Goal: Information Seeking & Learning: Learn about a topic

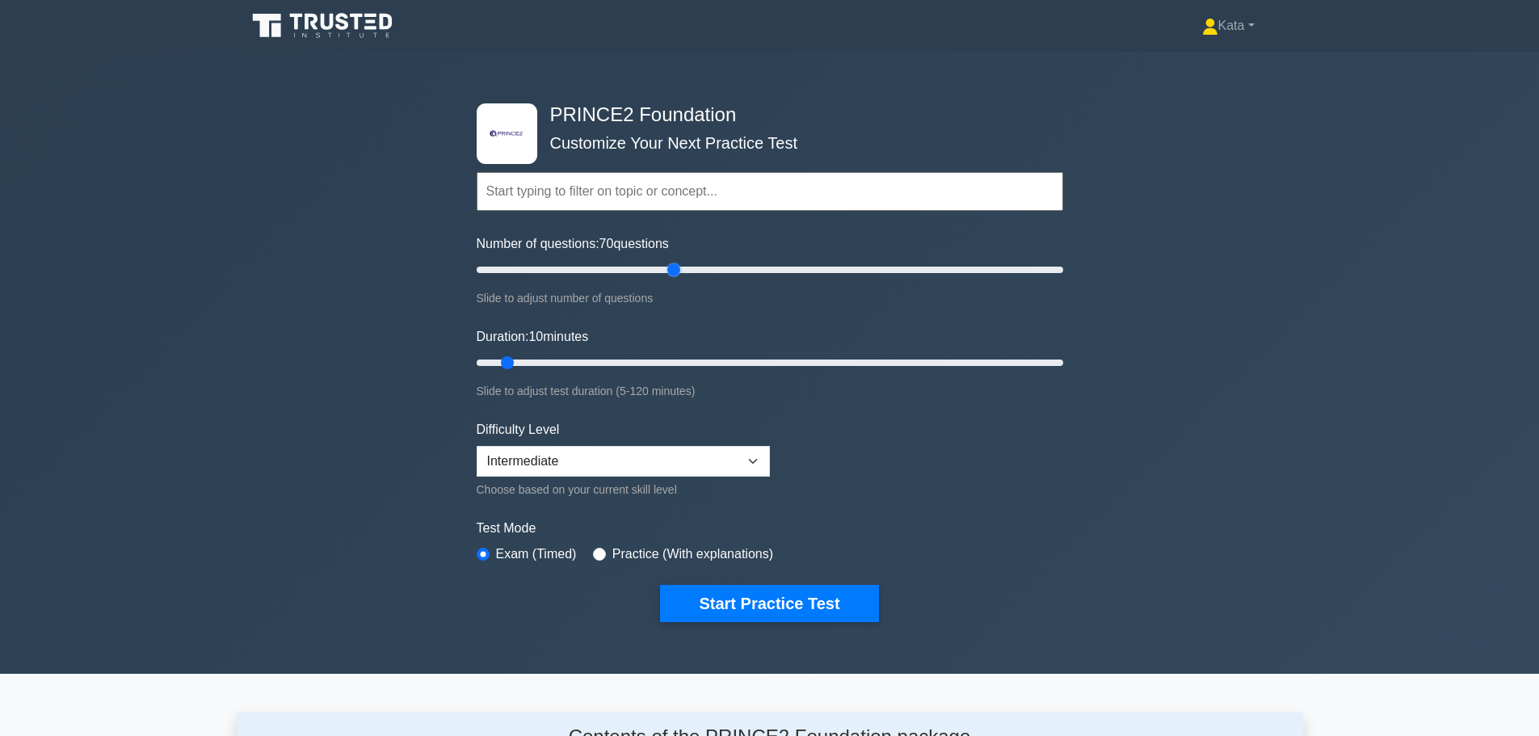
drag, startPoint x: 496, startPoint y: 271, endPoint x: 675, endPoint y: 272, distance: 179.4
type input "70"
click at [675, 272] on input "Number of questions: 70 questions" at bounding box center [770, 269] width 587 height 19
drag, startPoint x: 501, startPoint y: 364, endPoint x: 825, endPoint y: 405, distance: 326.6
type input "75"
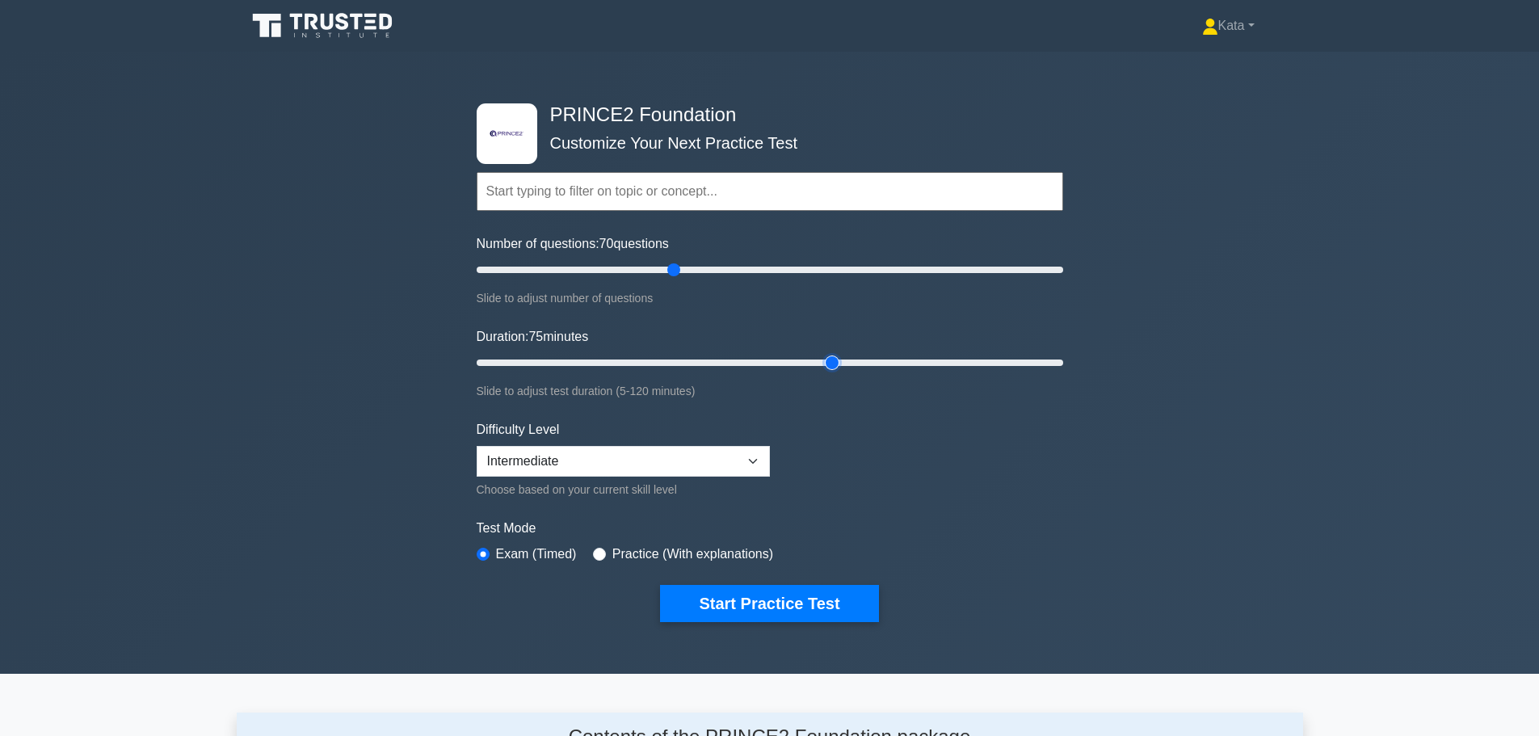
click at [825, 372] on input "Duration: 75 minutes" at bounding box center [770, 362] width 587 height 19
drag, startPoint x: 669, startPoint y: 267, endPoint x: 646, endPoint y: 269, distance: 23.6
type input "60"
click at [646, 269] on input "Number of questions: 60 questions" at bounding box center [770, 269] width 587 height 19
click at [826, 364] on input "Duration: 75 minutes" at bounding box center [770, 362] width 587 height 19
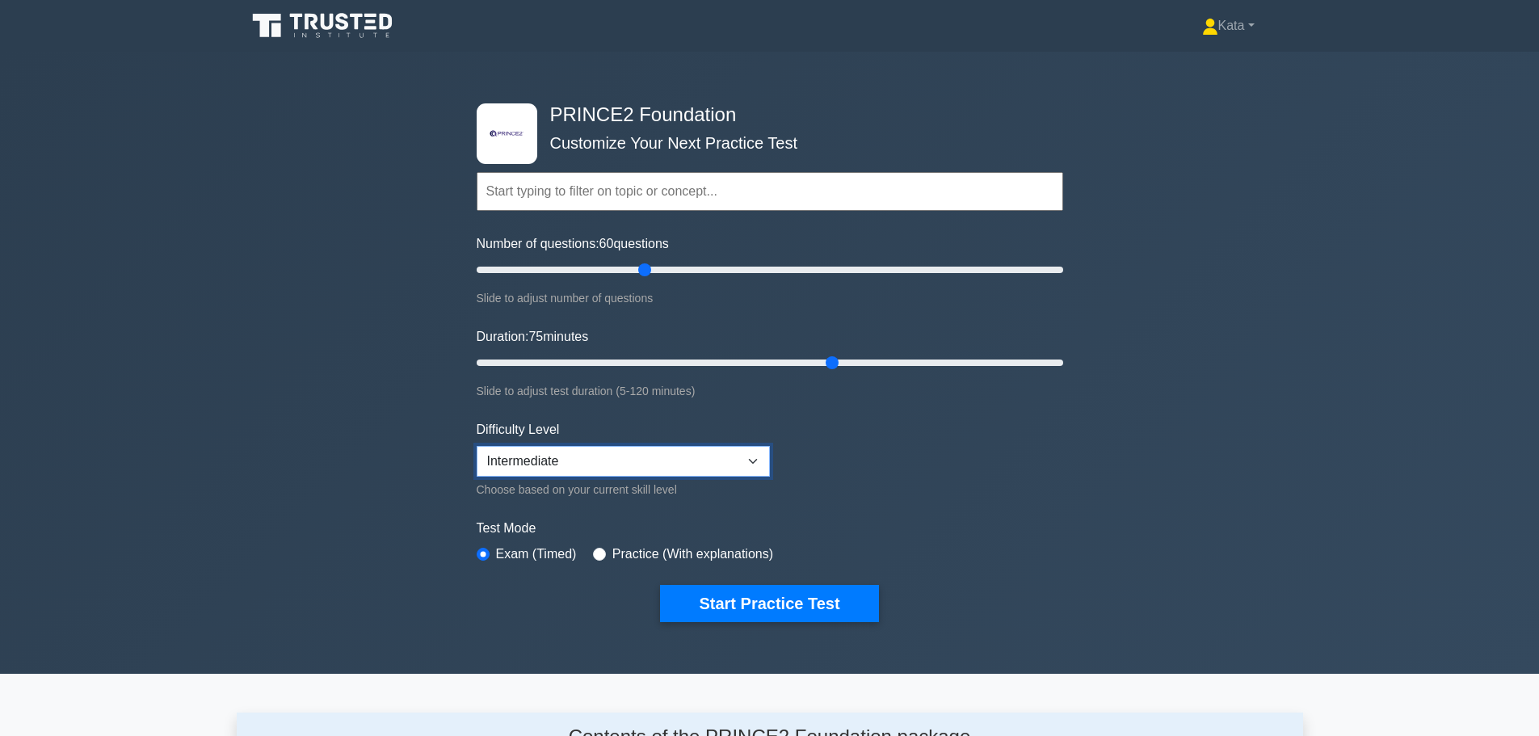
click at [597, 454] on select "Beginner Intermediate Expert" at bounding box center [623, 461] width 293 height 31
select select "beginner"
click at [477, 446] on select "Beginner Intermediate Expert" at bounding box center [623, 461] width 293 height 31
click at [751, 603] on button "Start Practice Test" at bounding box center [769, 603] width 218 height 37
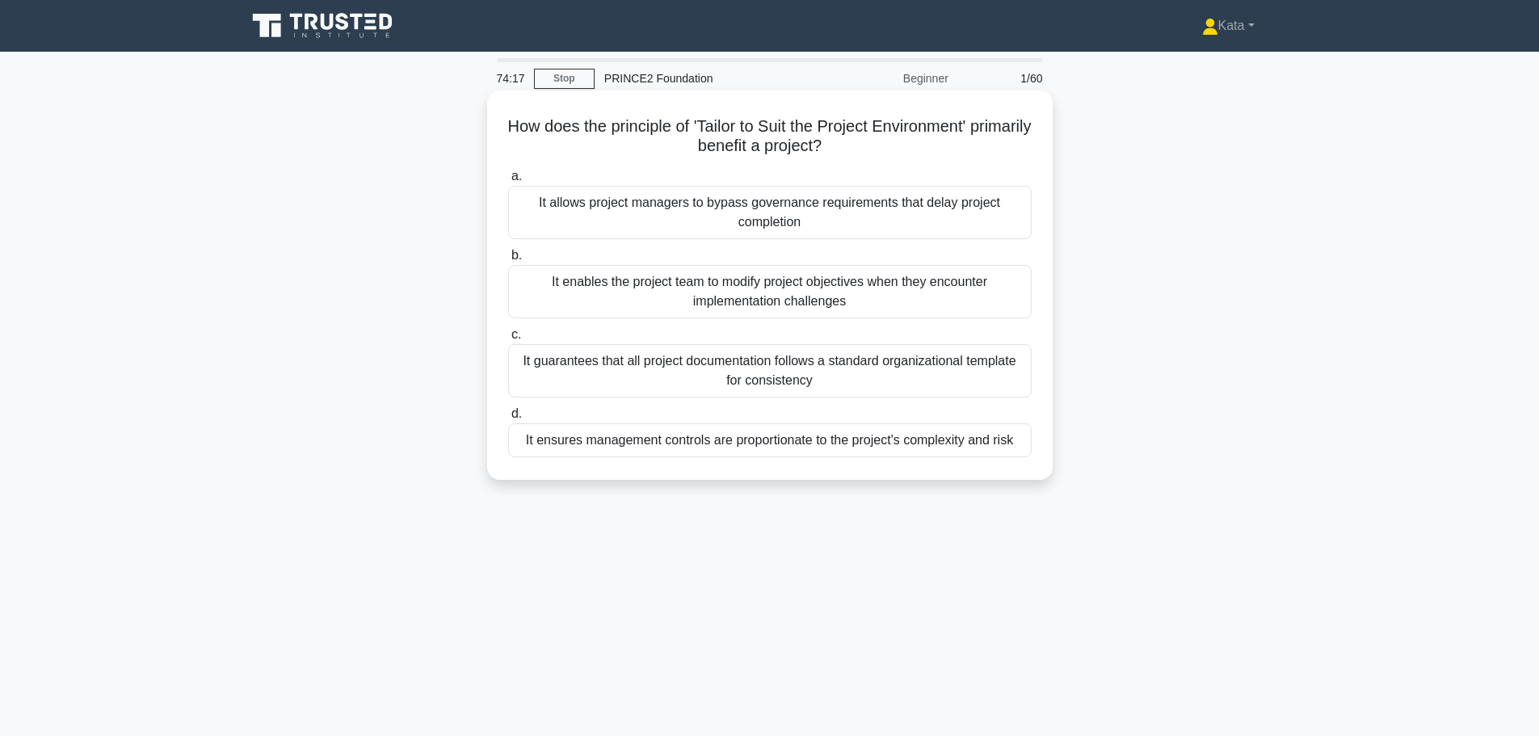
click at [896, 448] on div "It ensures management controls are proportionate to the project's complexity an…" at bounding box center [770, 440] width 524 height 34
click at [508, 419] on input "d. It ensures management controls are proportionate to the project's complexity…" at bounding box center [508, 414] width 0 height 11
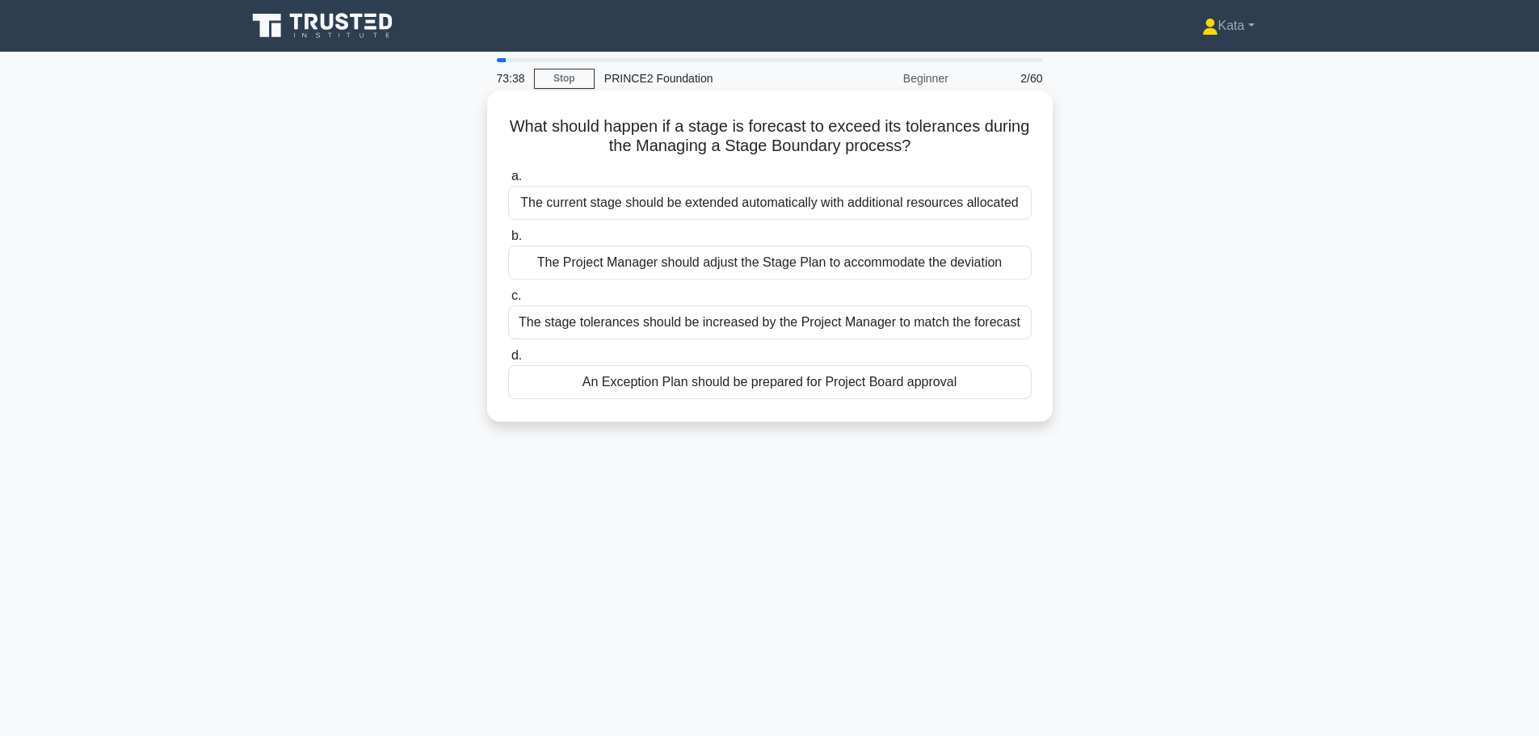
click at [789, 385] on div "An Exception Plan should be prepared for Project Board approval" at bounding box center [770, 382] width 524 height 34
click at [508, 361] on input "d. An Exception Plan should be prepared for Project Board approval" at bounding box center [508, 356] width 0 height 11
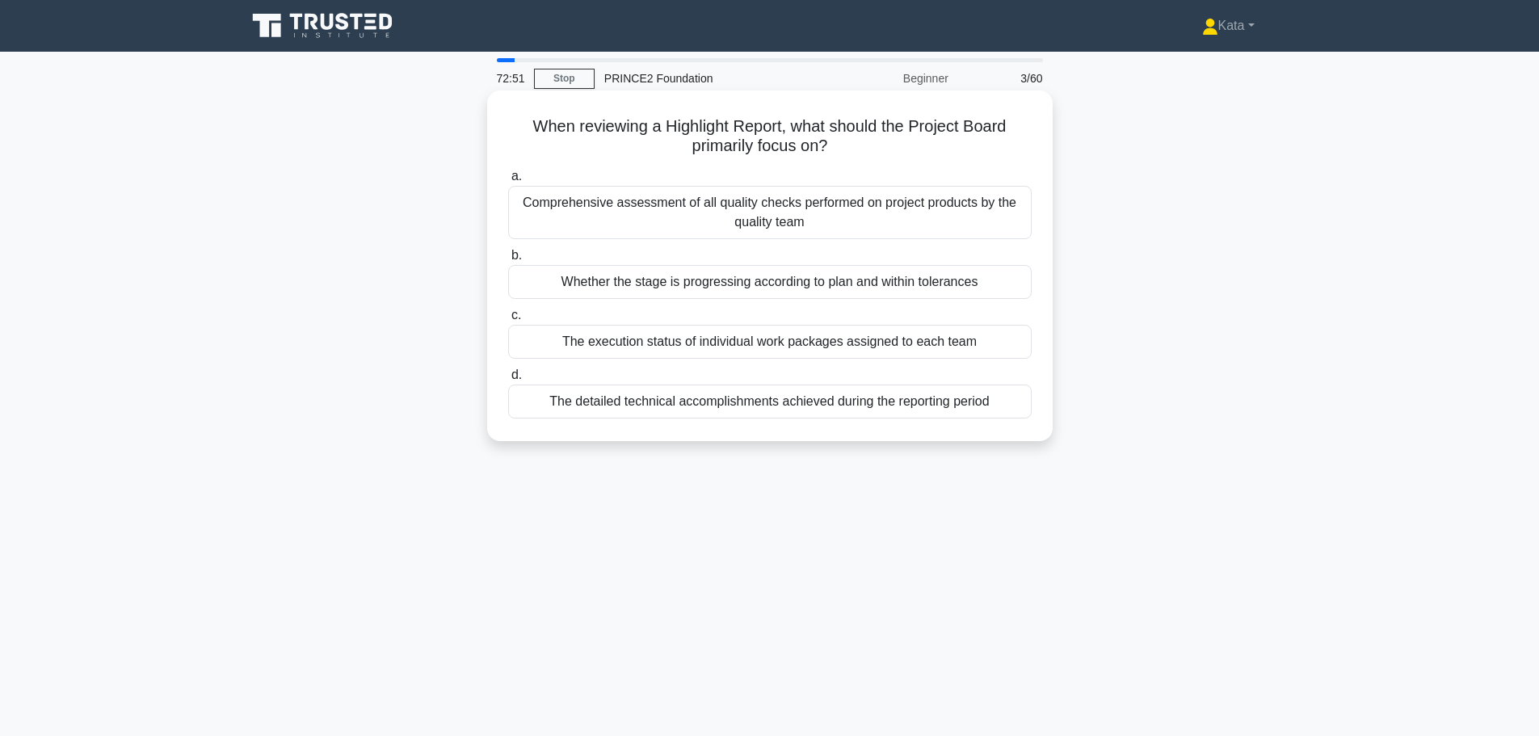
click at [775, 398] on div "The detailed technical accomplishments achieved during the reporting period" at bounding box center [770, 402] width 524 height 34
click at [508, 381] on input "d. The detailed technical accomplishments achieved during the reporting period" at bounding box center [508, 375] width 0 height 11
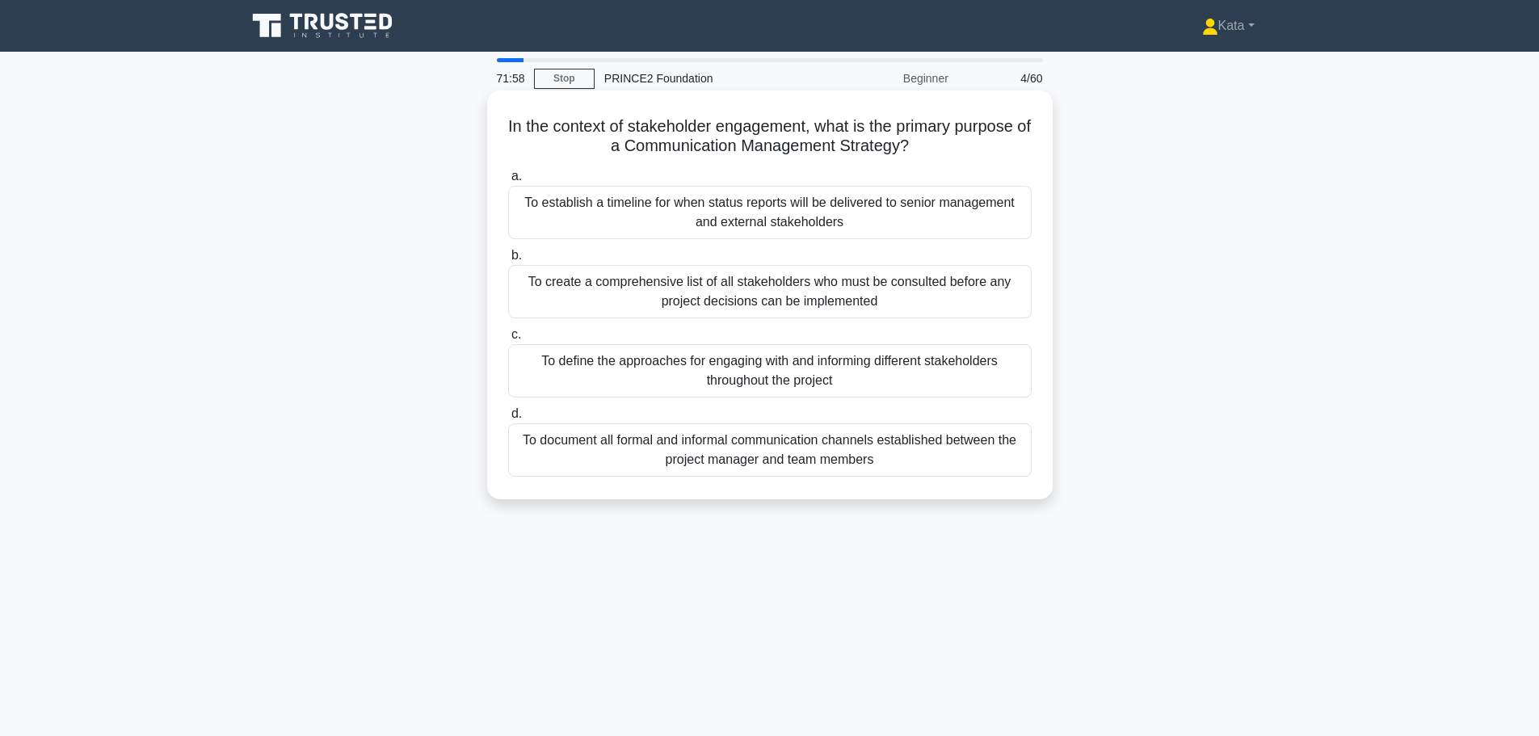
click at [779, 381] on div "To define the approaches for engaging with and informing different stakeholders…" at bounding box center [770, 370] width 524 height 53
click at [508, 340] on input "c. To define the approaches for engaging with and informing different stakehold…" at bounding box center [508, 335] width 0 height 11
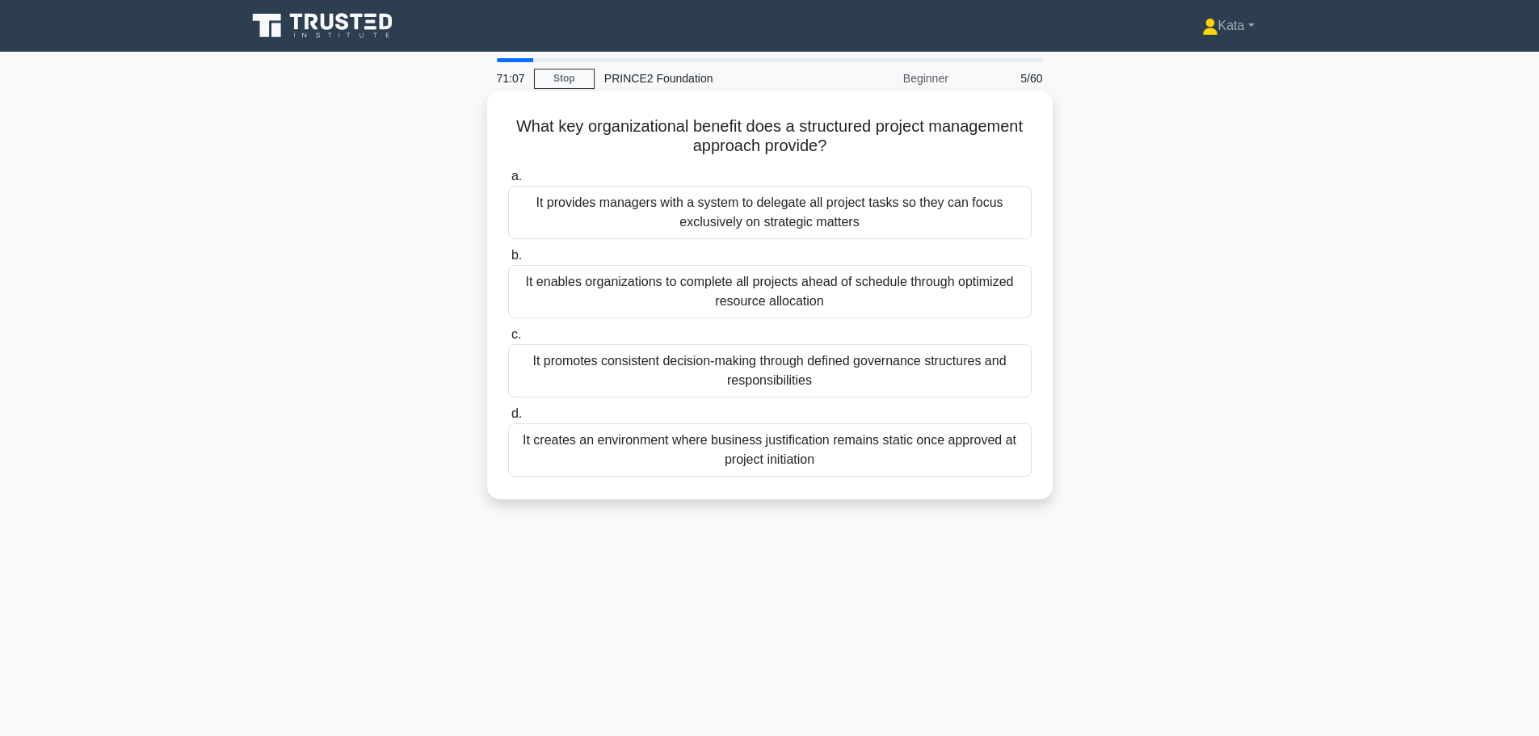
click at [818, 369] on div "It promotes consistent decision-making through defined governance structures an…" at bounding box center [770, 370] width 524 height 53
click at [508, 340] on input "c. It promotes consistent decision-making through defined governance structures…" at bounding box center [508, 335] width 0 height 11
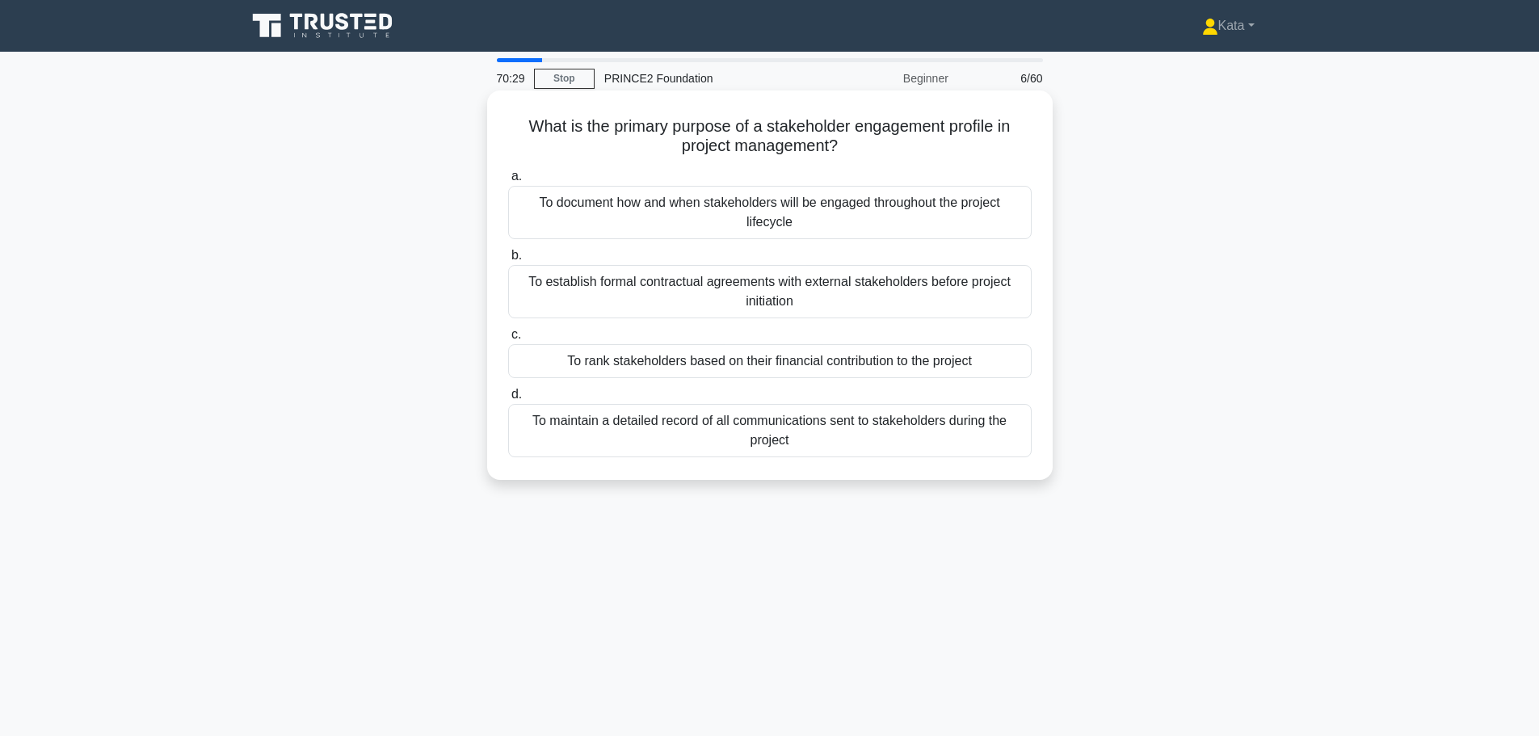
click at [810, 435] on div "To maintain a detailed record of all communications sent to stakeholders during…" at bounding box center [770, 430] width 524 height 53
click at [508, 400] on input "d. To maintain a detailed record of all communications sent to stakeholders dur…" at bounding box center [508, 394] width 0 height 11
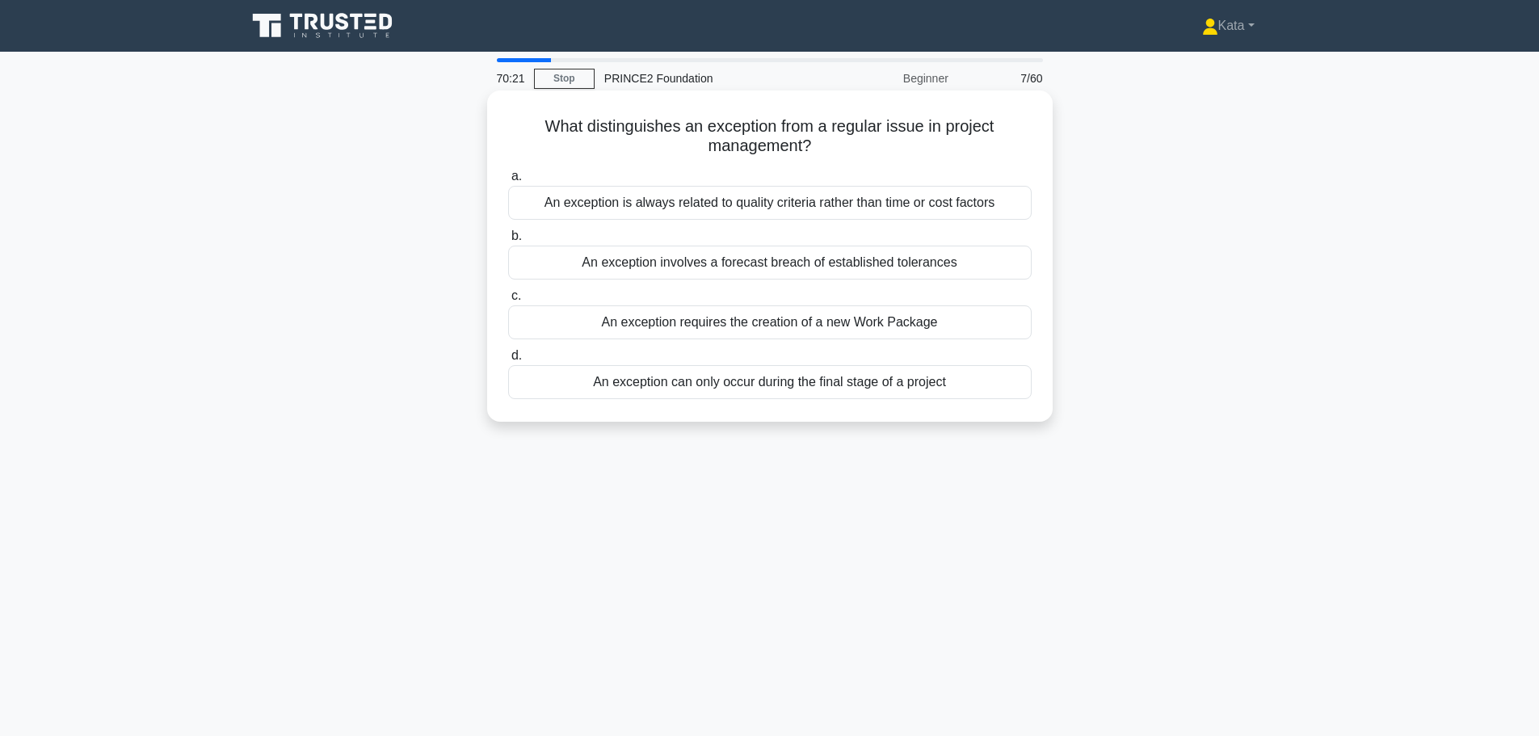
click at [614, 133] on h5 "What distinguishes an exception from a regular issue in project management? .sp…" at bounding box center [770, 136] width 527 height 40
copy h5 "distinguishes"
click at [765, 149] on h5 "What distinguishes an exception from a regular issue in project management? .sp…" at bounding box center [770, 136] width 527 height 40
click at [826, 261] on div "An exception involves a forecast breach of established tolerances" at bounding box center [770, 263] width 524 height 34
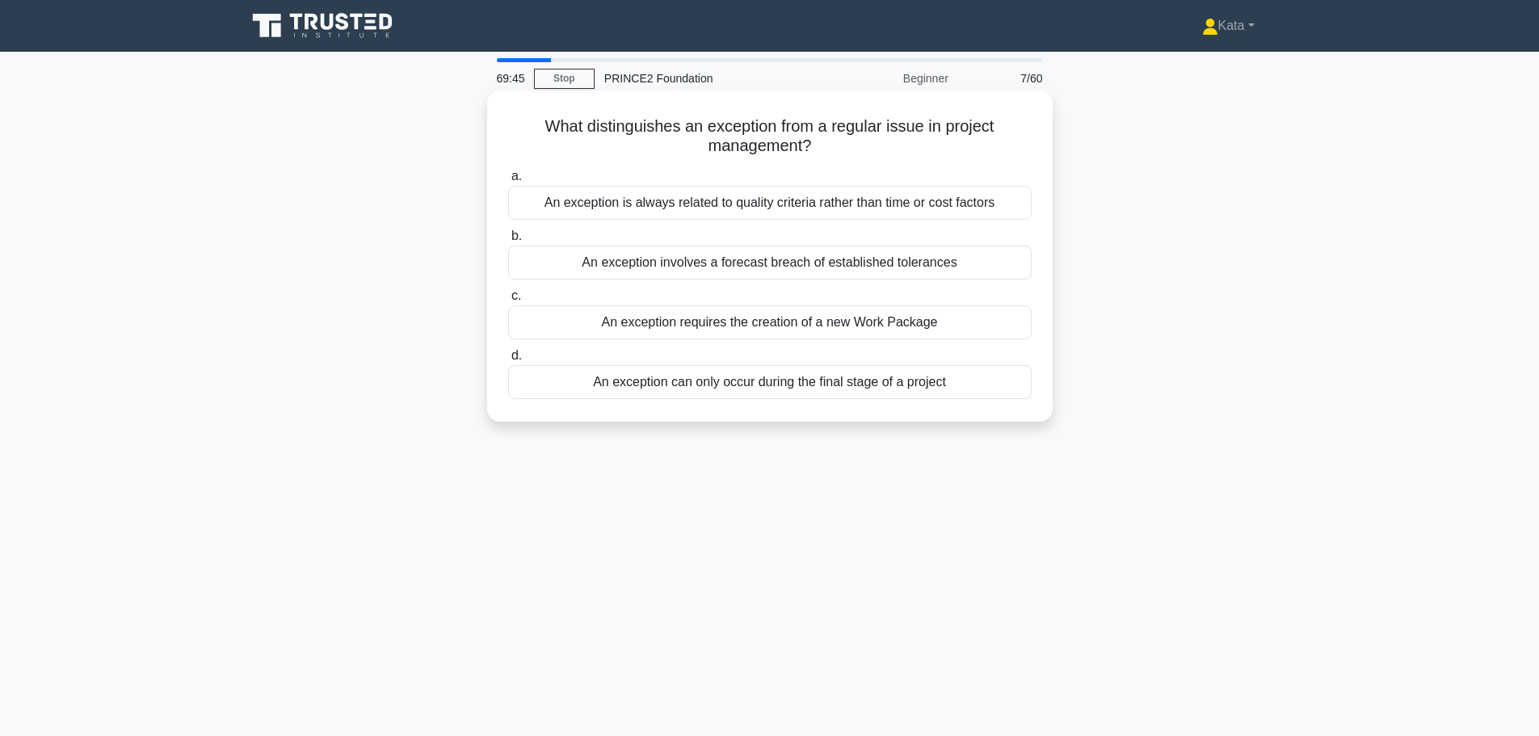
click at [508, 242] on input "b. An exception involves a forecast breach of established tolerances" at bounding box center [508, 236] width 0 height 11
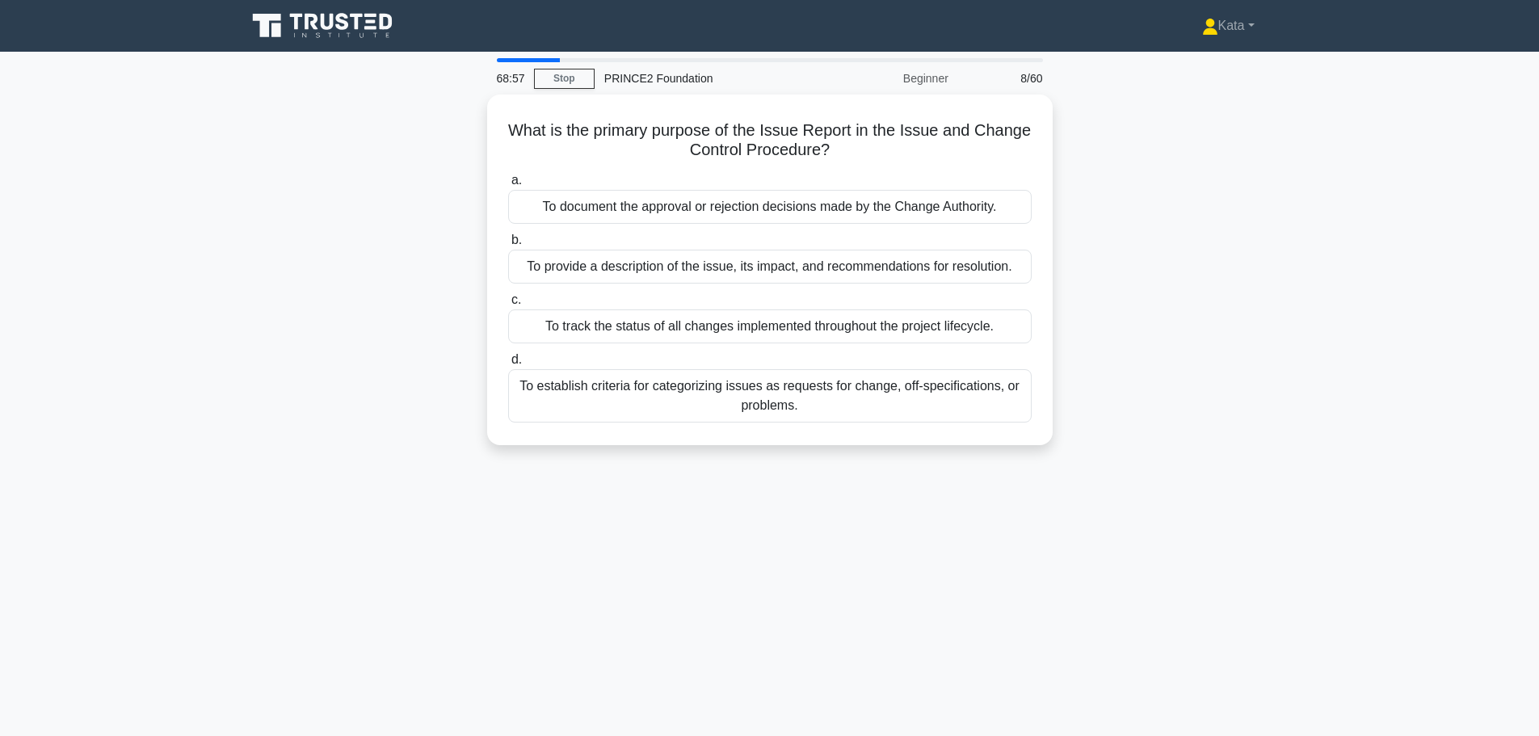
click at [826, 261] on div "To provide a description of the issue, its impact, and recommendations for reso…" at bounding box center [770, 267] width 524 height 34
click at [508, 246] on input "b. To provide a description of the issue, its impact, and recommendations for r…" at bounding box center [508, 240] width 0 height 11
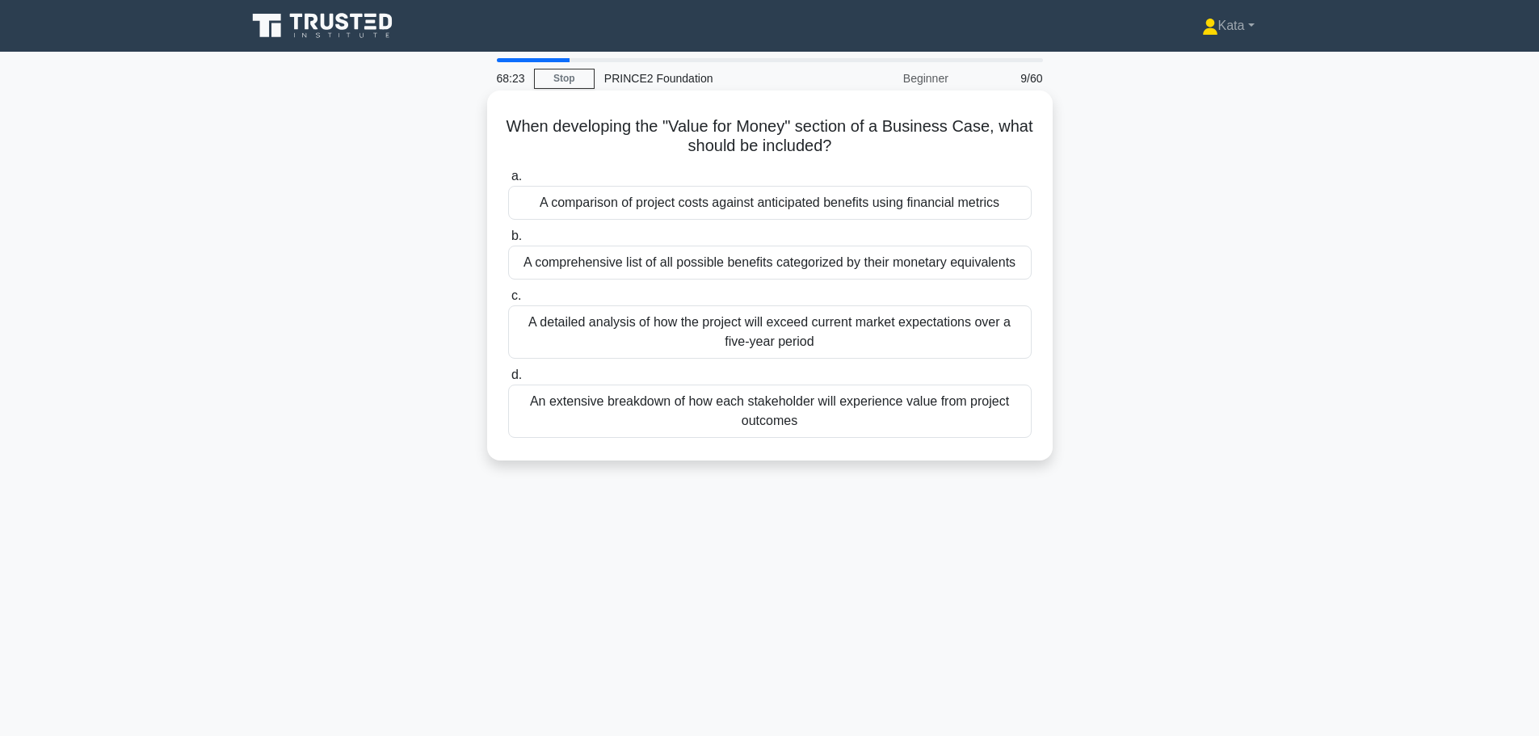
click at [566, 200] on div "A comparison of project costs against anticipated benefits using financial metr…" at bounding box center [770, 203] width 524 height 34
click at [508, 182] on input "a. A comparison of project costs against anticipated benefits using financial m…" at bounding box center [508, 176] width 0 height 11
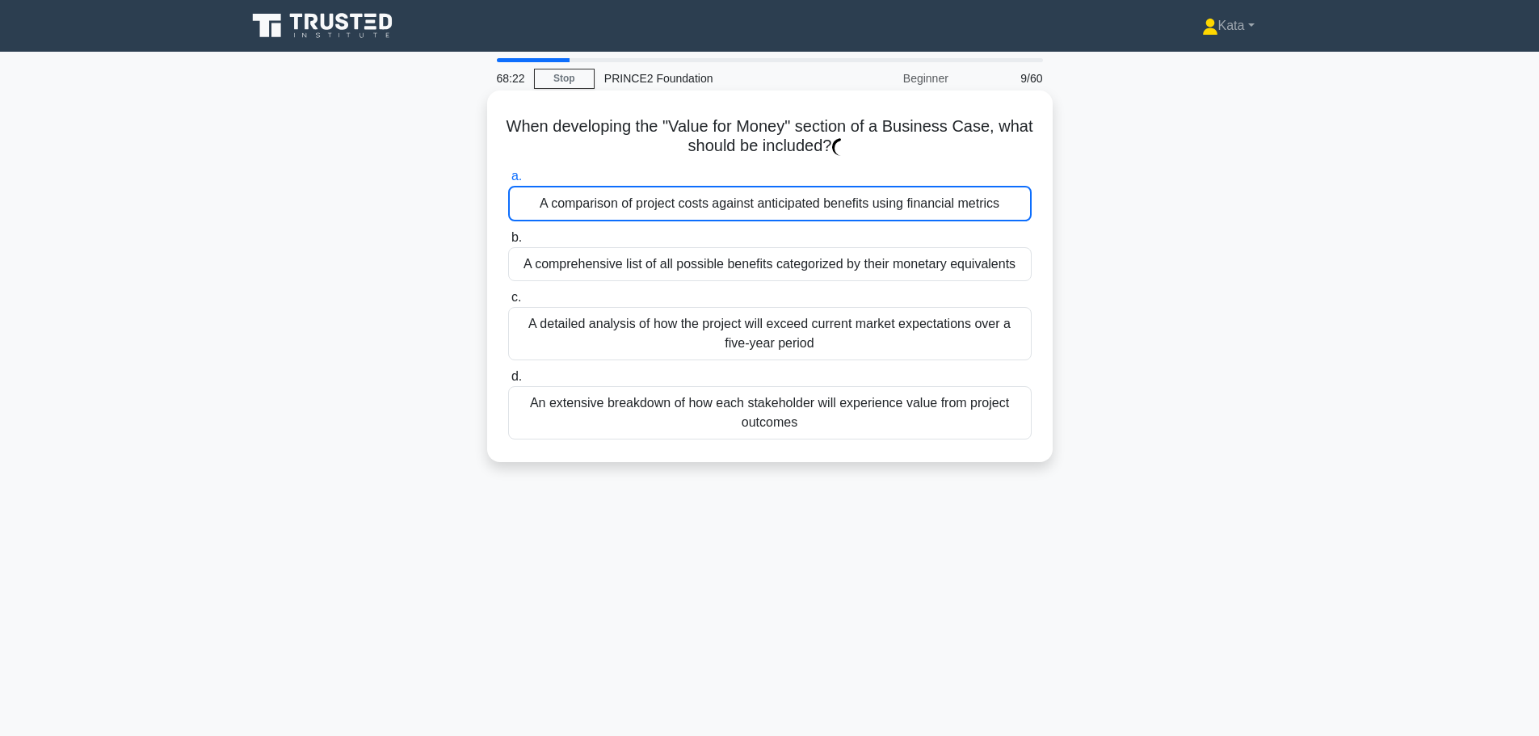
click at [566, 200] on div "A comparison of project costs against anticipated benefits using financial metr…" at bounding box center [770, 204] width 524 height 36
copy div "comparison"
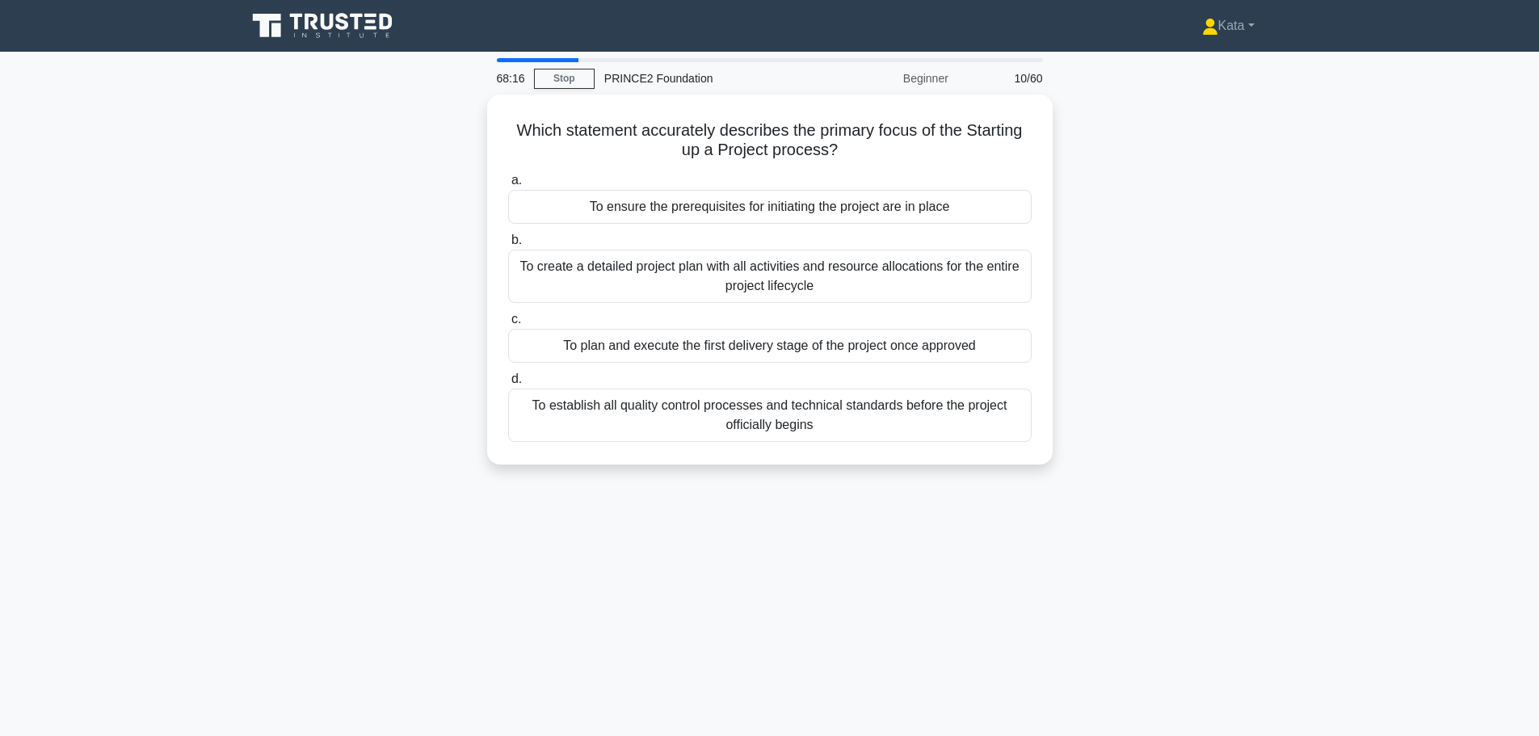
click at [318, 230] on div "Which statement accurately describes the primary focus of the Starting up a Pro…" at bounding box center [770, 289] width 1066 height 389
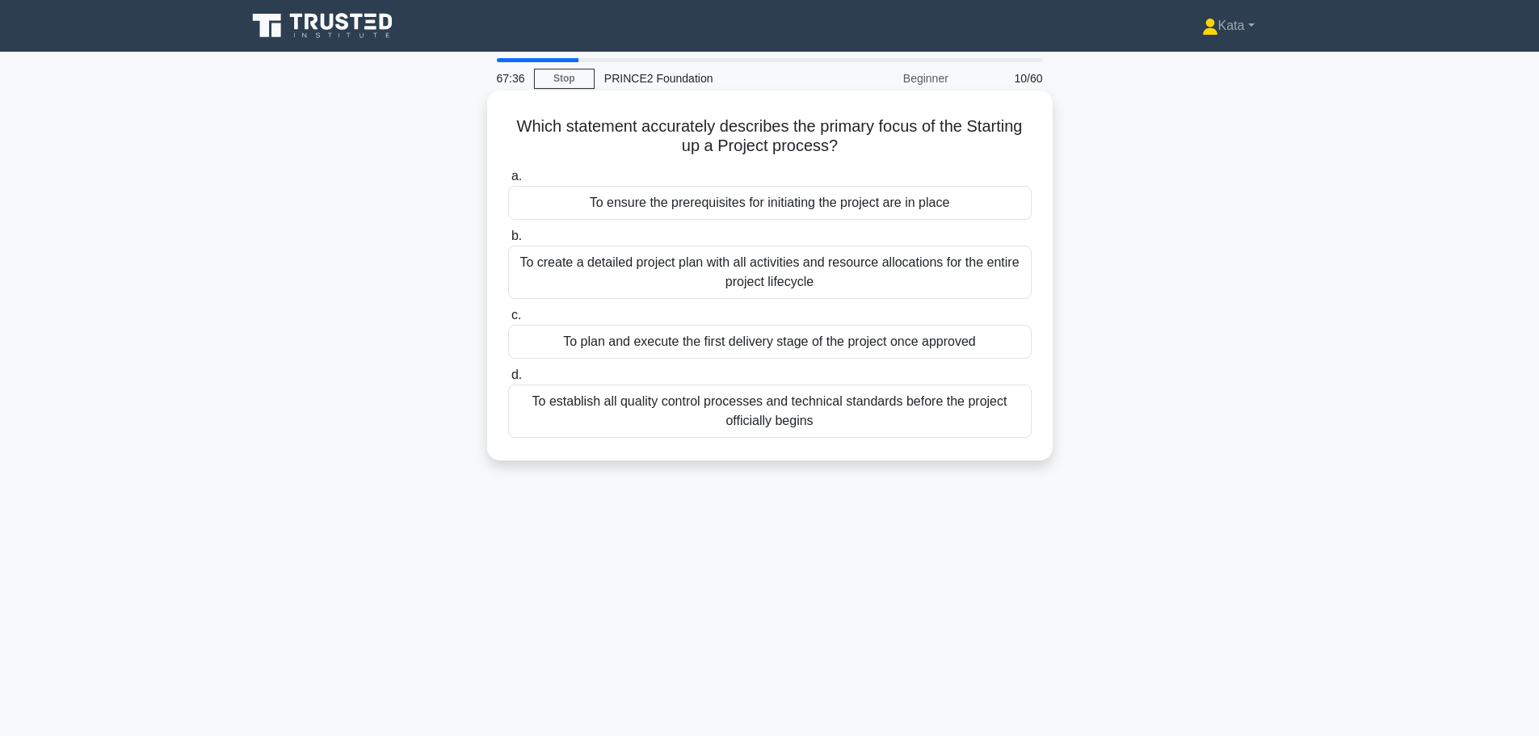
click at [751, 215] on div "To ensure the prerequisites for initiating the project are in place" at bounding box center [770, 203] width 524 height 34
click at [508, 182] on input "a. To ensure the prerequisites for initiating the project are in place" at bounding box center [508, 176] width 0 height 11
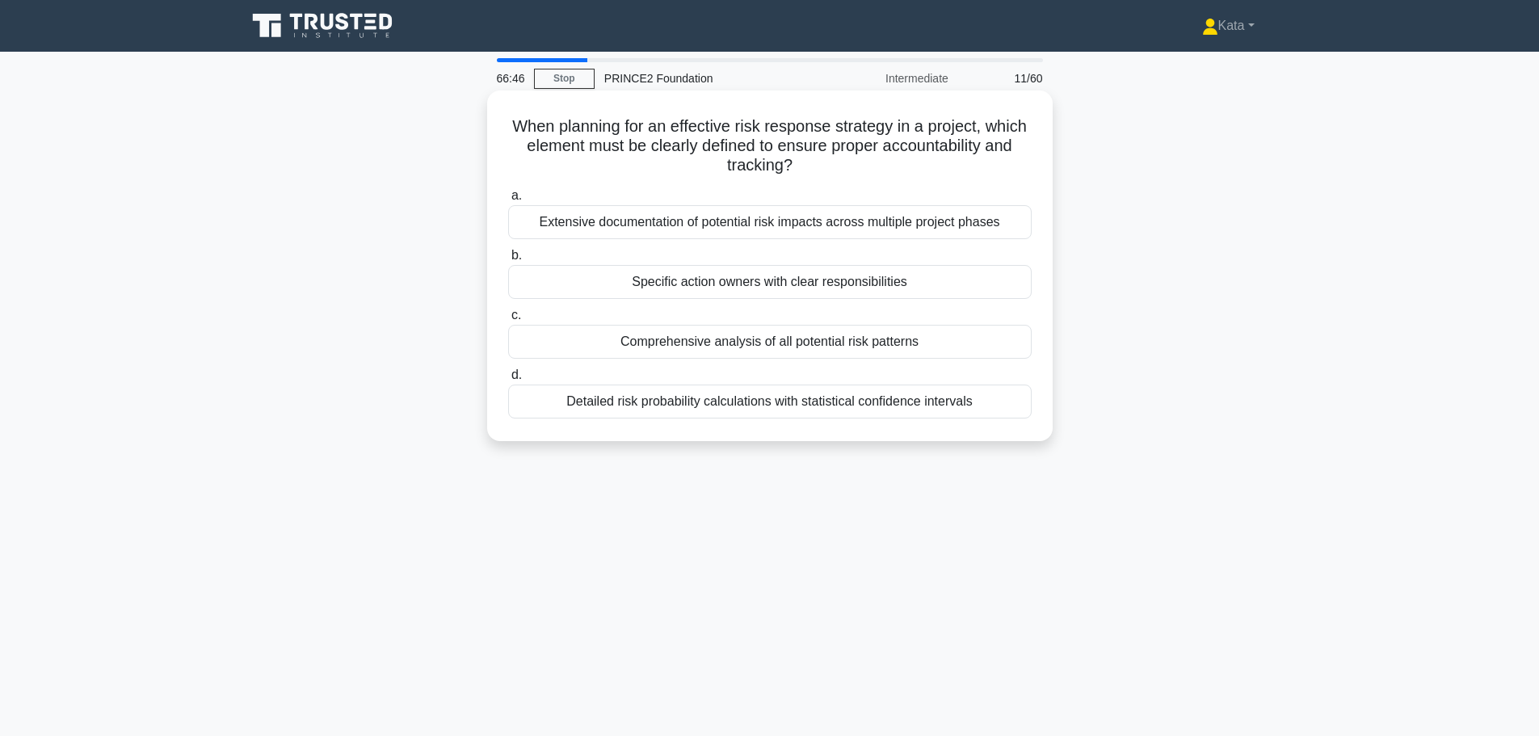
click at [851, 274] on div "Specific action owners with clear responsibilities" at bounding box center [770, 282] width 524 height 34
click at [508, 261] on input "b. Specific action owners with clear responsibilities" at bounding box center [508, 255] width 0 height 11
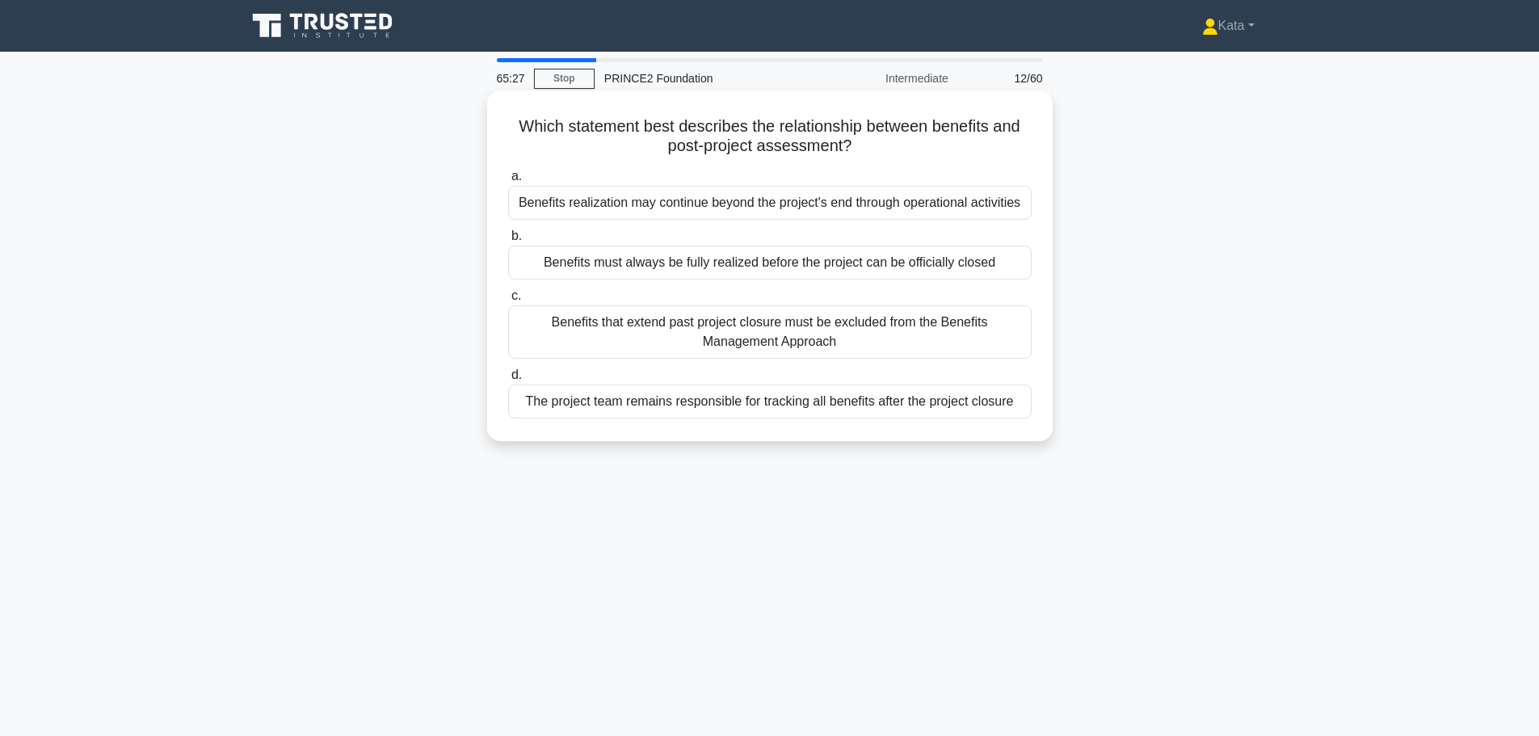
click at [828, 208] on div "Benefits realization may continue beyond the project's end through operational …" at bounding box center [770, 203] width 524 height 34
click at [508, 182] on input "a. Benefits realization may continue beyond the project's end through operation…" at bounding box center [508, 176] width 0 height 11
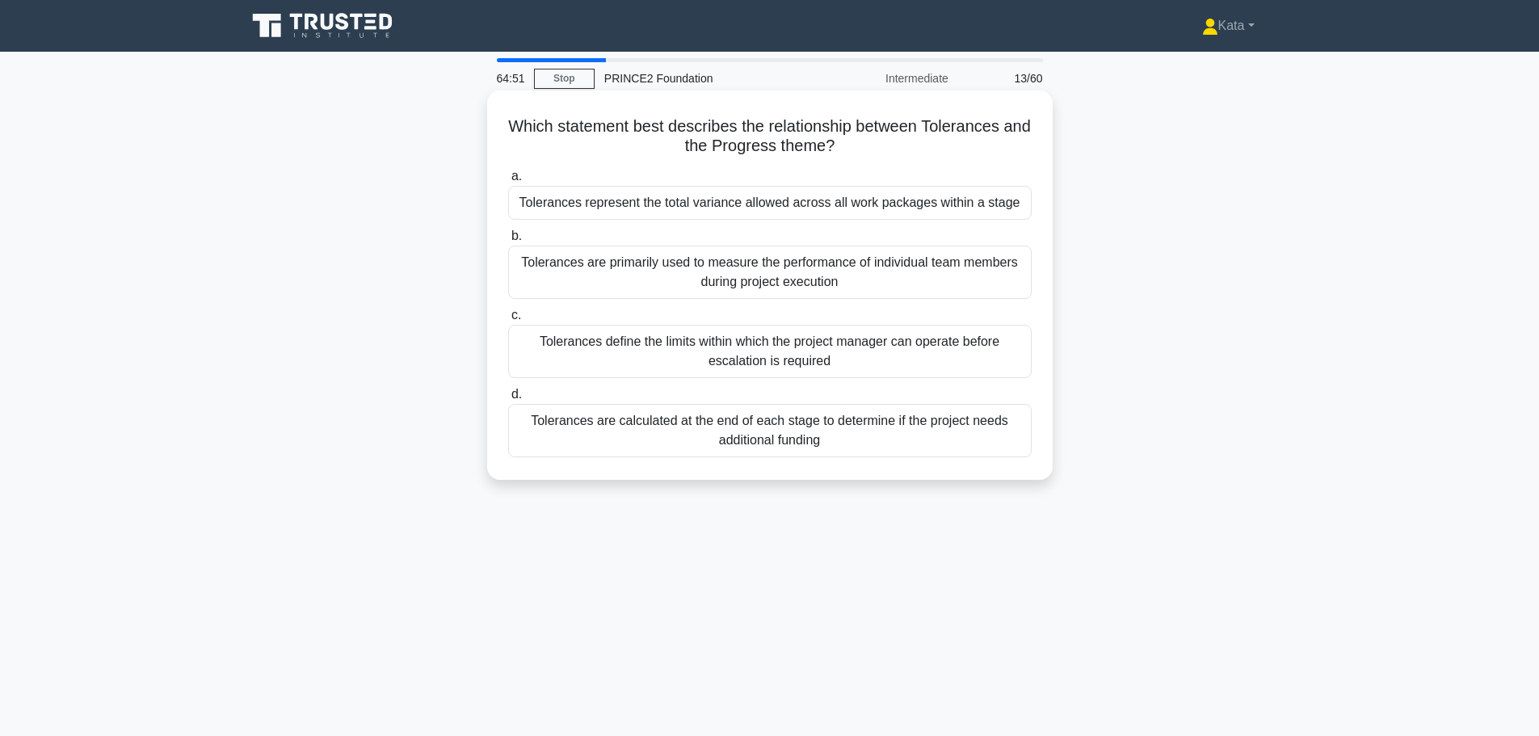
click at [824, 208] on div "Tolerances represent the total variance allowed across all work packages within…" at bounding box center [770, 203] width 524 height 34
click at [508, 182] on input "a. Tolerances represent the total variance allowed across all work packages wit…" at bounding box center [508, 176] width 0 height 11
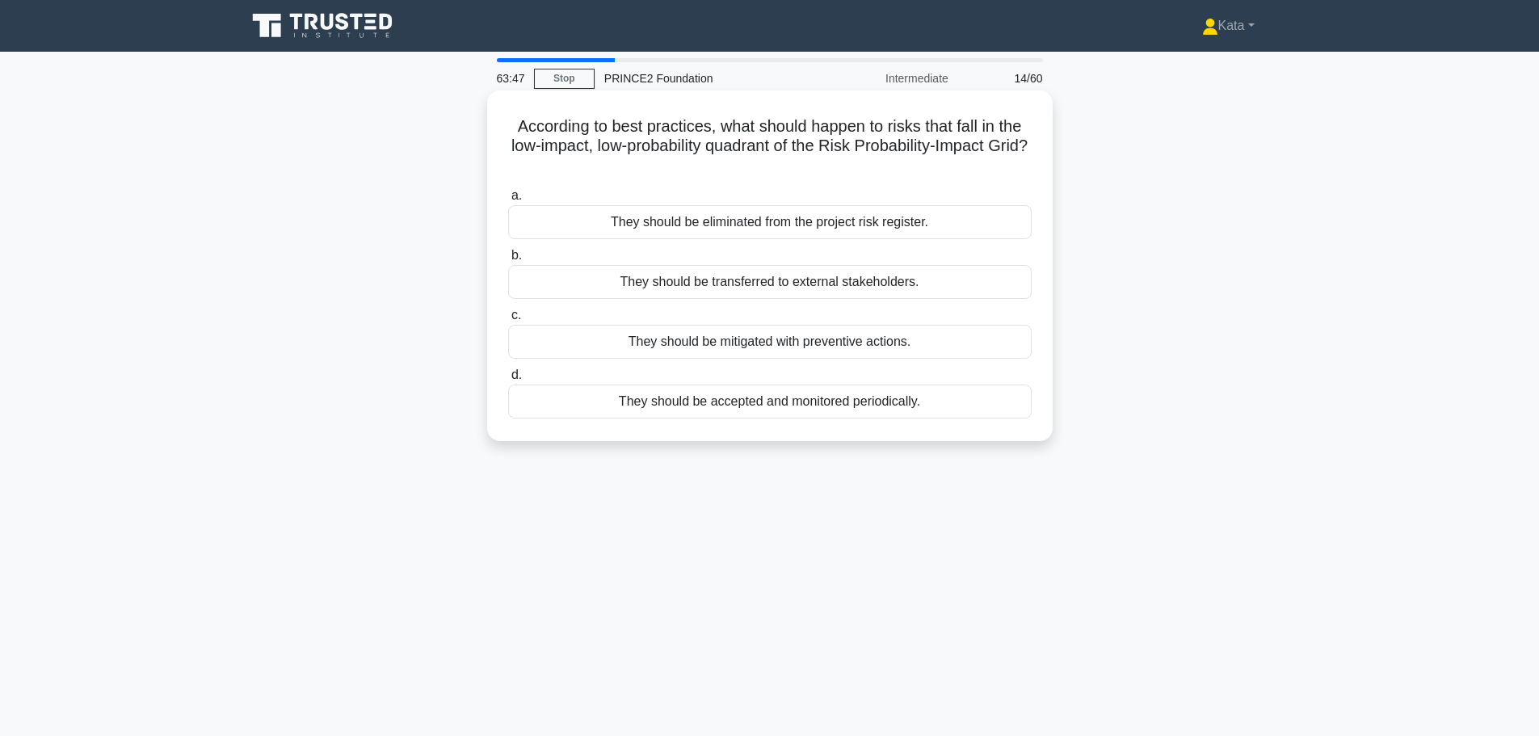
click at [866, 401] on div "They should be accepted and monitored periodically." at bounding box center [770, 402] width 524 height 34
click at [508, 381] on input "d. They should be accepted and monitored periodically." at bounding box center [508, 375] width 0 height 11
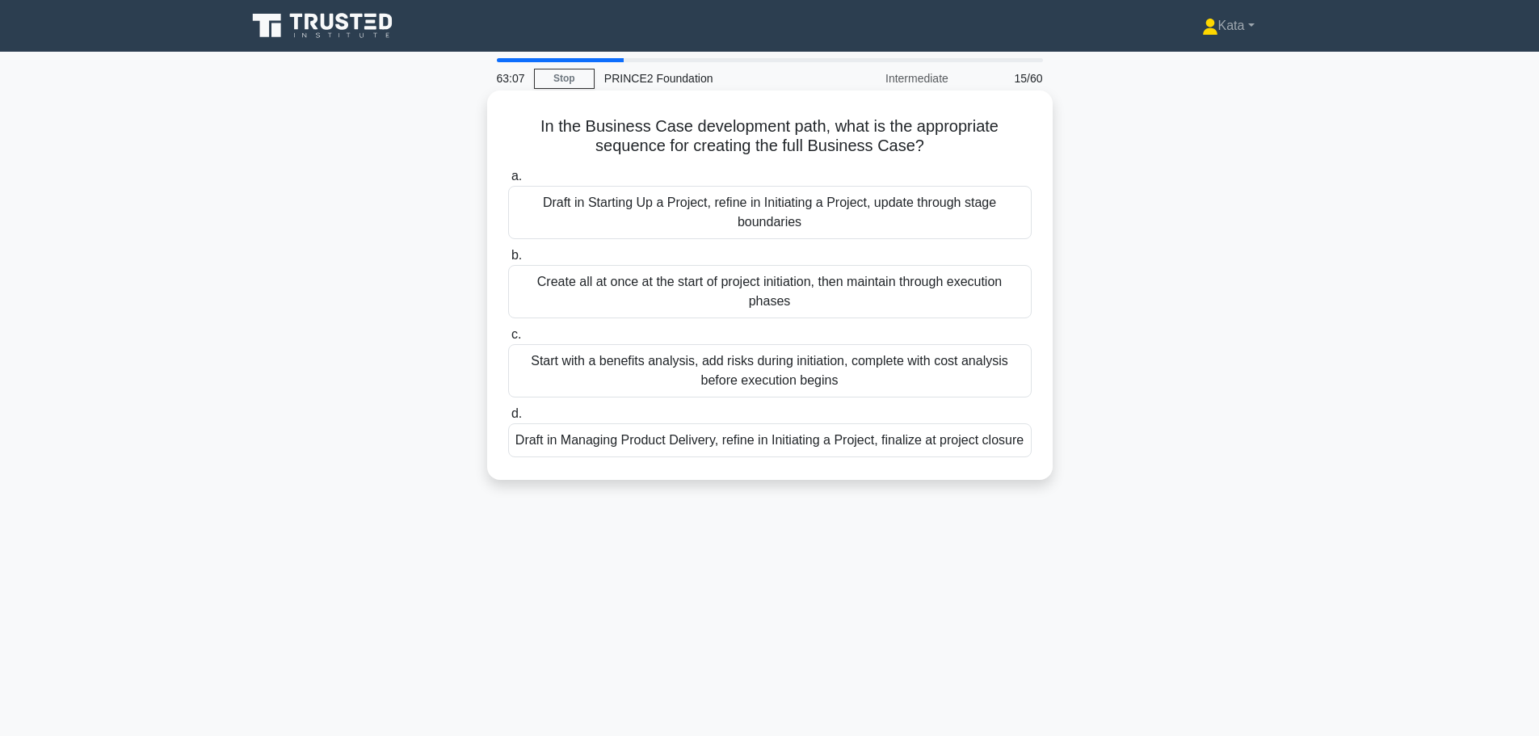
click at [797, 213] on div "Draft in Starting Up a Project, refine in Initiating a Project, update through …" at bounding box center [770, 212] width 524 height 53
click at [508, 182] on input "a. Draft in Starting Up a Project, refine in Initiating a Project, update throu…" at bounding box center [508, 176] width 0 height 11
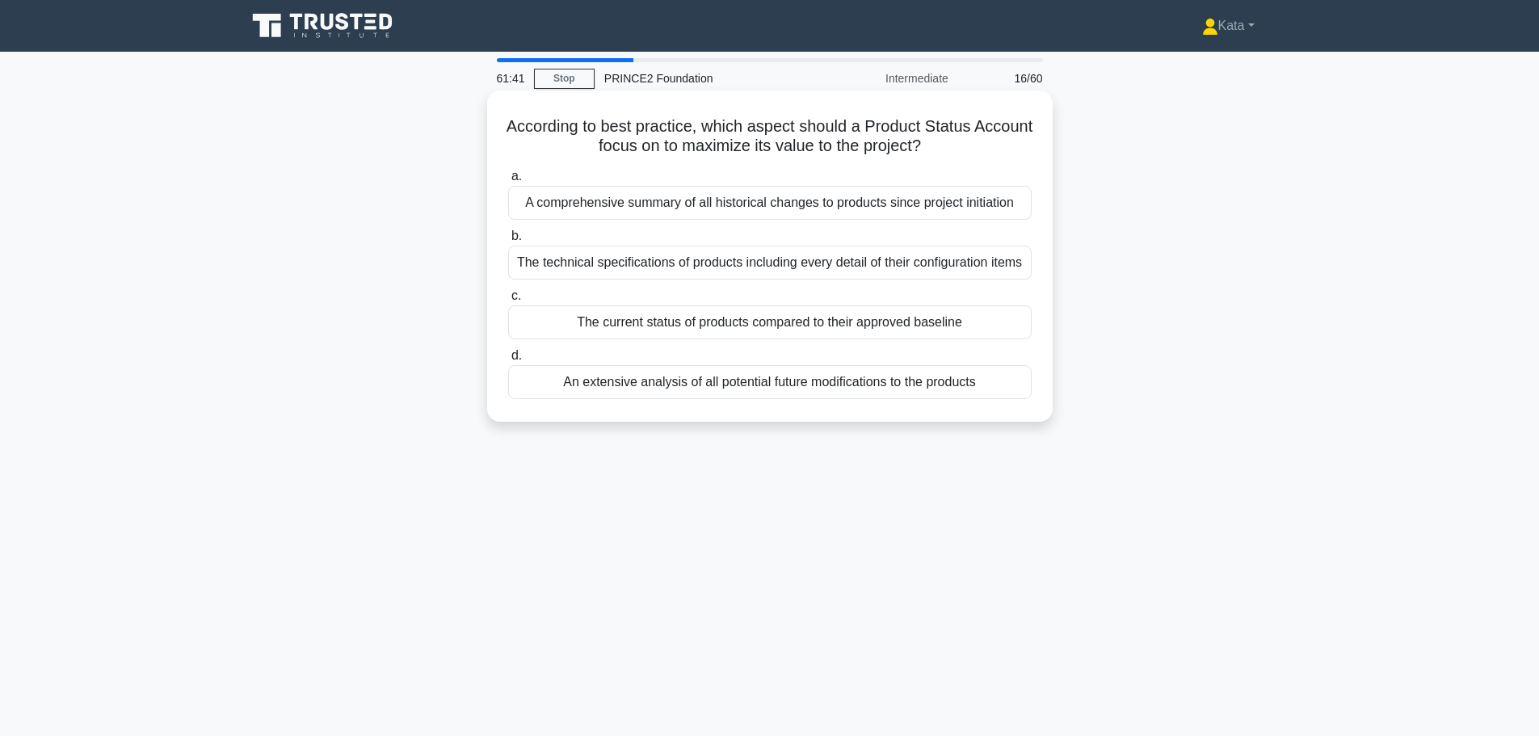
click at [862, 259] on div "The technical specifications of products including every detail of their config…" at bounding box center [770, 263] width 524 height 34
click at [508, 242] on input "b. The technical specifications of products including every detail of their con…" at bounding box center [508, 236] width 0 height 11
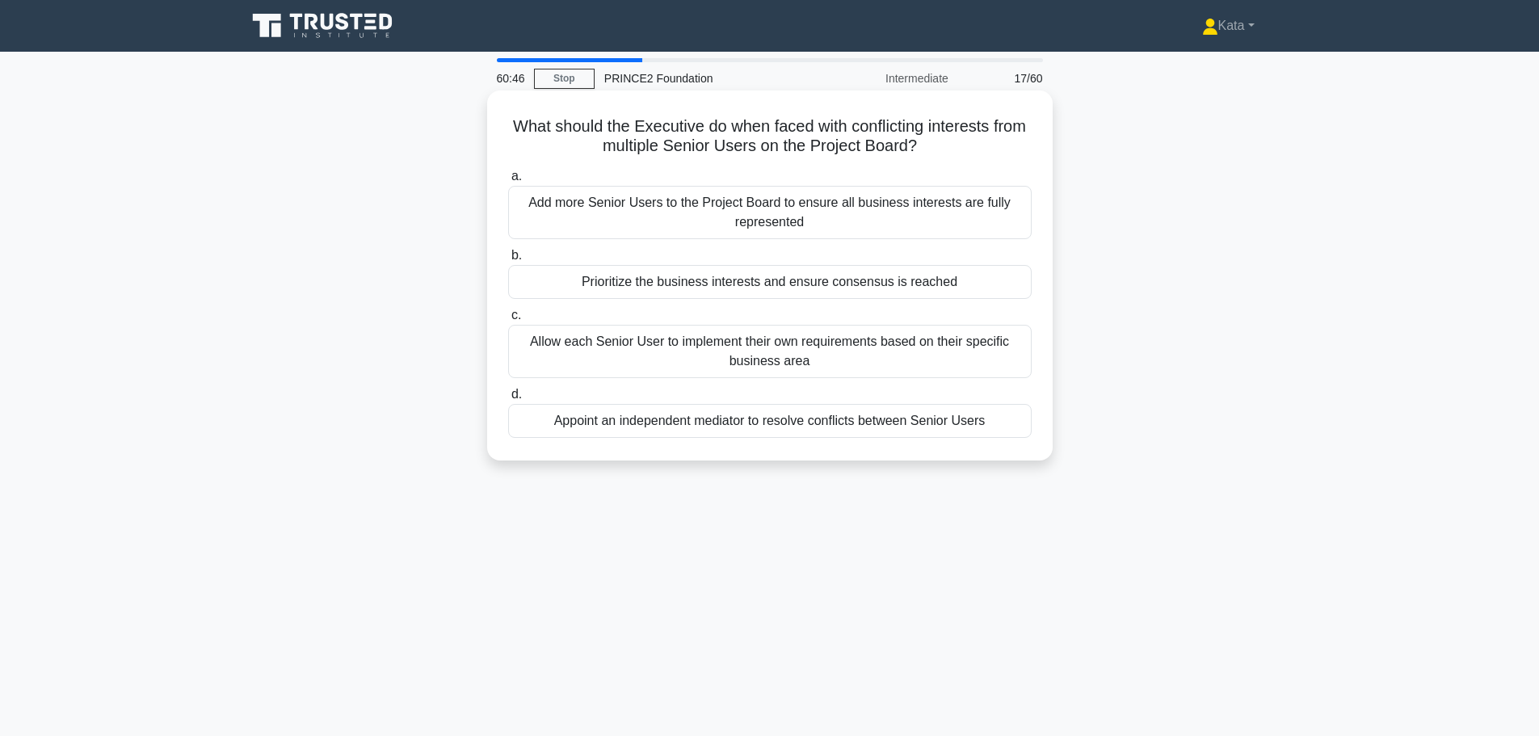
click at [854, 274] on div "Prioritize the business interests and ensure consensus is reached" at bounding box center [770, 282] width 524 height 34
click at [508, 261] on input "b. Prioritize the business interests and ensure consensus is reached" at bounding box center [508, 255] width 0 height 11
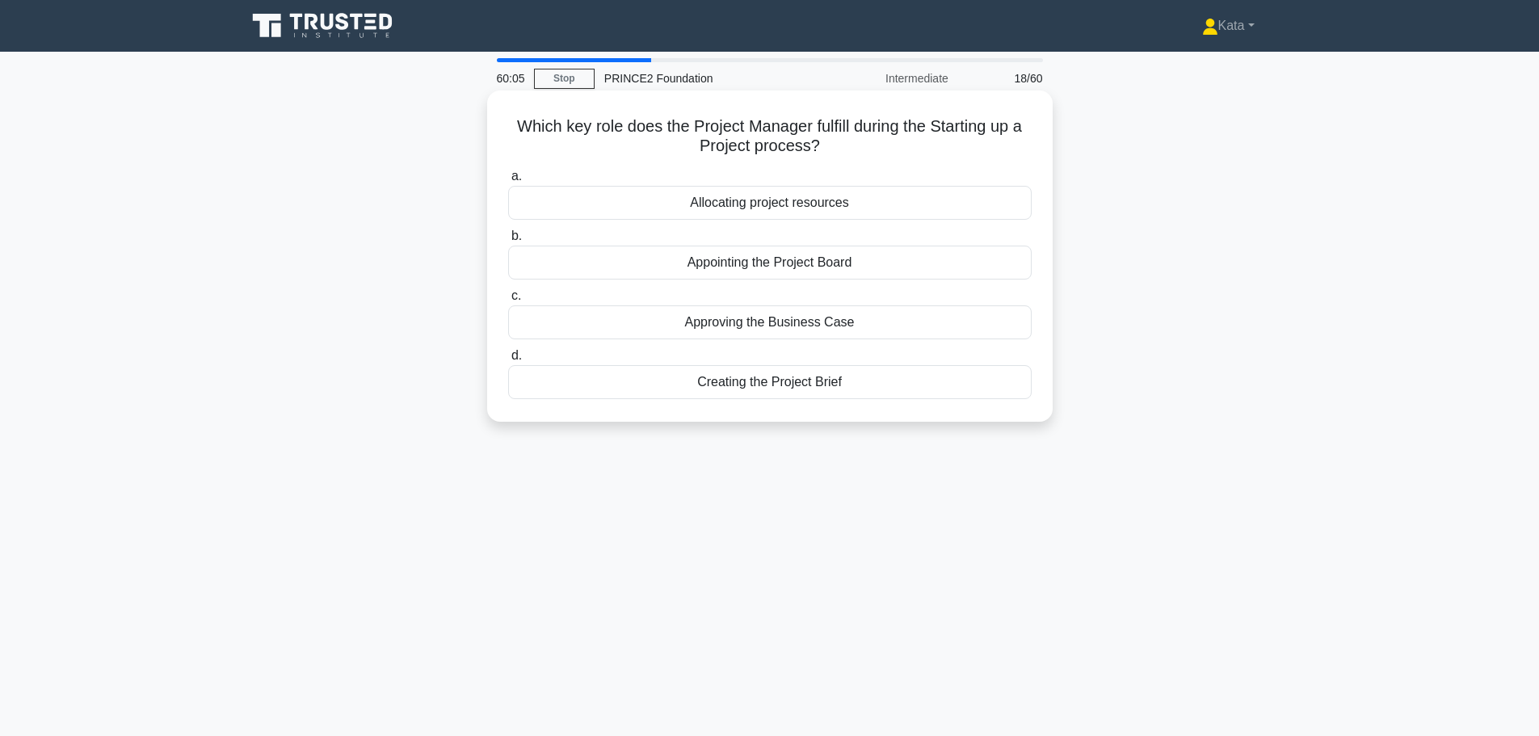
click at [831, 388] on div "Creating the Project Brief" at bounding box center [770, 382] width 524 height 34
click at [508, 361] on input "d. Creating the Project Brief" at bounding box center [508, 356] width 0 height 11
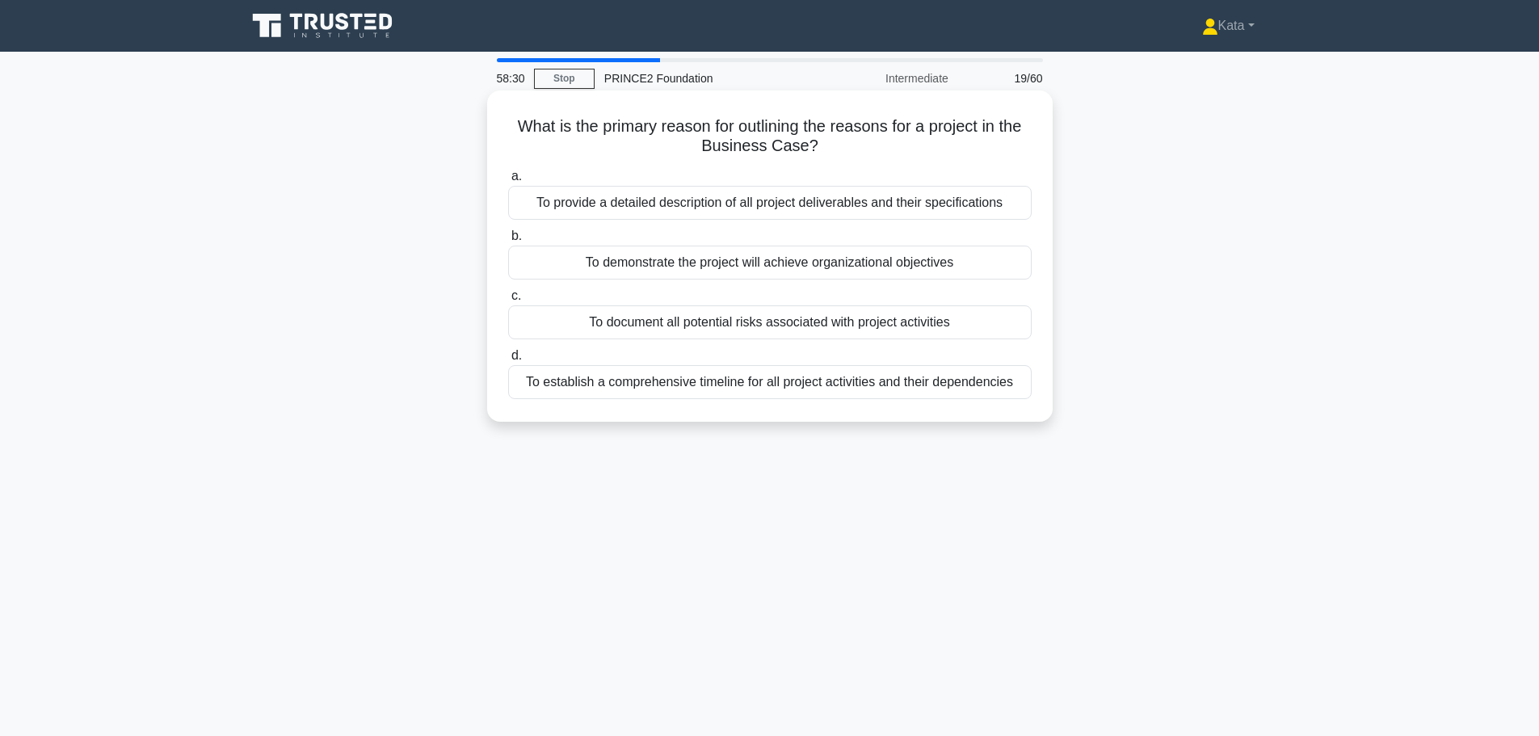
click at [779, 213] on div "To provide a detailed description of all project deliverables and their specifi…" at bounding box center [770, 203] width 524 height 34
click at [508, 182] on input "a. To provide a detailed description of all project deliverables and their spec…" at bounding box center [508, 176] width 0 height 11
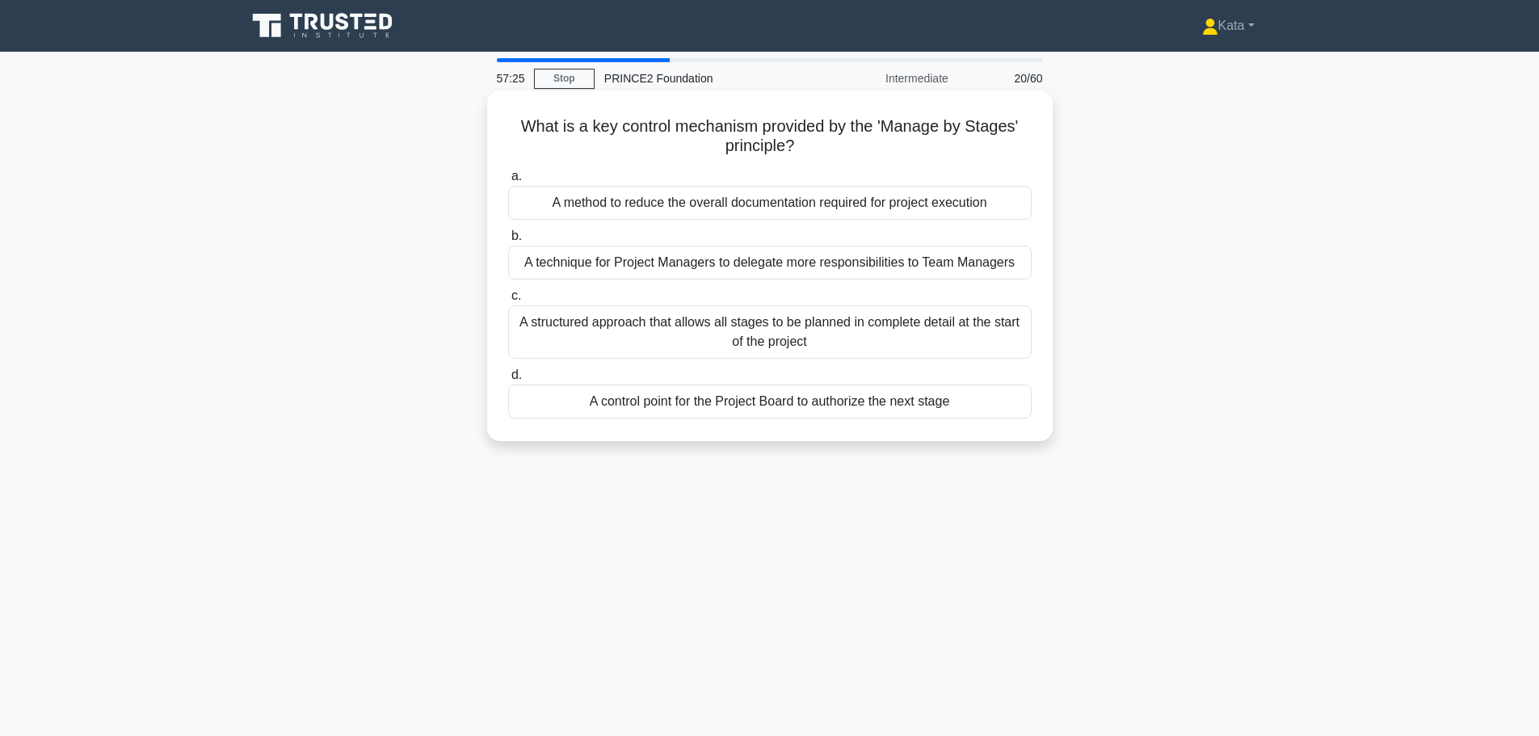
click at [865, 389] on div "A control point for the Project Board to authorize the next stage" at bounding box center [770, 402] width 524 height 34
click at [508, 381] on input "d. A control point for the Project Board to authorize the next stage" at bounding box center [508, 375] width 0 height 11
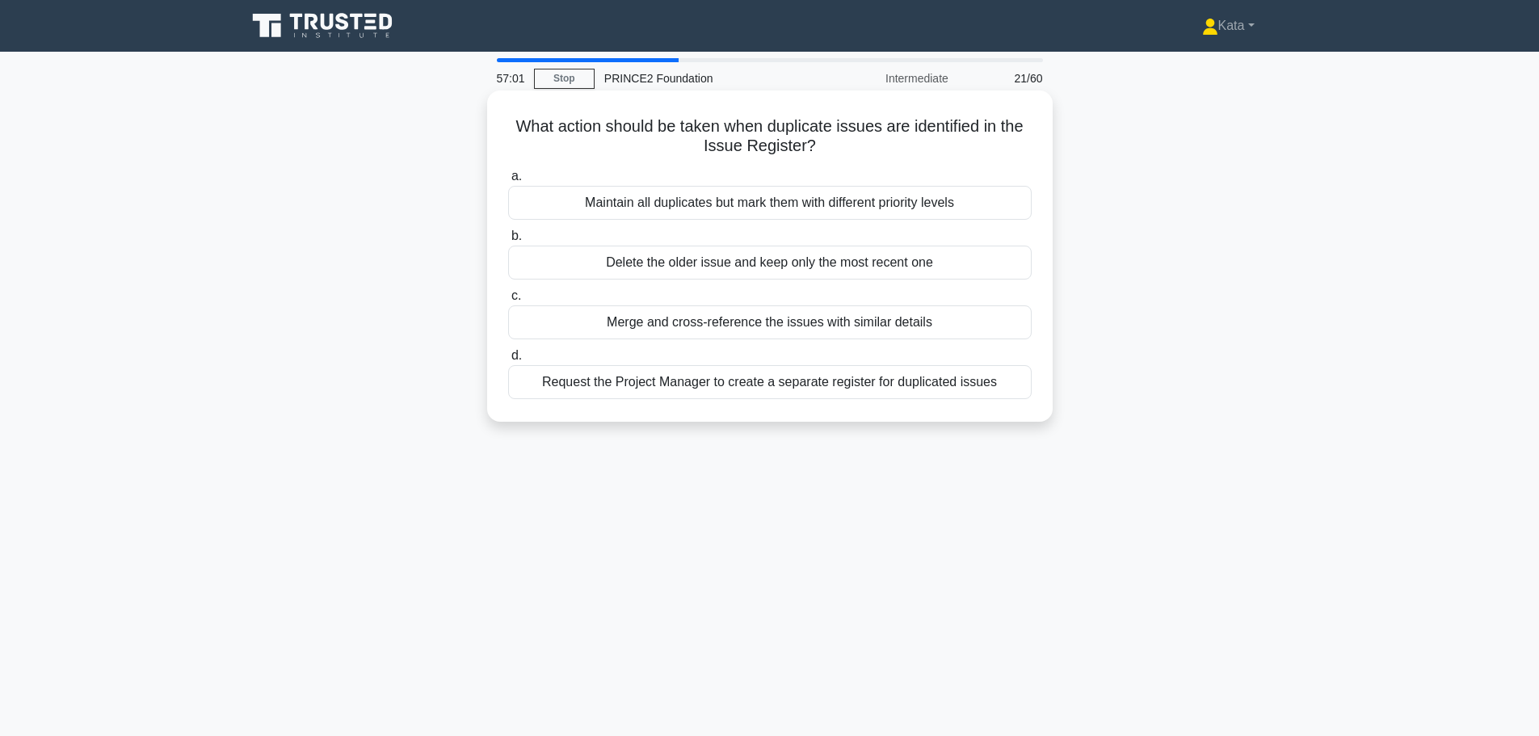
click at [776, 329] on div "Merge and cross-reference the issues with similar details" at bounding box center [770, 322] width 524 height 34
click at [508, 301] on input "c. Merge and cross-reference the issues with similar details" at bounding box center [508, 296] width 0 height 11
click at [794, 329] on div "Strategic business information from the corporate portfolio" at bounding box center [770, 322] width 524 height 34
click at [508, 301] on input "c. Strategic business information from the corporate portfolio" at bounding box center [508, 296] width 0 height 11
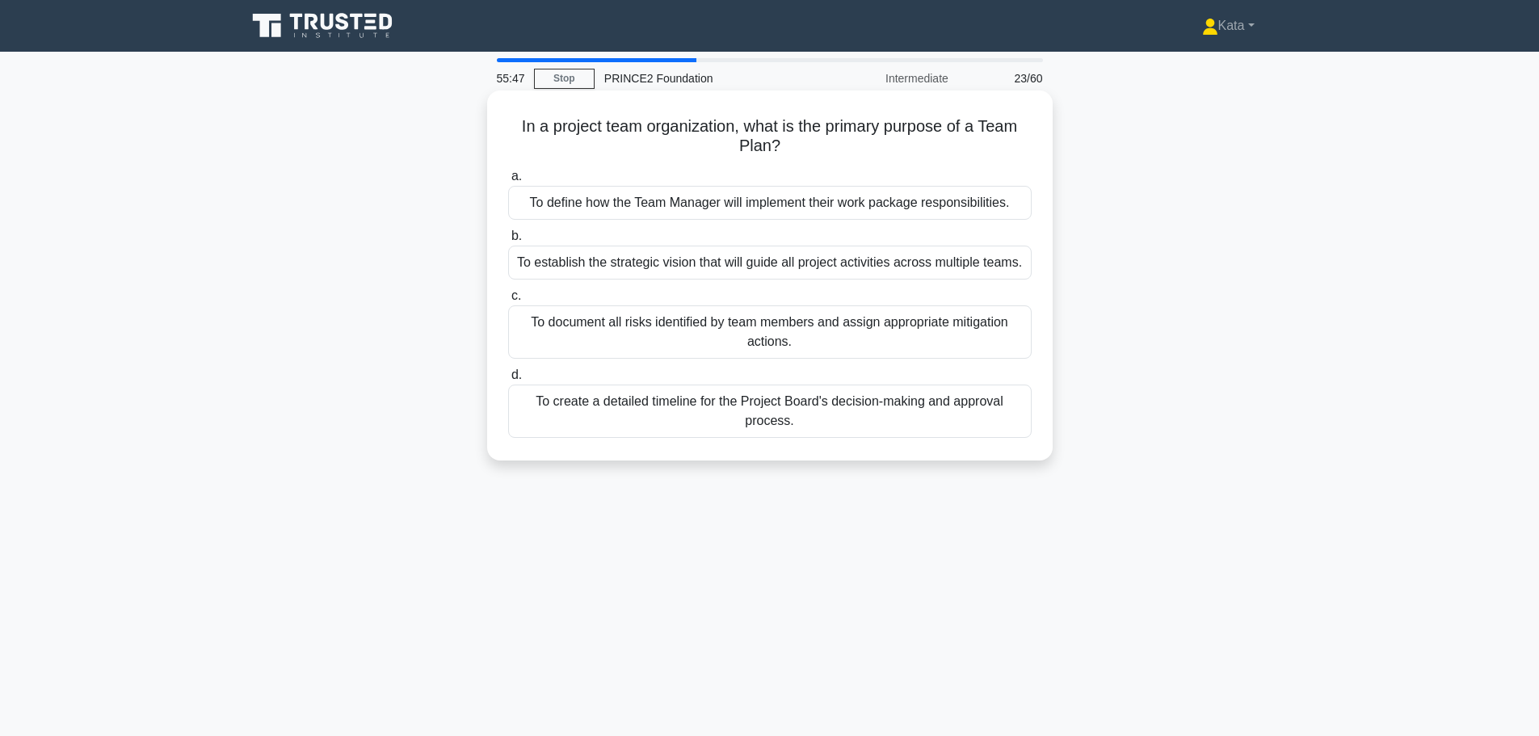
click at [929, 271] on div "To establish the strategic vision that will guide all project activities across…" at bounding box center [770, 263] width 524 height 34
click at [508, 242] on input "b. To establish the strategic vision that will guide all project activities acr…" at bounding box center [508, 236] width 0 height 11
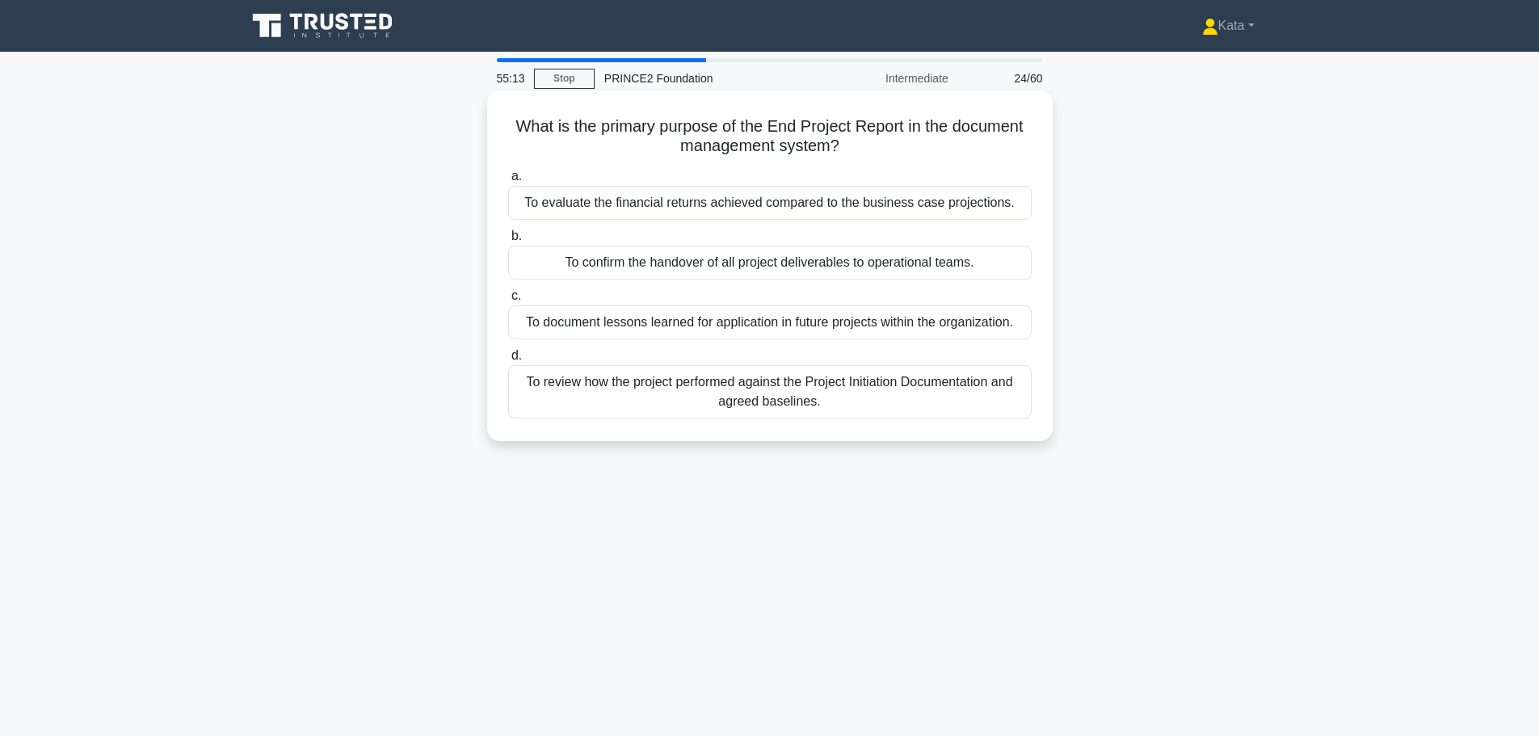
click at [974, 399] on div "To review how the project performed against the Project Initiation Documentatio…" at bounding box center [770, 391] width 524 height 53
click at [508, 361] on input "d. To review how the project performed against the Project Initiation Documenta…" at bounding box center [508, 356] width 0 height 11
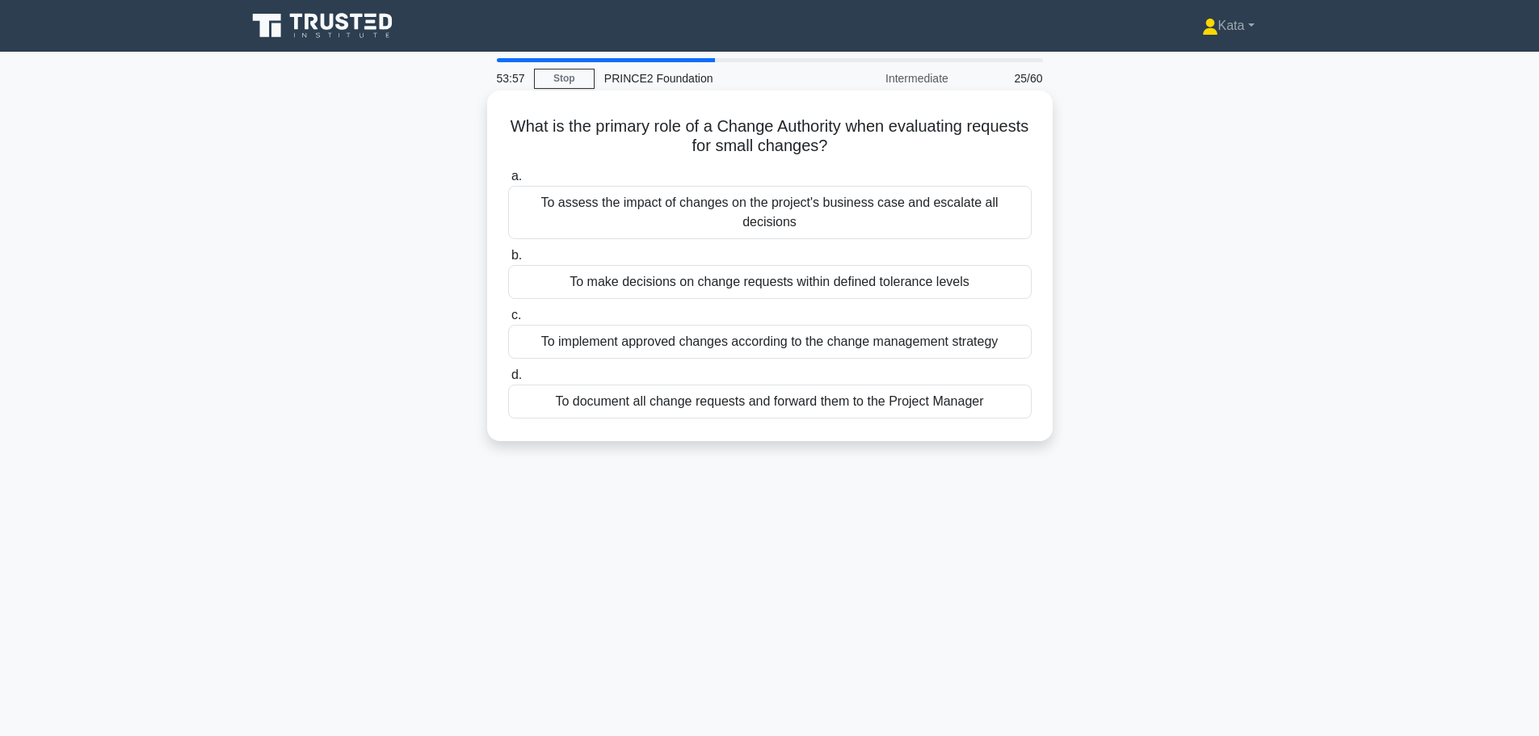
click at [970, 265] on div "To make decisions on change requests within defined tolerance levels" at bounding box center [770, 282] width 524 height 34
click at [508, 261] on input "b. To make decisions on change requests within defined tolerance levels" at bounding box center [508, 255] width 0 height 11
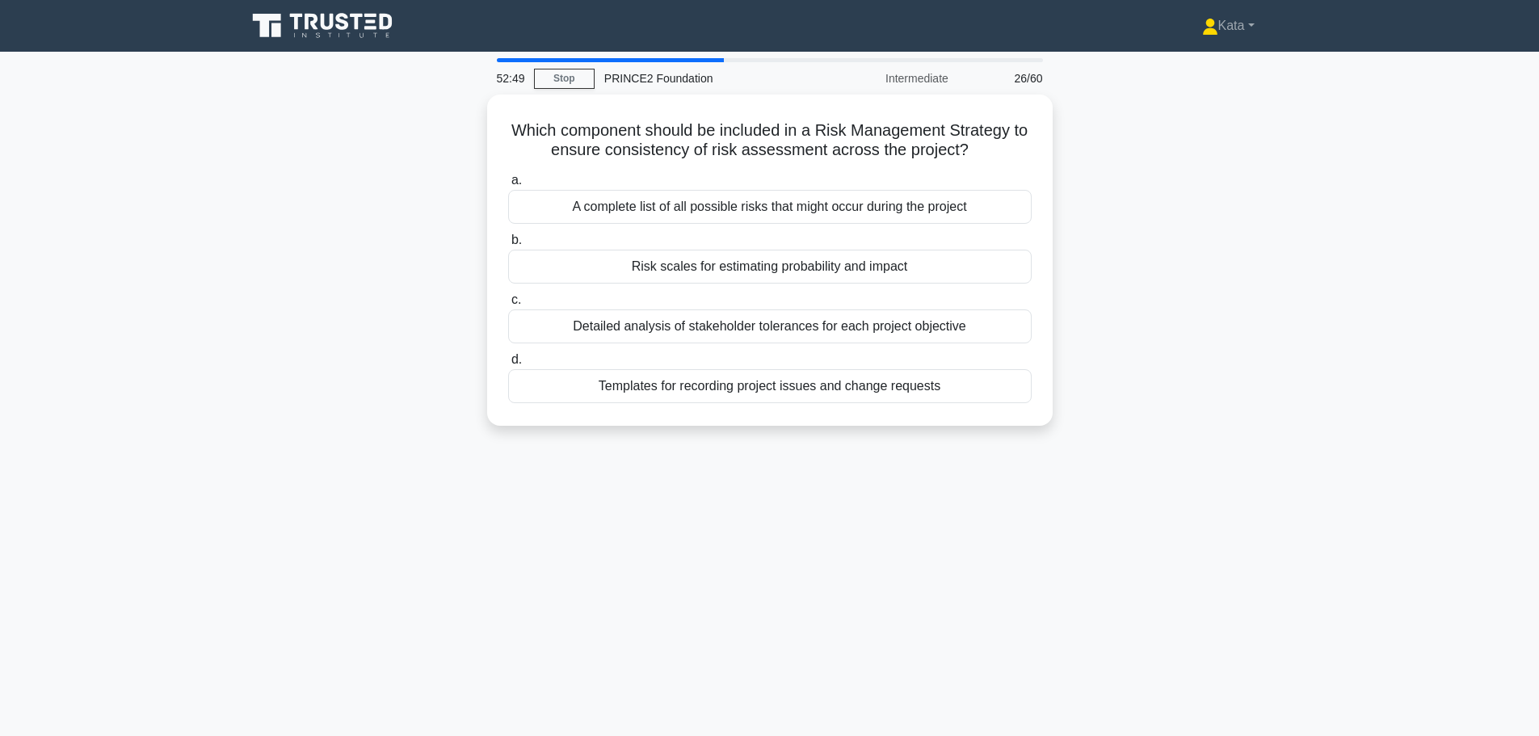
click at [970, 263] on div "Risk scales for estimating probability and impact" at bounding box center [770, 267] width 524 height 34
click at [508, 246] on input "b. Risk scales for estimating probability and impact" at bounding box center [508, 240] width 0 height 11
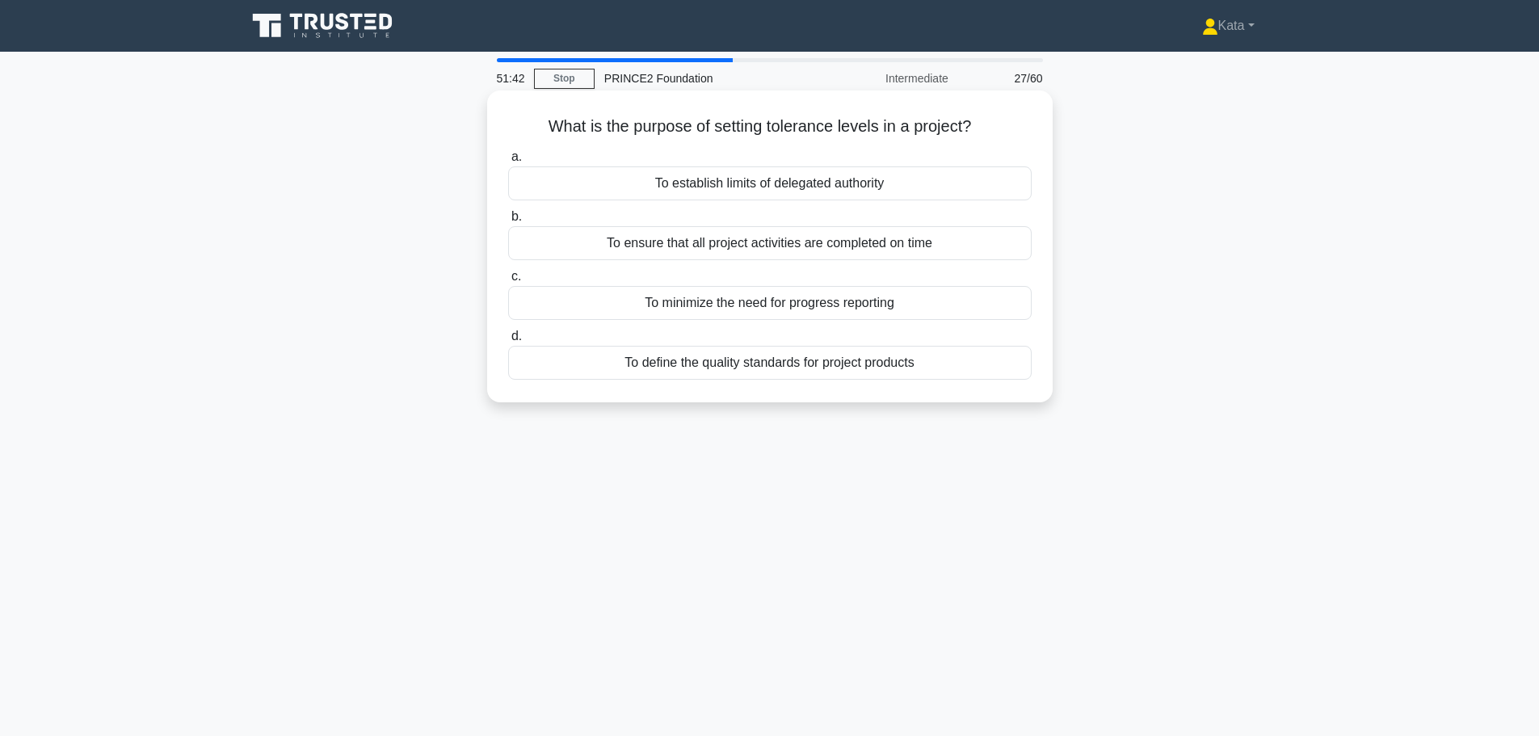
click at [860, 242] on div "To ensure that all project activities are completed on time" at bounding box center [770, 243] width 524 height 34
click at [508, 222] on input "b. To ensure that all project activities are completed on time" at bounding box center [508, 217] width 0 height 11
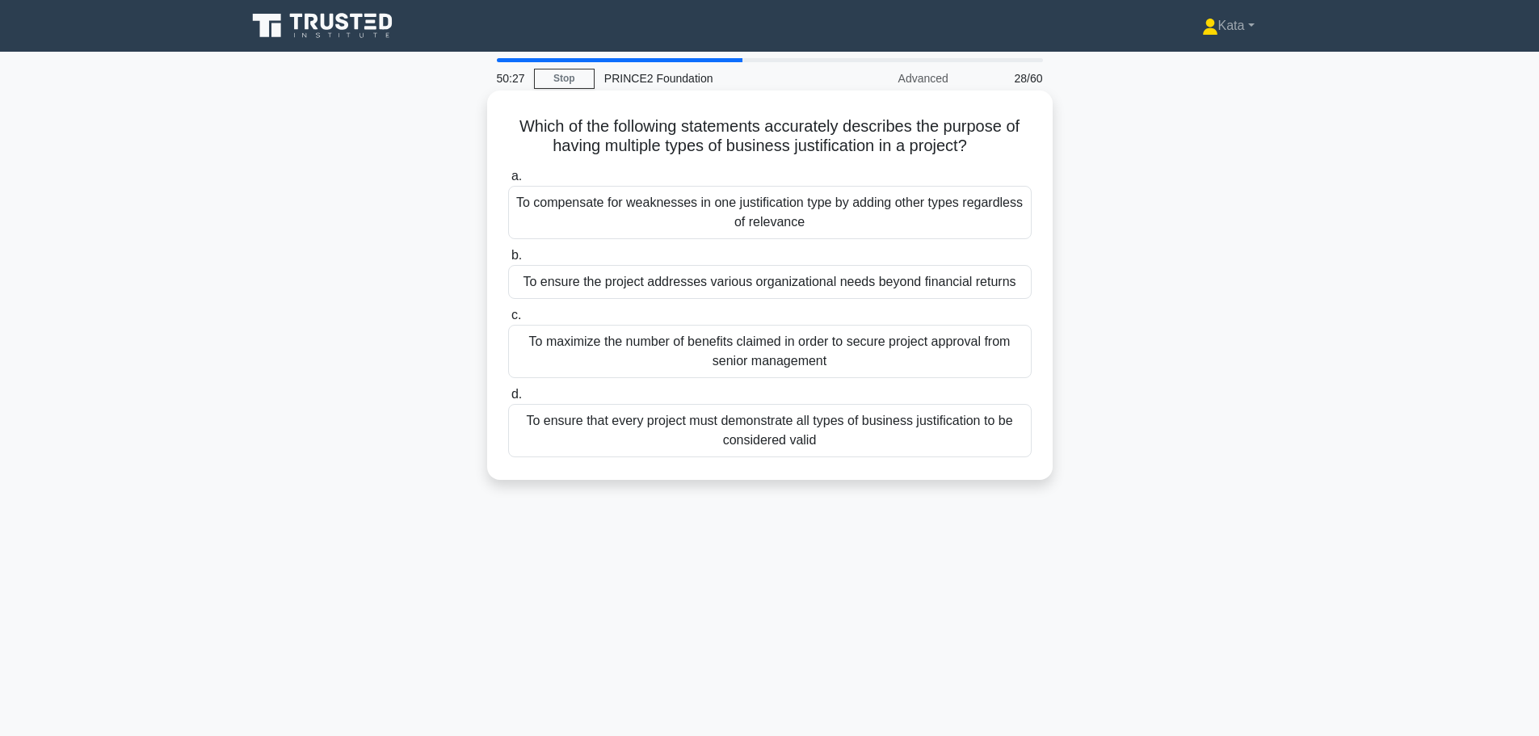
click at [650, 436] on div "To ensure that every project must demonstrate all types of business justificati…" at bounding box center [770, 430] width 524 height 53
click at [508, 400] on input "d. To ensure that every project must demonstrate all types of business justific…" at bounding box center [508, 394] width 0 height 11
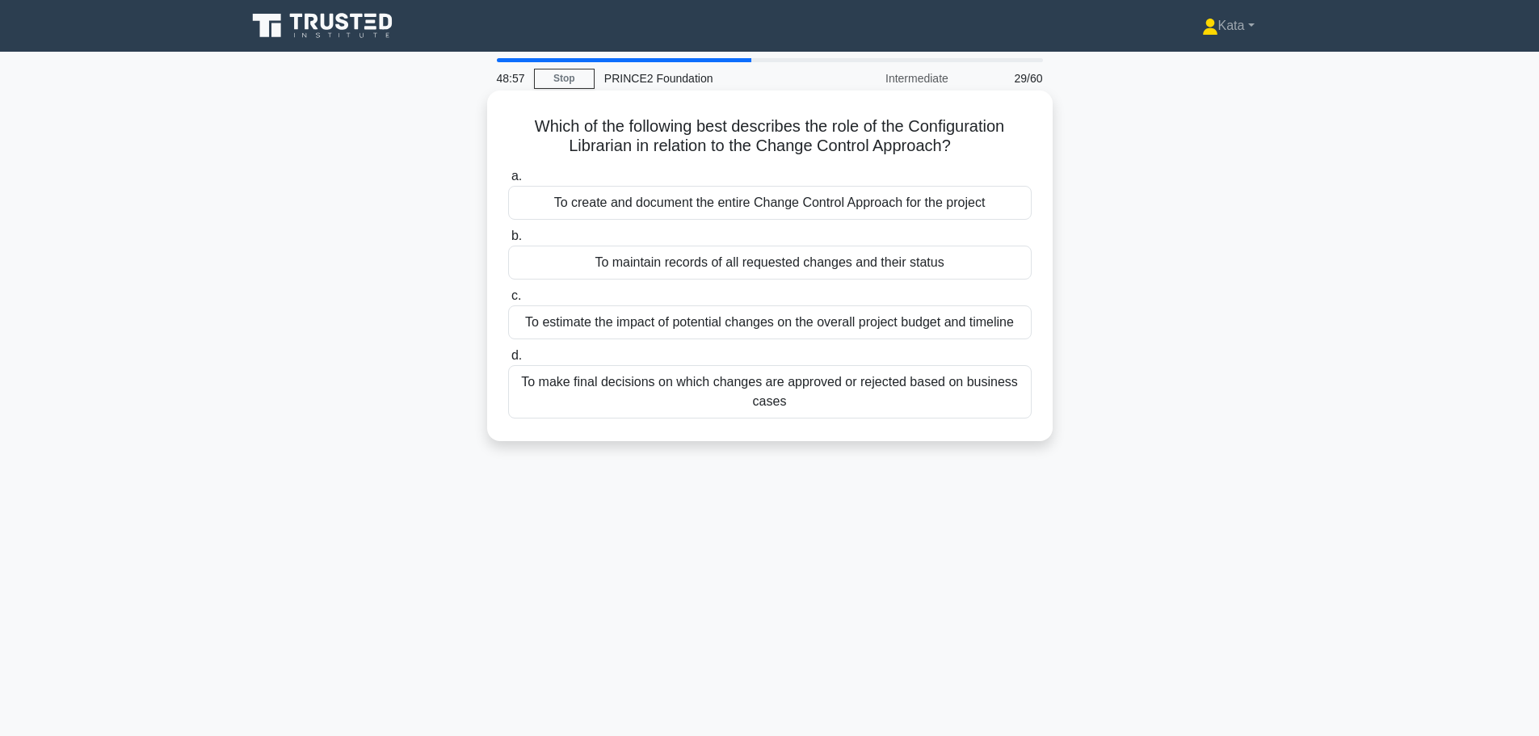
click at [852, 204] on div "To create and document the entire Change Control Approach for the project" at bounding box center [770, 203] width 524 height 34
click at [508, 182] on input "a. To create and document the entire Change Control Approach for the project" at bounding box center [508, 176] width 0 height 11
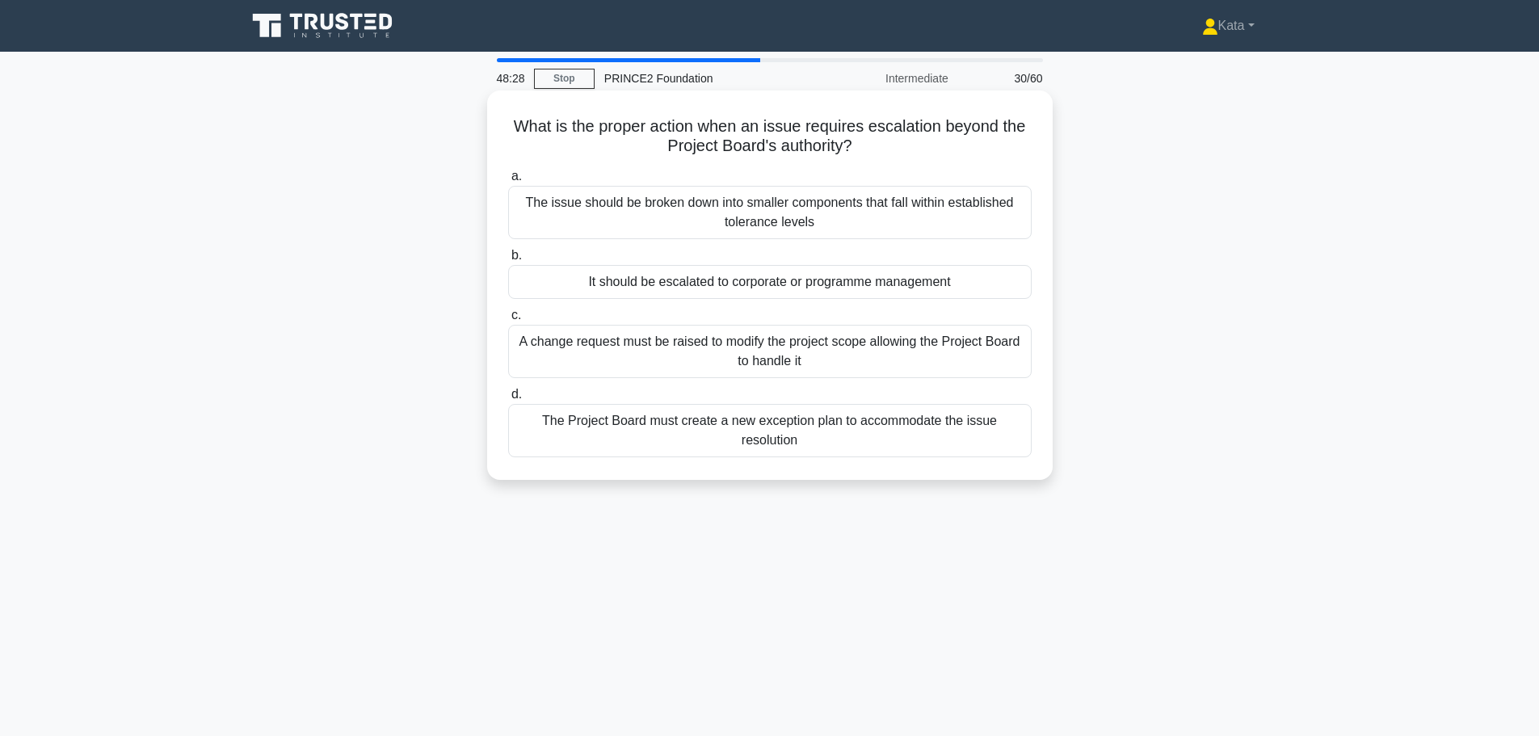
click at [848, 285] on div "It should be escalated to corporate or programme management" at bounding box center [770, 282] width 524 height 34
click at [508, 261] on input "b. It should be escalated to corporate or programme management" at bounding box center [508, 255] width 0 height 11
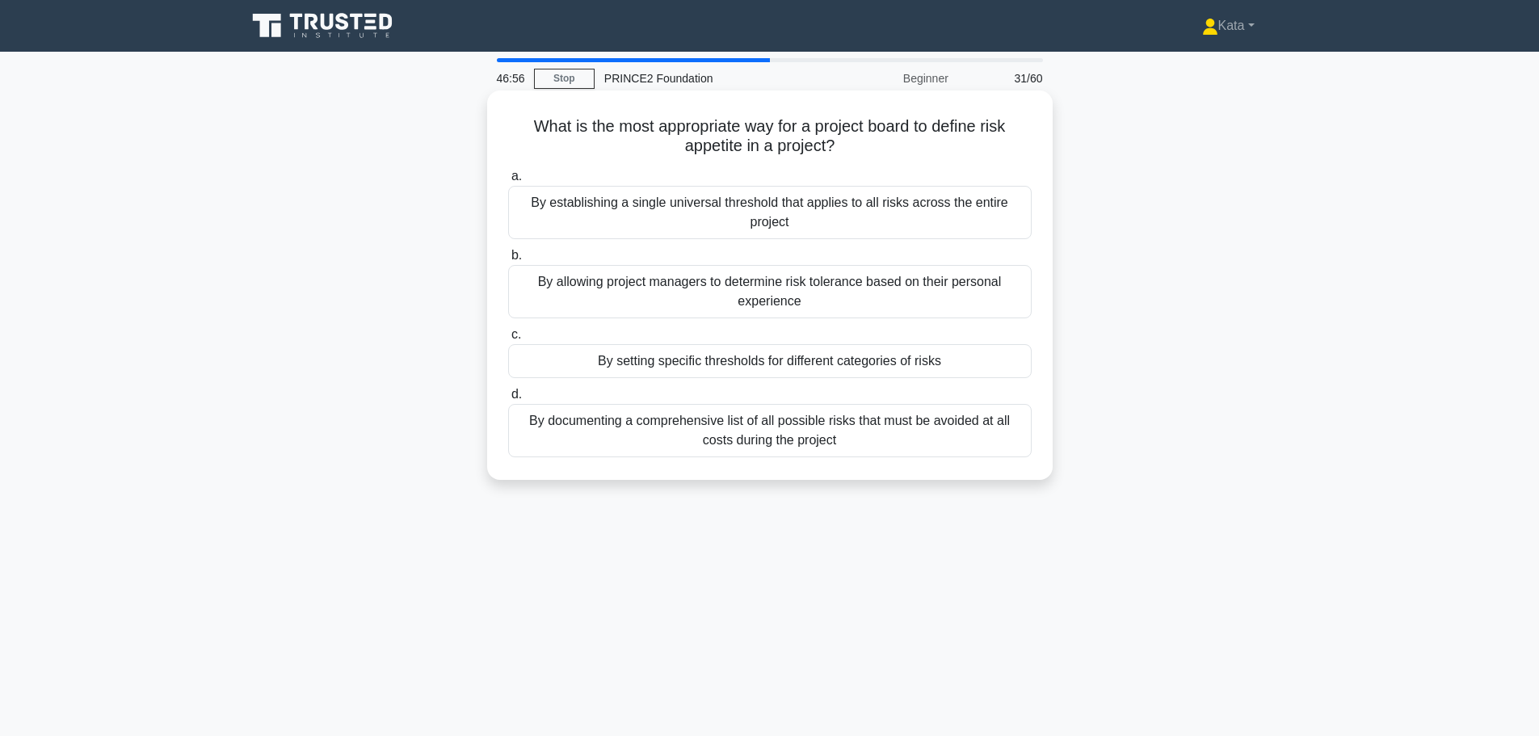
click at [968, 366] on div "By setting specific thresholds for different categories of risks" at bounding box center [770, 361] width 524 height 34
click at [508, 340] on input "c. By setting specific thresholds for different categories of risks" at bounding box center [508, 335] width 0 height 11
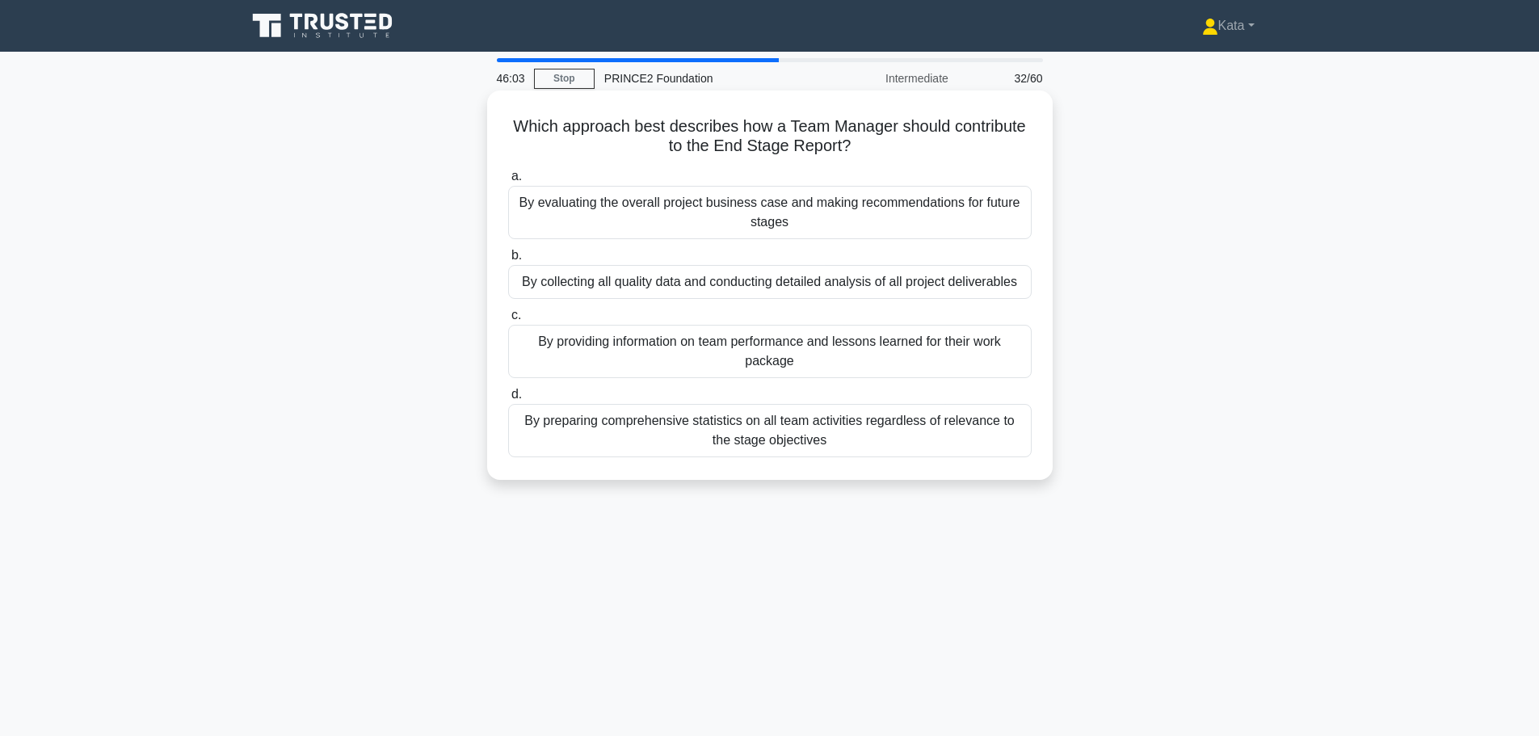
drag, startPoint x: 966, startPoint y: 284, endPoint x: 927, endPoint y: 317, distance: 50.5
click at [966, 285] on div "By collecting all quality data and conducting detailed analysis of all project …" at bounding box center [770, 282] width 524 height 34
click at [508, 261] on input "b. By collecting all quality data and conducting detailed analysis of all proje…" at bounding box center [508, 255] width 0 height 11
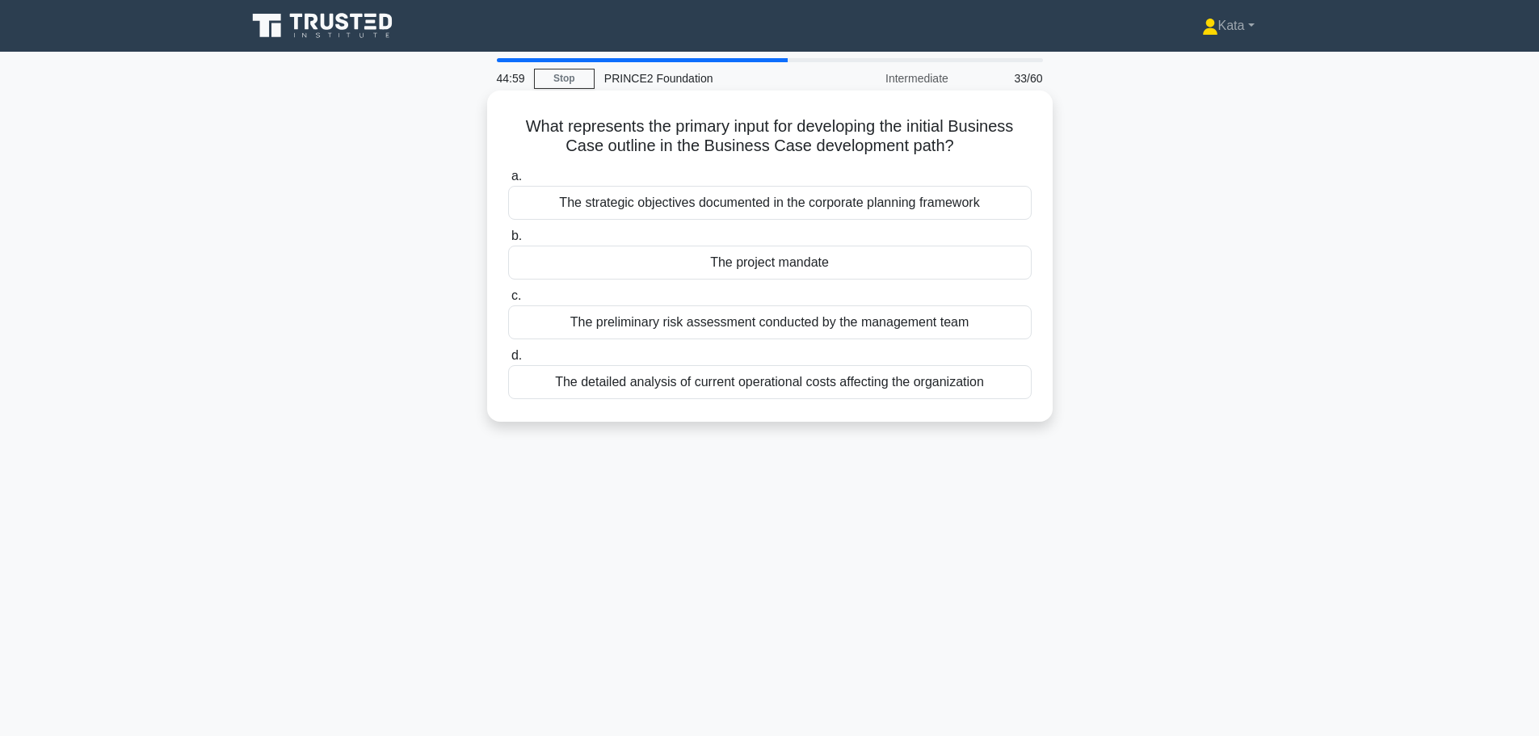
click at [957, 267] on div "The project mandate" at bounding box center [770, 263] width 524 height 34
click at [508, 242] on input "b. The project mandate" at bounding box center [508, 236] width 0 height 11
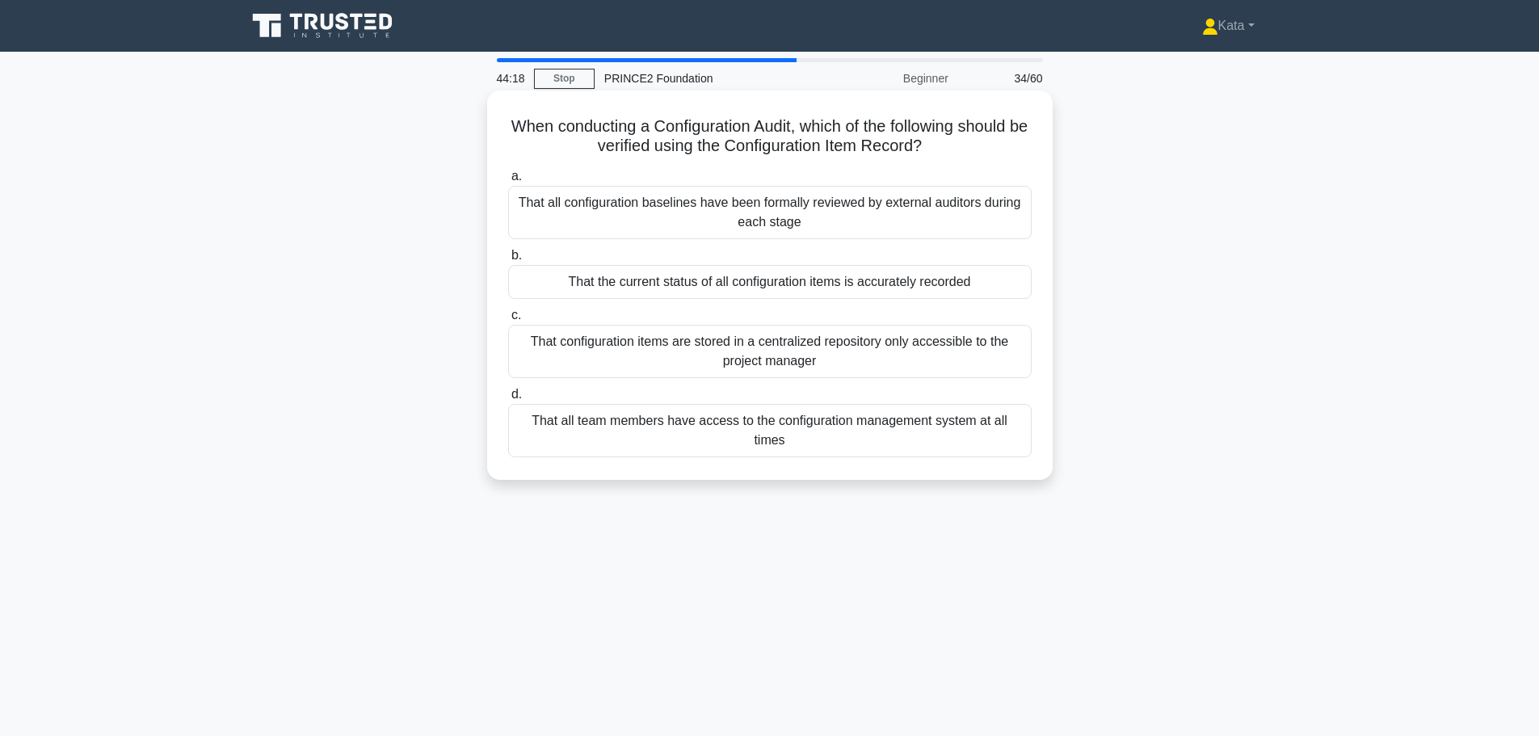
click at [958, 280] on div "That the current status of all configuration items is accurately recorded" at bounding box center [770, 282] width 524 height 34
click at [508, 261] on input "b. That the current status of all configuration items is accurately recorded" at bounding box center [508, 255] width 0 height 11
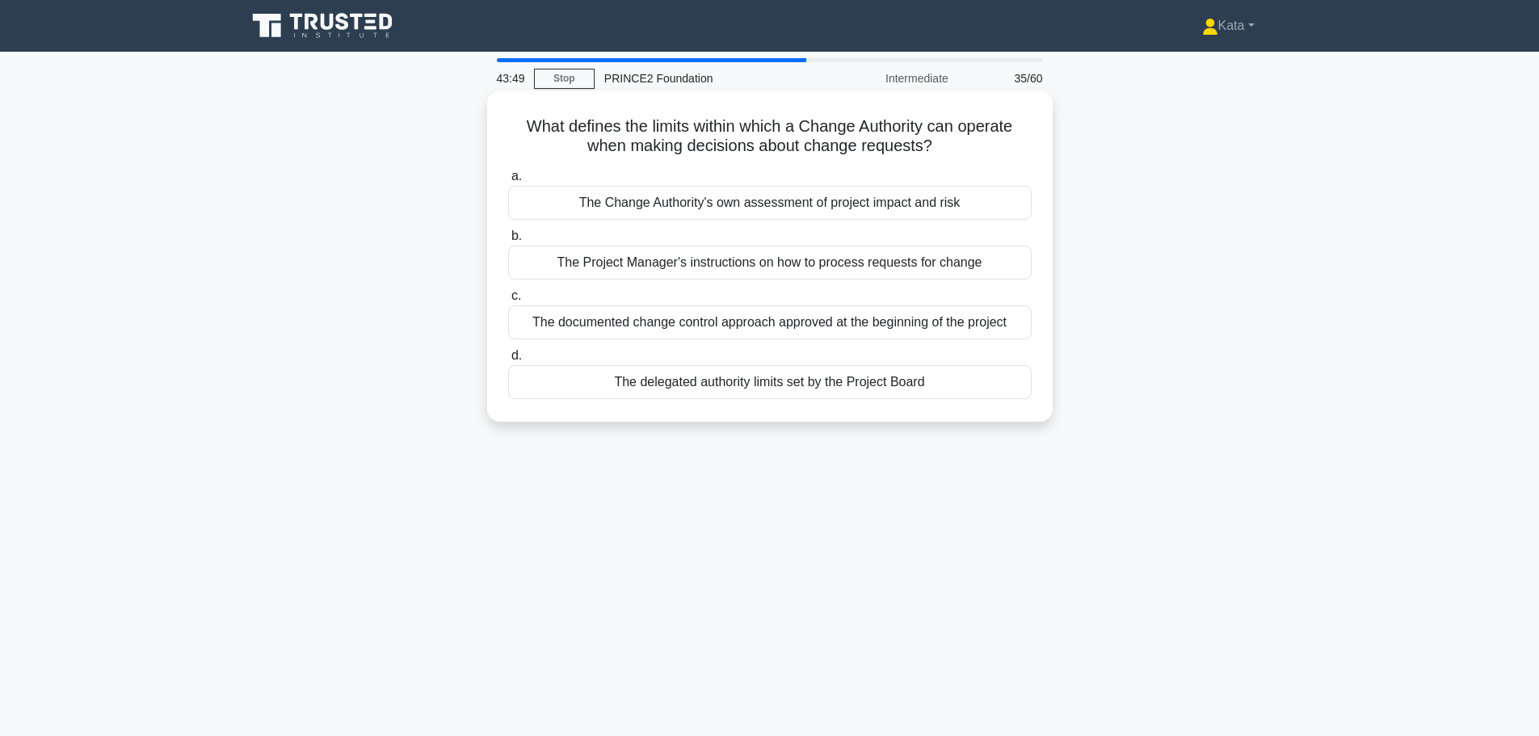
click at [976, 326] on div "The documented change control approach approved at the beginning of the project" at bounding box center [770, 322] width 524 height 34
click at [508, 301] on input "c. The documented change control approach approved at the beginning of the proj…" at bounding box center [508, 296] width 0 height 11
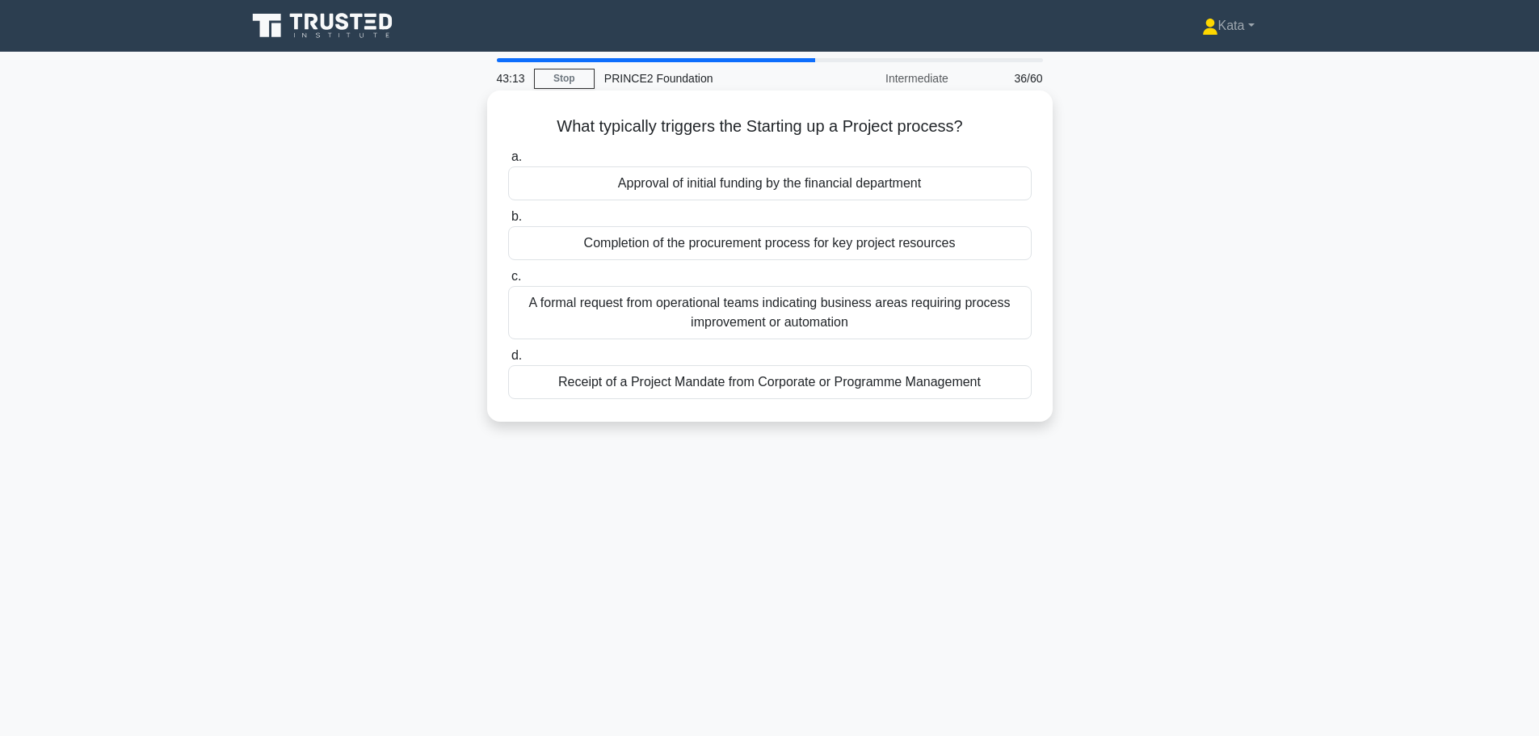
click at [945, 369] on div "Receipt of a Project Mandate from Corporate or Programme Management" at bounding box center [770, 382] width 524 height 34
click at [508, 361] on input "d. Receipt of a Project Mandate from Corporate or Programme Management" at bounding box center [508, 356] width 0 height 11
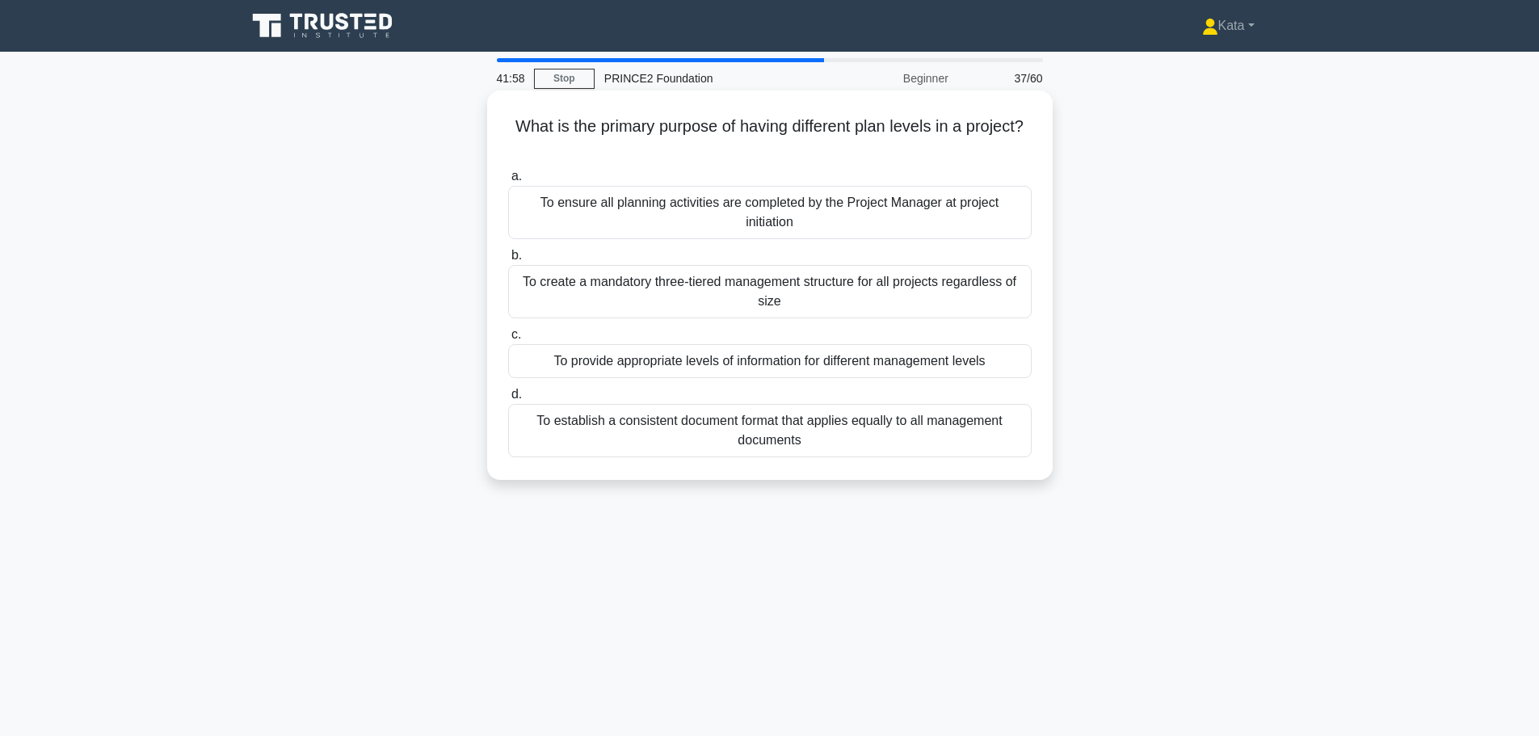
click at [856, 448] on div "To establish a consistent document format that applies equally to all managemen…" at bounding box center [770, 430] width 524 height 53
click at [508, 400] on input "d. To establish a consistent document format that applies equally to all manage…" at bounding box center [508, 394] width 0 height 11
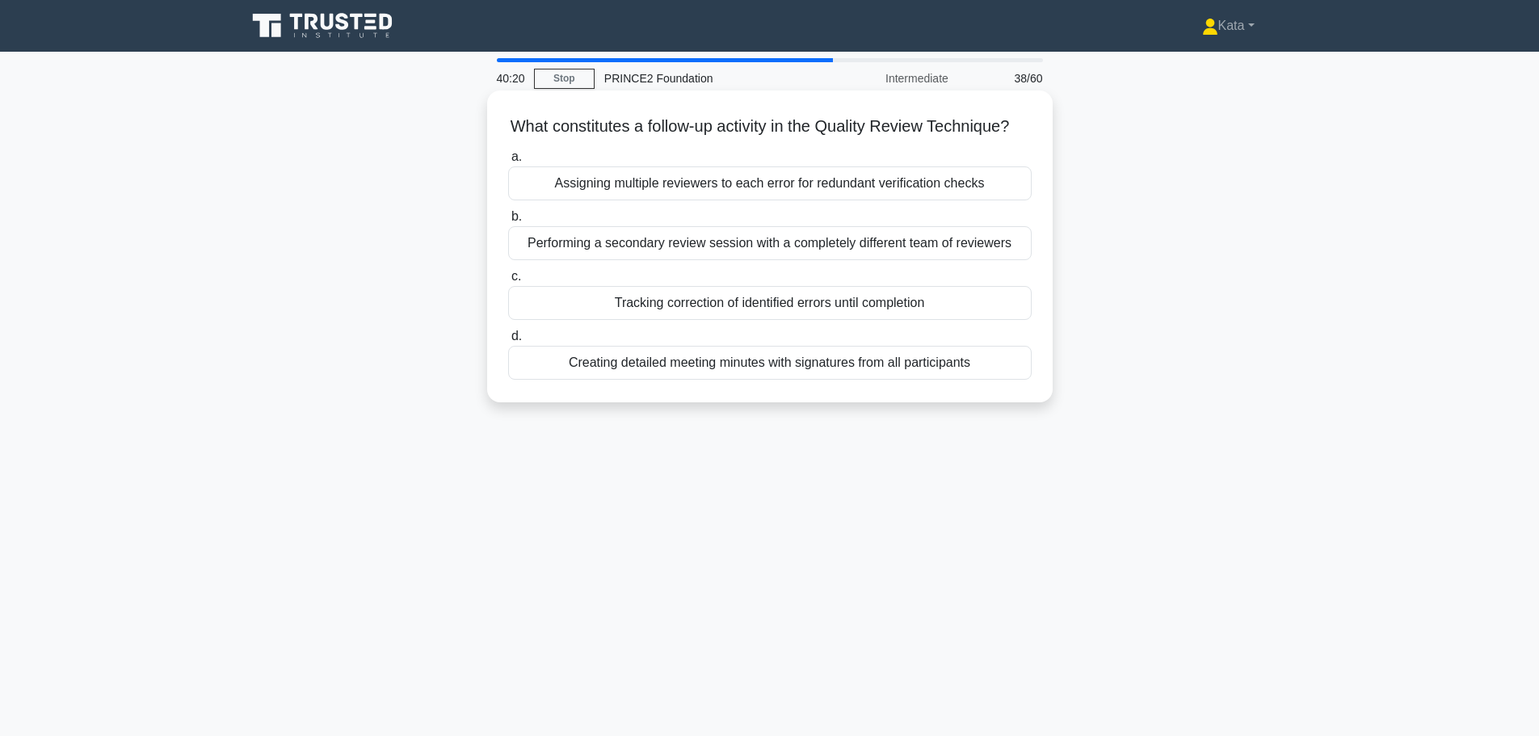
click at [776, 320] on div "Tracking correction of identified errors until completion" at bounding box center [770, 303] width 524 height 34
click at [508, 282] on input "c. Tracking correction of identified errors until completion" at bounding box center [508, 276] width 0 height 11
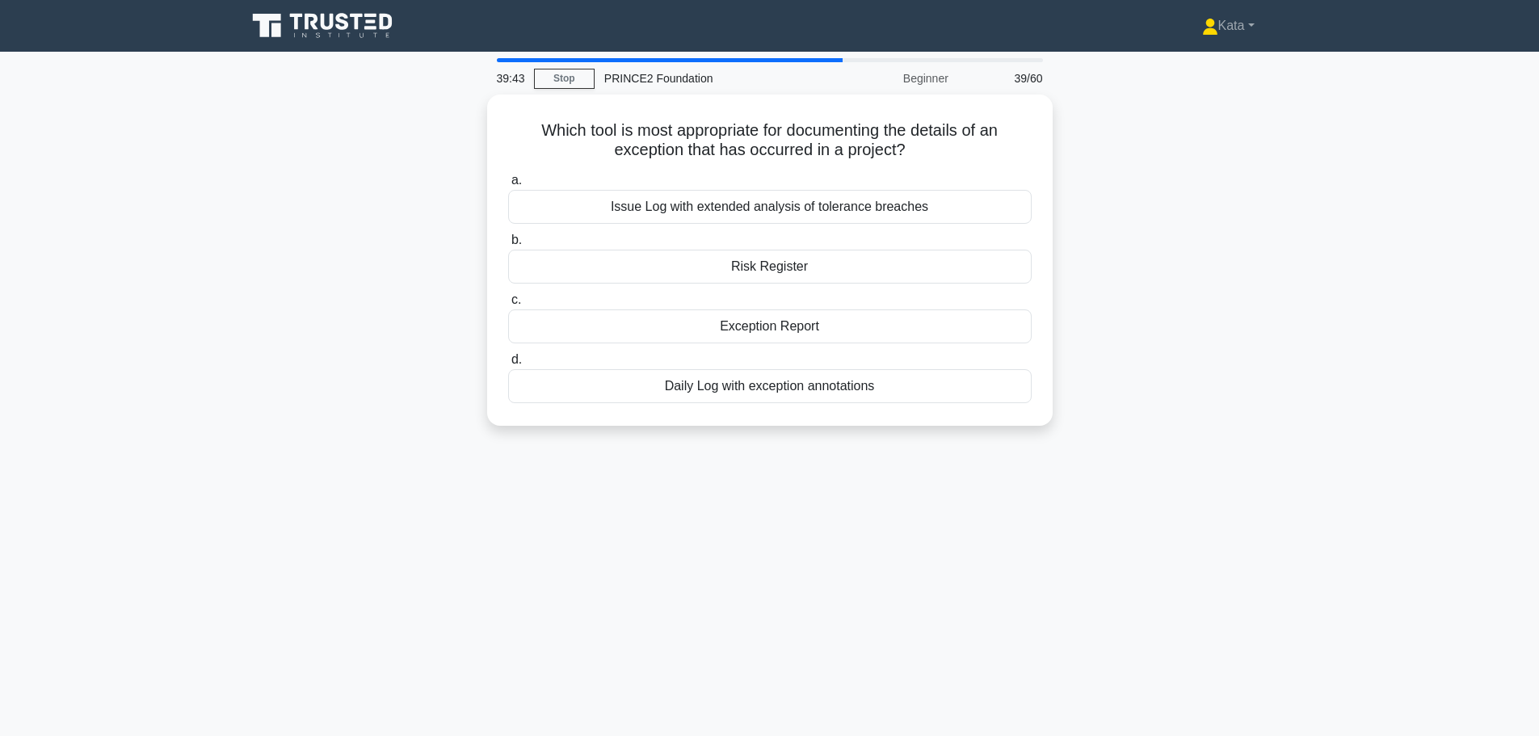
click at [776, 321] on div "Exception Report" at bounding box center [770, 326] width 524 height 34
click at [508, 305] on input "c. Exception Report" at bounding box center [508, 300] width 0 height 11
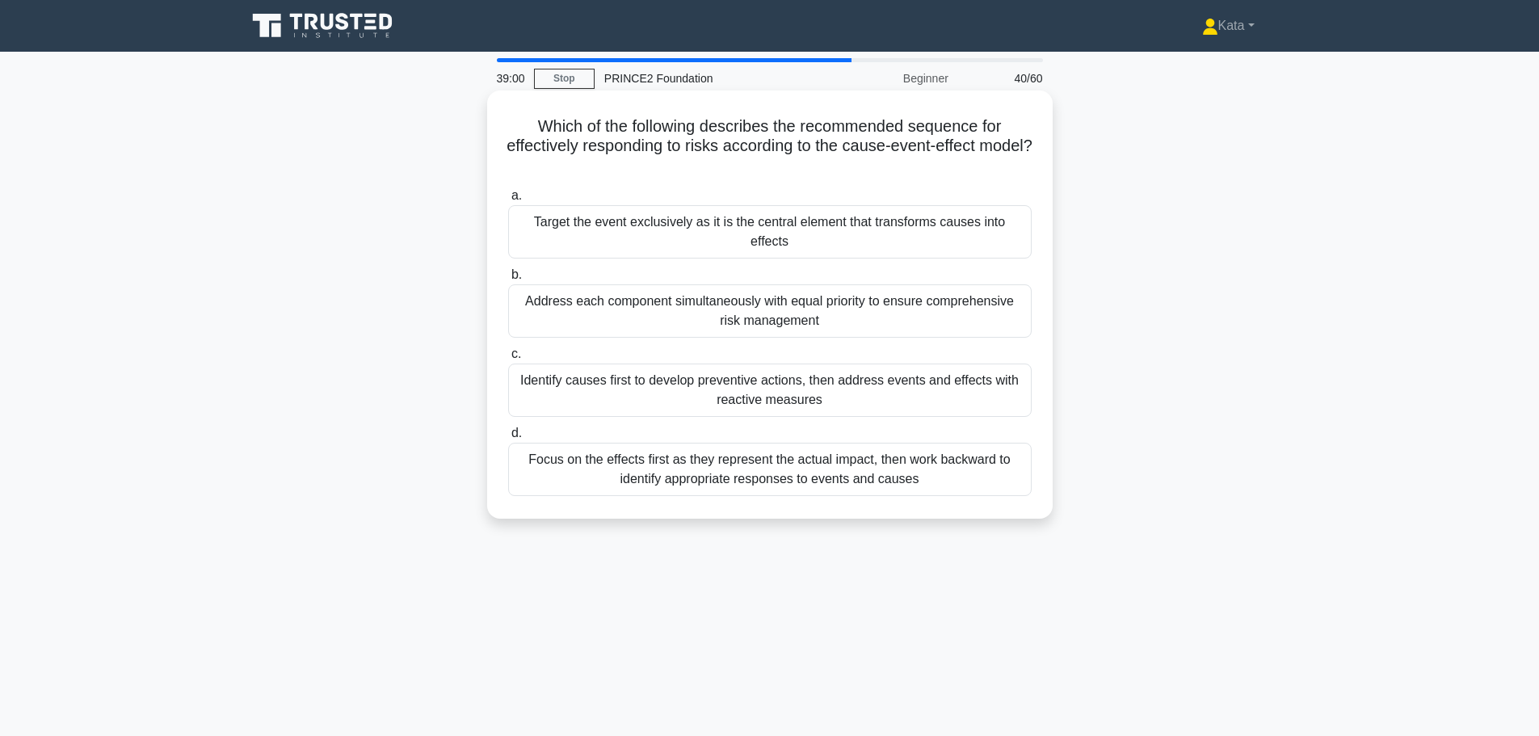
click at [806, 372] on div "Identify causes first to develop preventive actions, then address events and ef…" at bounding box center [770, 390] width 524 height 53
click at [508, 360] on input "c. Identify causes first to develop preventive actions, then address events and…" at bounding box center [508, 354] width 0 height 11
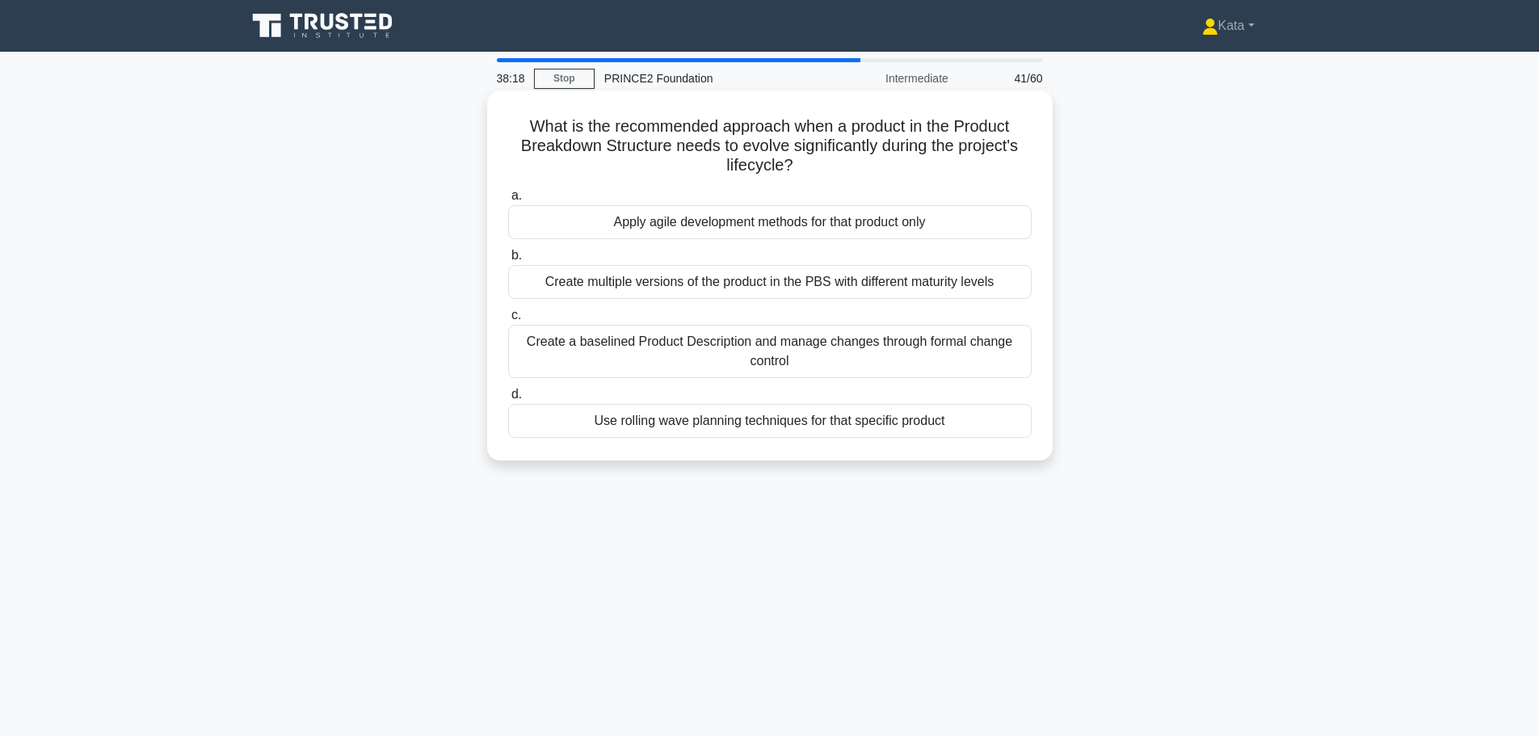
click at [705, 365] on div "Create a baselined Product Description and manage changes through formal change…" at bounding box center [770, 351] width 524 height 53
click at [508, 321] on input "c. Create a baselined Product Description and manage changes through formal cha…" at bounding box center [508, 315] width 0 height 11
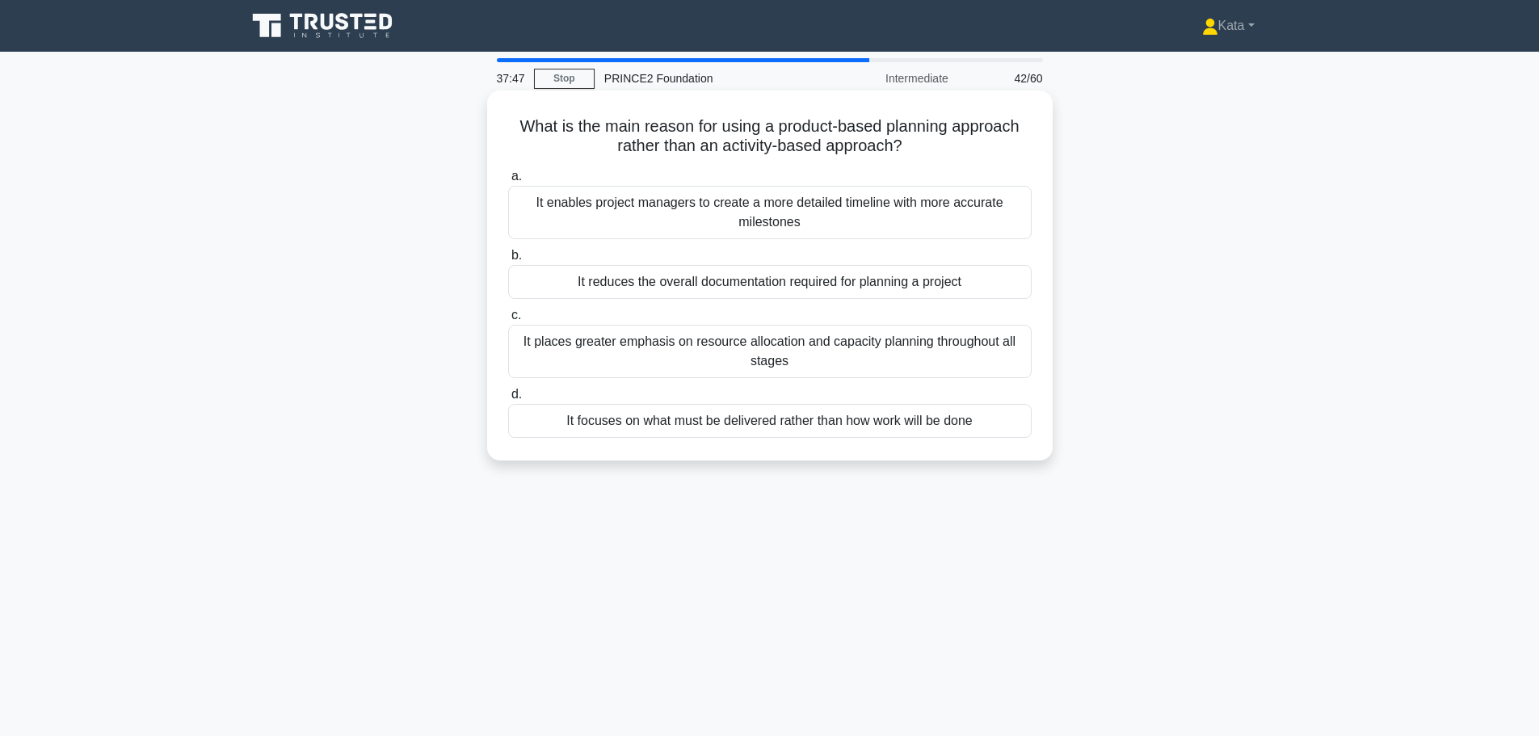
click at [734, 419] on div "It focuses on what must be delivered rather than how work will be done" at bounding box center [770, 421] width 524 height 34
click at [508, 400] on input "d. It focuses on what must be delivered rather than how work will be done" at bounding box center [508, 394] width 0 height 11
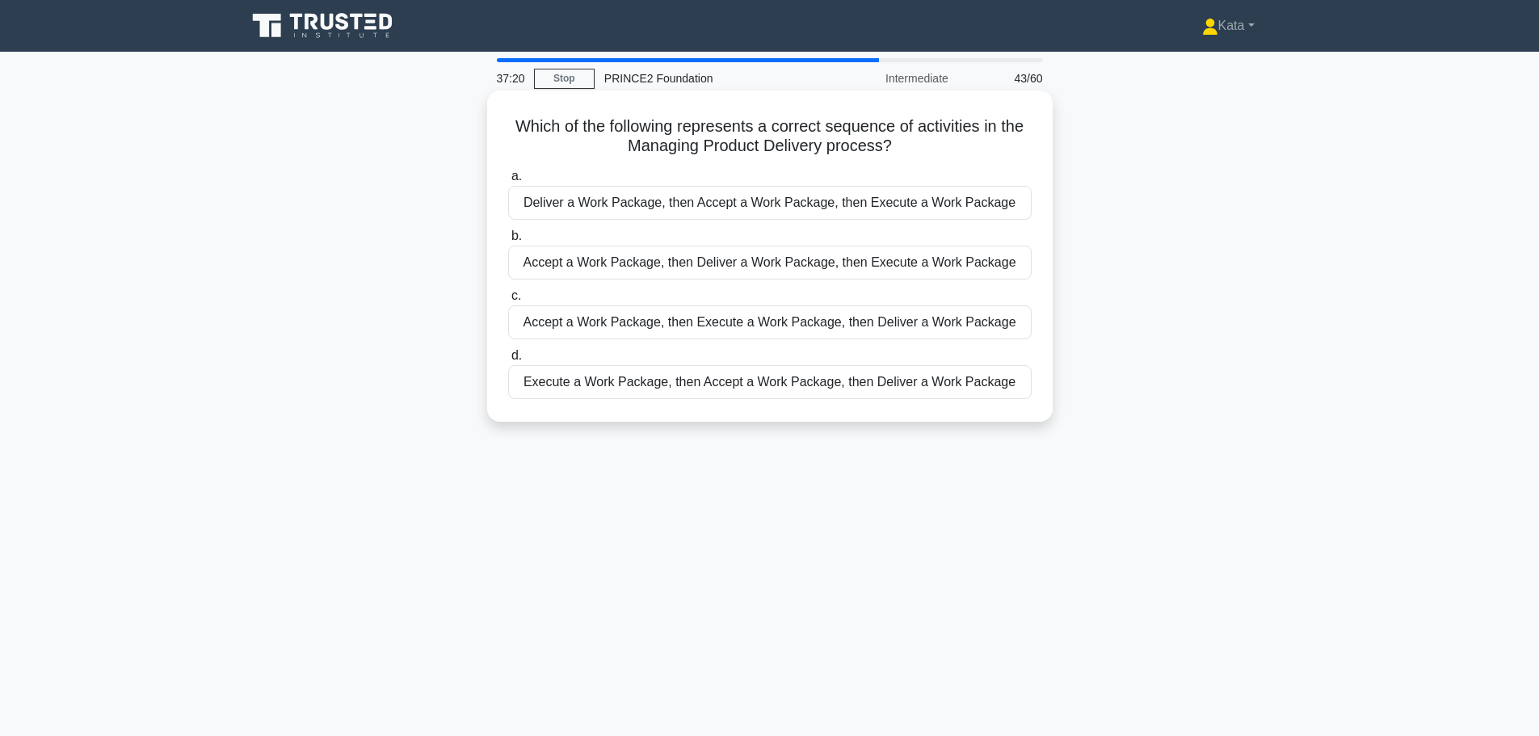
click at [653, 322] on div "Accept a Work Package, then Execute a Work Package, then Deliver a Work Package" at bounding box center [770, 322] width 524 height 34
click at [508, 301] on input "c. Accept a Work Package, then Execute a Work Package, then Deliver a Work Pack…" at bounding box center [508, 296] width 0 height 11
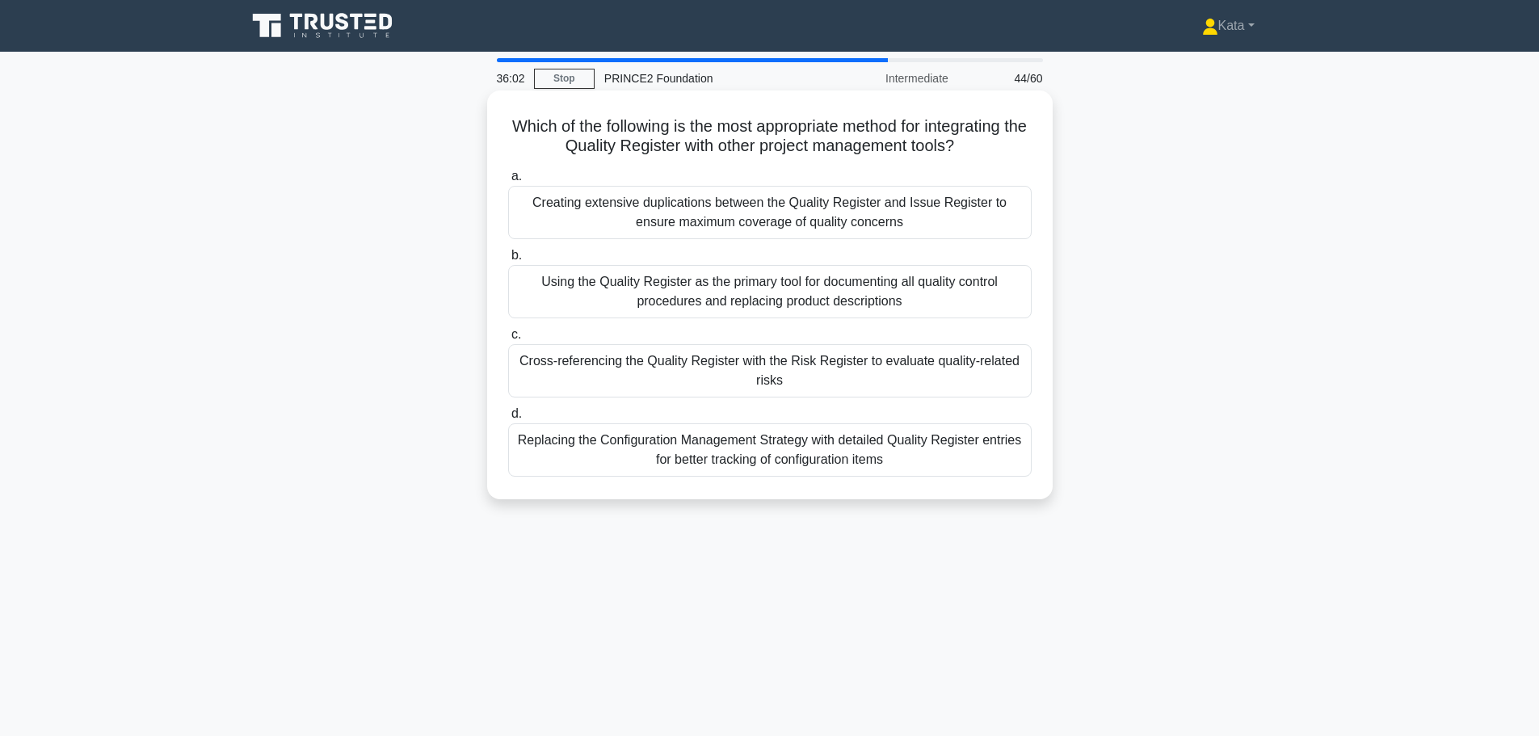
click at [689, 368] on div "Cross-referencing the Quality Register with the Risk Register to evaluate quali…" at bounding box center [770, 370] width 524 height 53
click at [508, 340] on input "c. Cross-referencing the Quality Register with the Risk Register to evaluate qu…" at bounding box center [508, 335] width 0 height 11
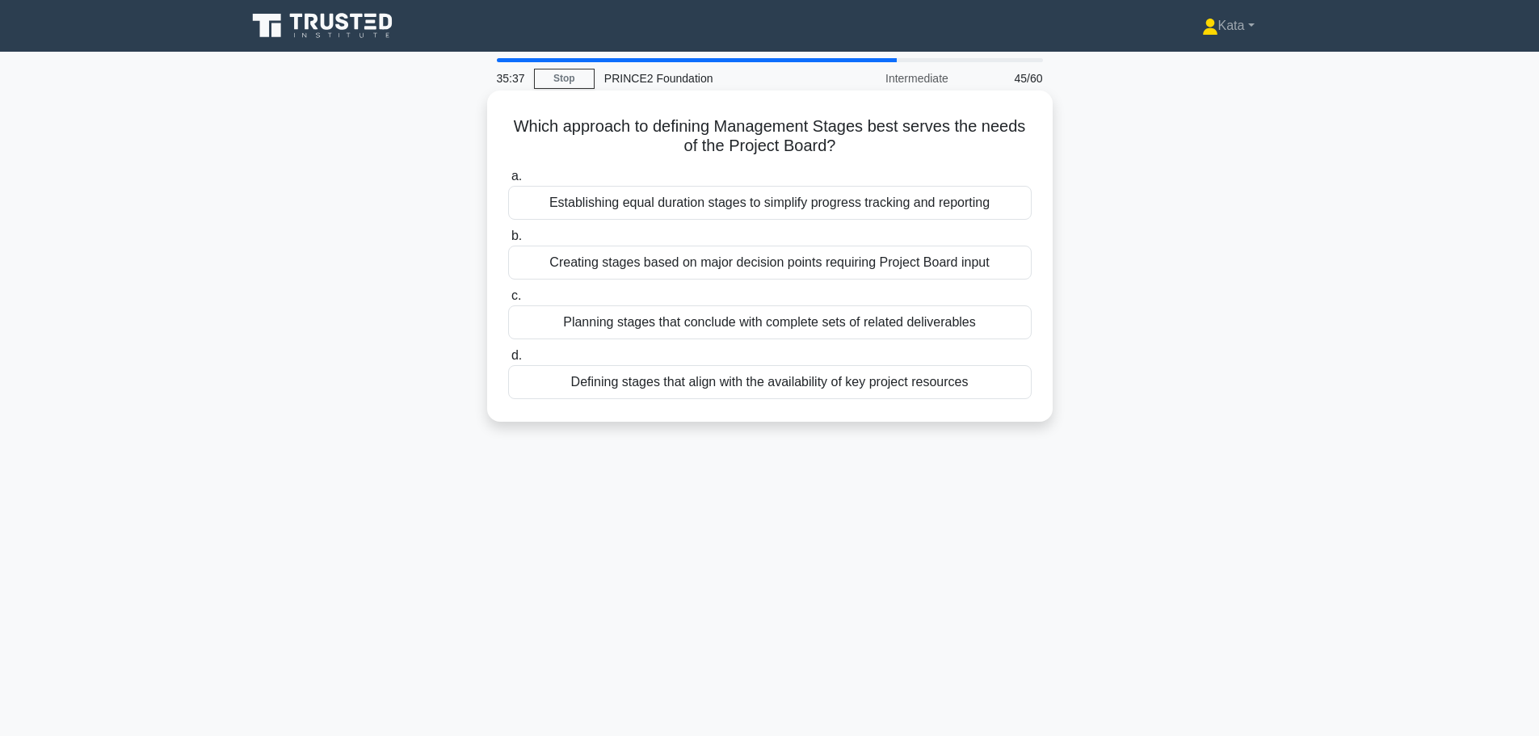
click at [664, 259] on div "Creating stages based on major decision points requiring Project Board input" at bounding box center [770, 263] width 524 height 34
click at [508, 242] on input "b. Creating stages based on major decision points requiring Project Board input" at bounding box center [508, 236] width 0 height 11
click at [691, 325] on div "A formal request to modify a baselined product due to emerging business needs" at bounding box center [770, 322] width 524 height 34
click at [508, 301] on input "c. A formal request to modify a baselined product due to emerging business needs" at bounding box center [508, 296] width 0 height 11
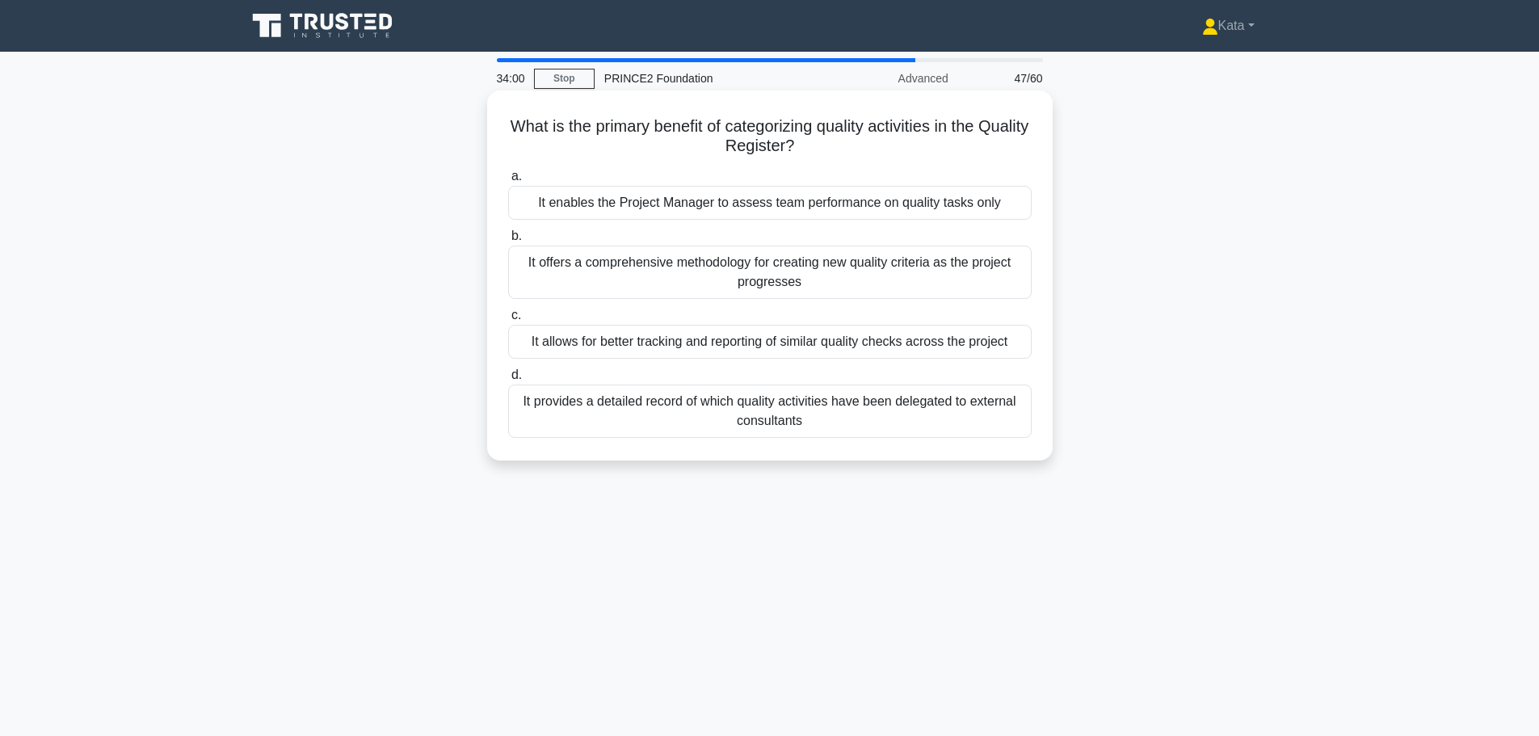
click at [684, 337] on div "It allows for better tracking and reporting of similar quality checks across th…" at bounding box center [770, 342] width 524 height 34
click at [508, 321] on input "c. It allows for better tracking and reporting of similar quality checks across…" at bounding box center [508, 315] width 0 height 11
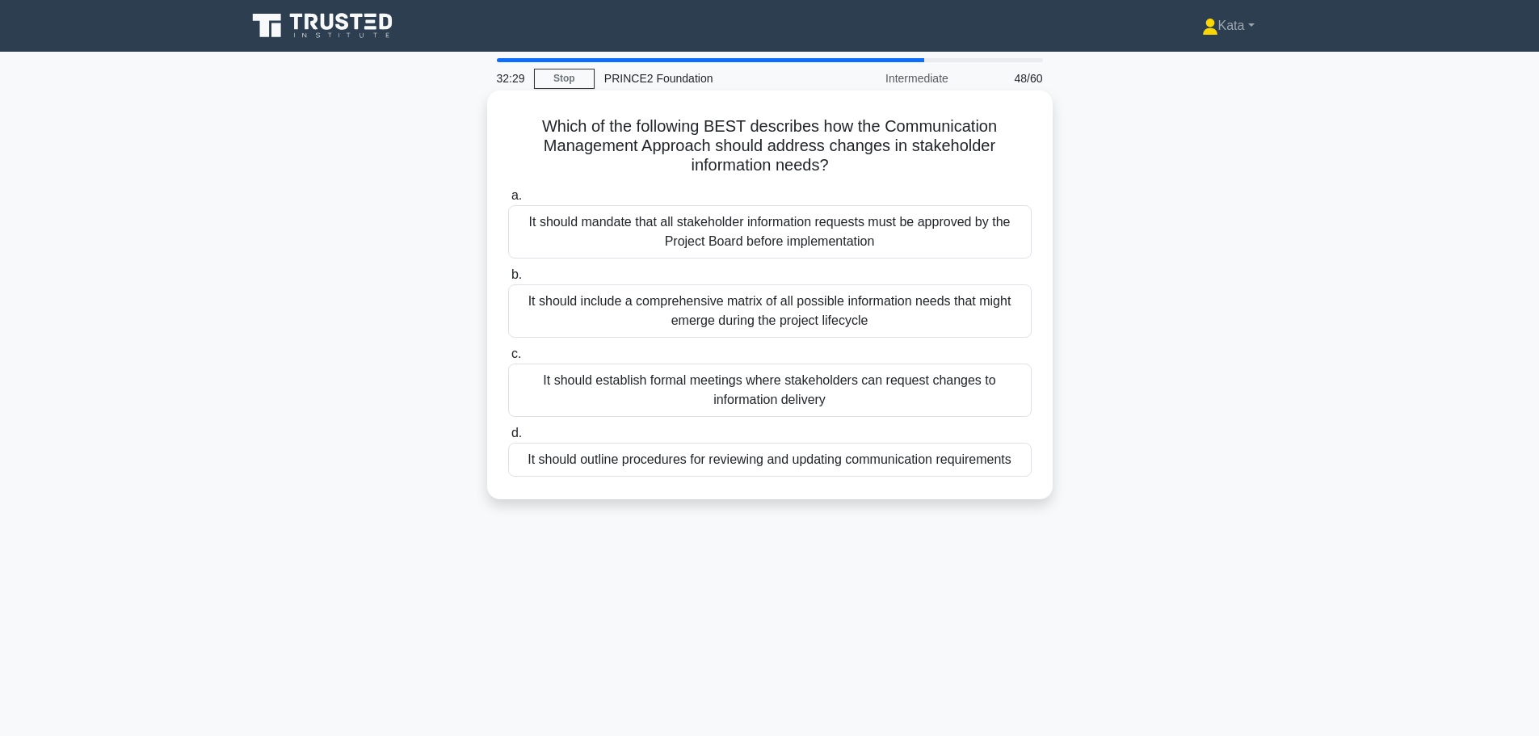
click at [900, 464] on div "It should outline procedures for reviewing and updating communication requireme…" at bounding box center [770, 460] width 524 height 34
click at [508, 439] on input "d. It should outline procedures for reviewing and updating communication requir…" at bounding box center [508, 433] width 0 height 11
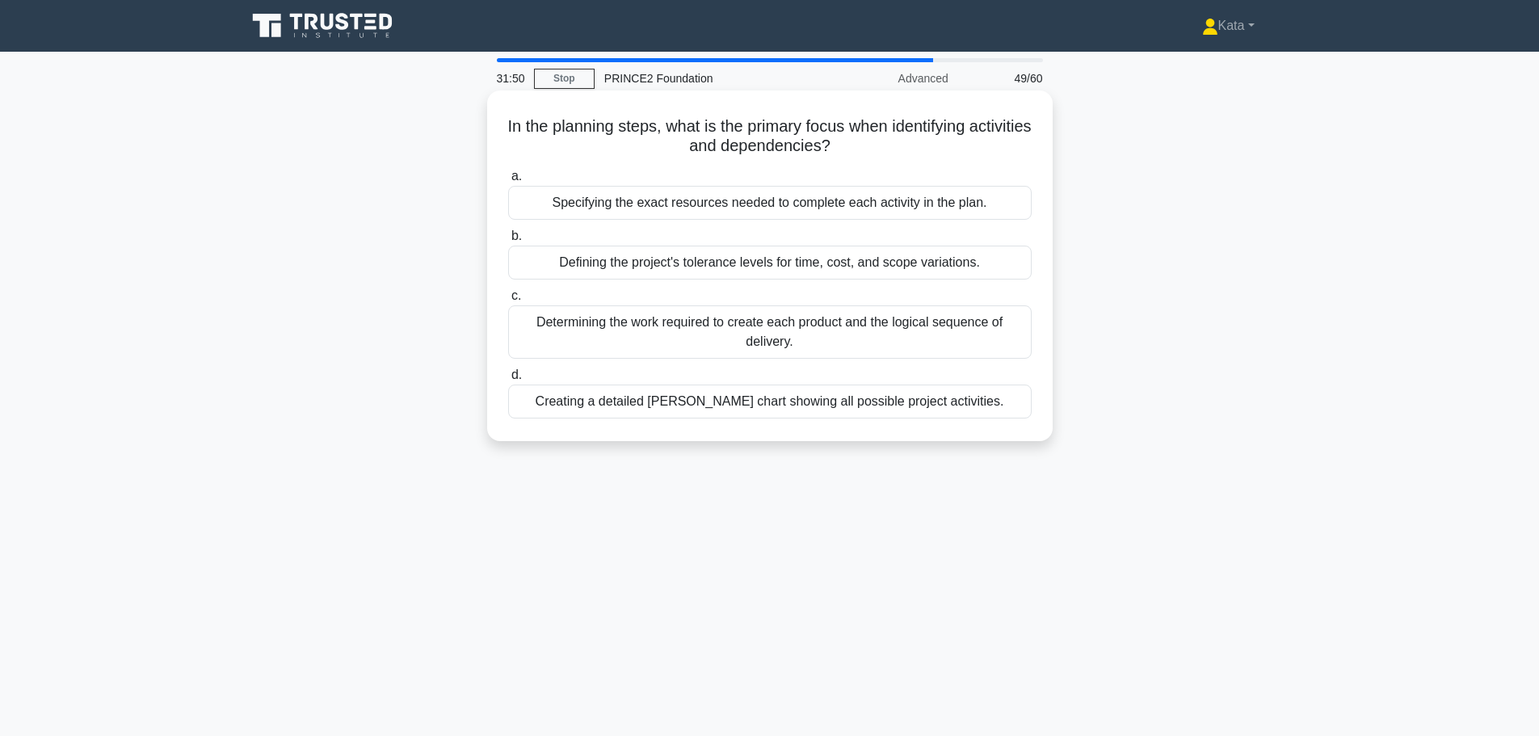
click at [912, 332] on div "Determining the work required to create each product and the logical sequence o…" at bounding box center [770, 331] width 524 height 53
click at [508, 301] on input "c. Determining the work required to create each product and the logical sequenc…" at bounding box center [508, 296] width 0 height 11
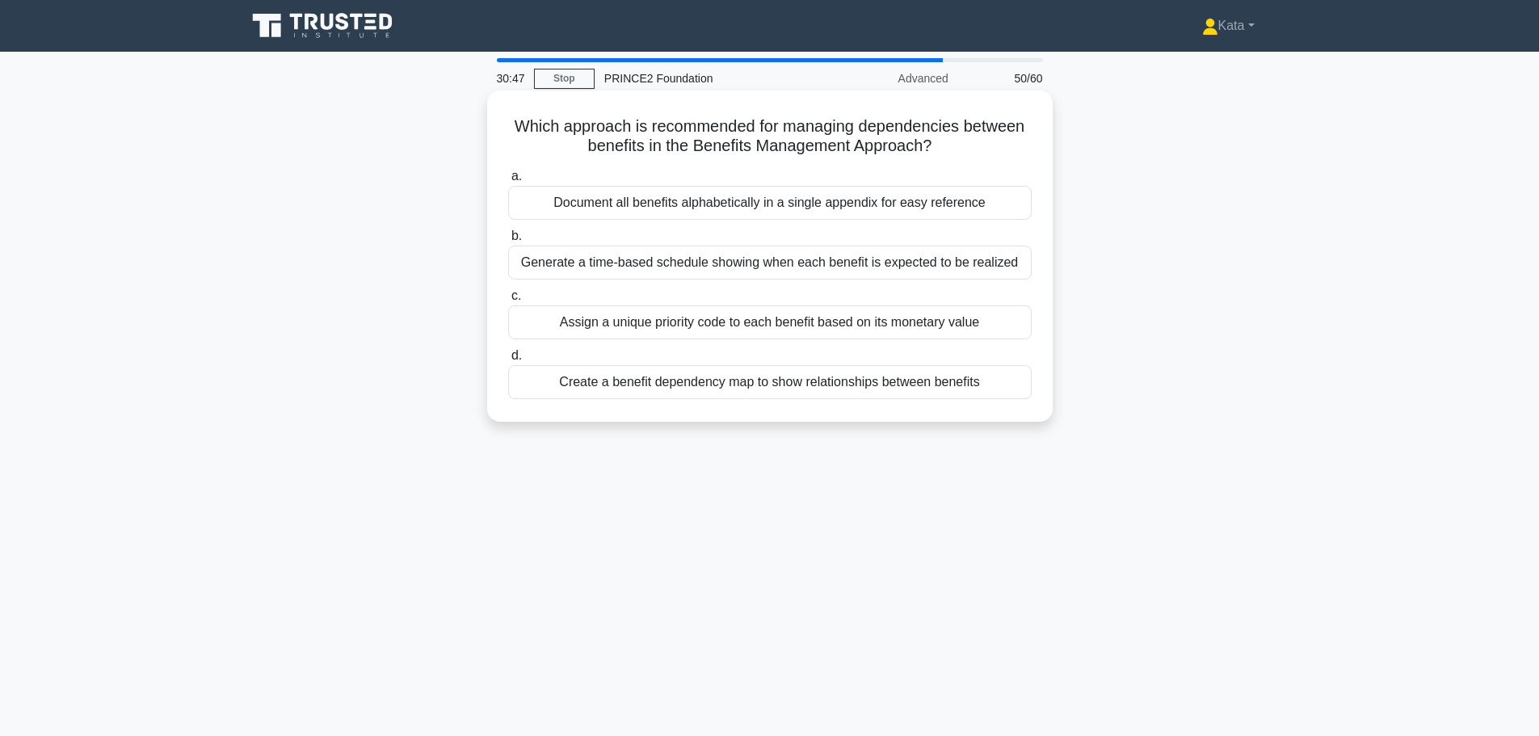
click at [905, 376] on div "Create a benefit dependency map to show relationships between benefits" at bounding box center [770, 382] width 524 height 34
click at [906, 376] on div "Create a benefit dependency map to show relationships between benefits" at bounding box center [770, 382] width 524 height 34
click at [508, 361] on input "d. Create a benefit dependency map to show relationships between benefits" at bounding box center [508, 356] width 0 height 11
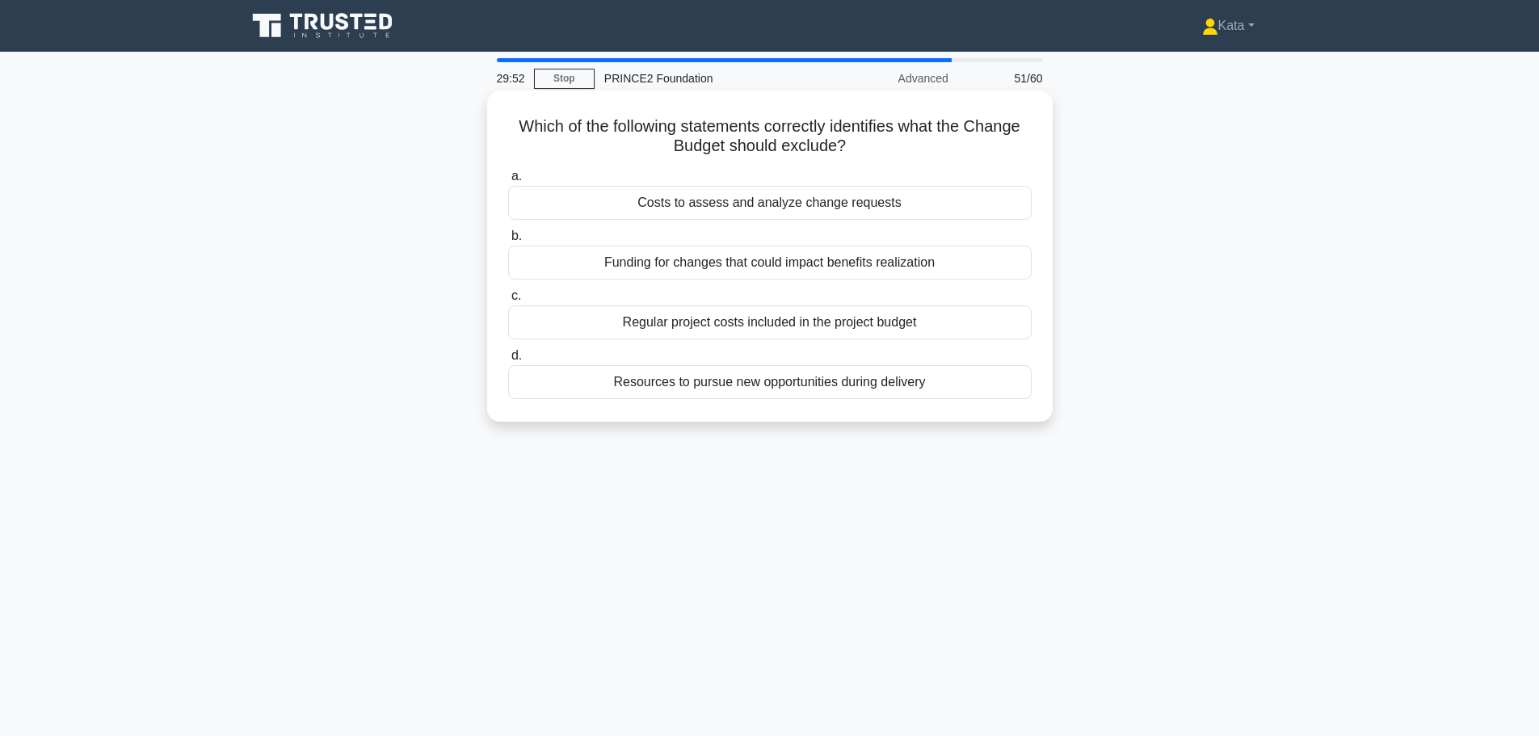
click at [923, 339] on div "Regular project costs included in the project budget" at bounding box center [770, 322] width 524 height 34
click at [508, 301] on input "c. Regular project costs included in the project budget" at bounding box center [508, 296] width 0 height 11
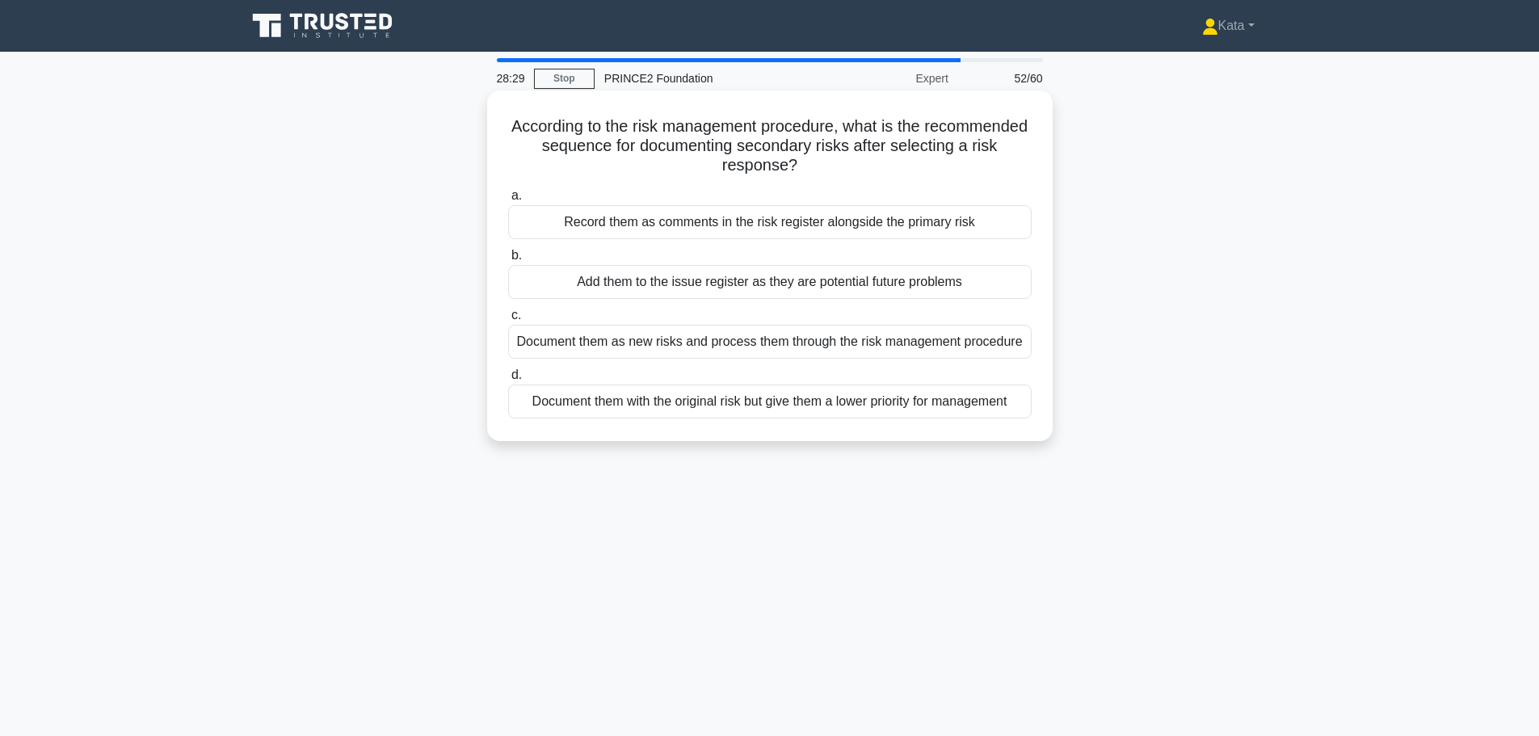
click at [928, 350] on div "Document them as new risks and process them through the risk management procedu…" at bounding box center [770, 342] width 524 height 34
click at [508, 321] on input "c. Document them as new risks and process them through the risk management proc…" at bounding box center [508, 315] width 0 height 11
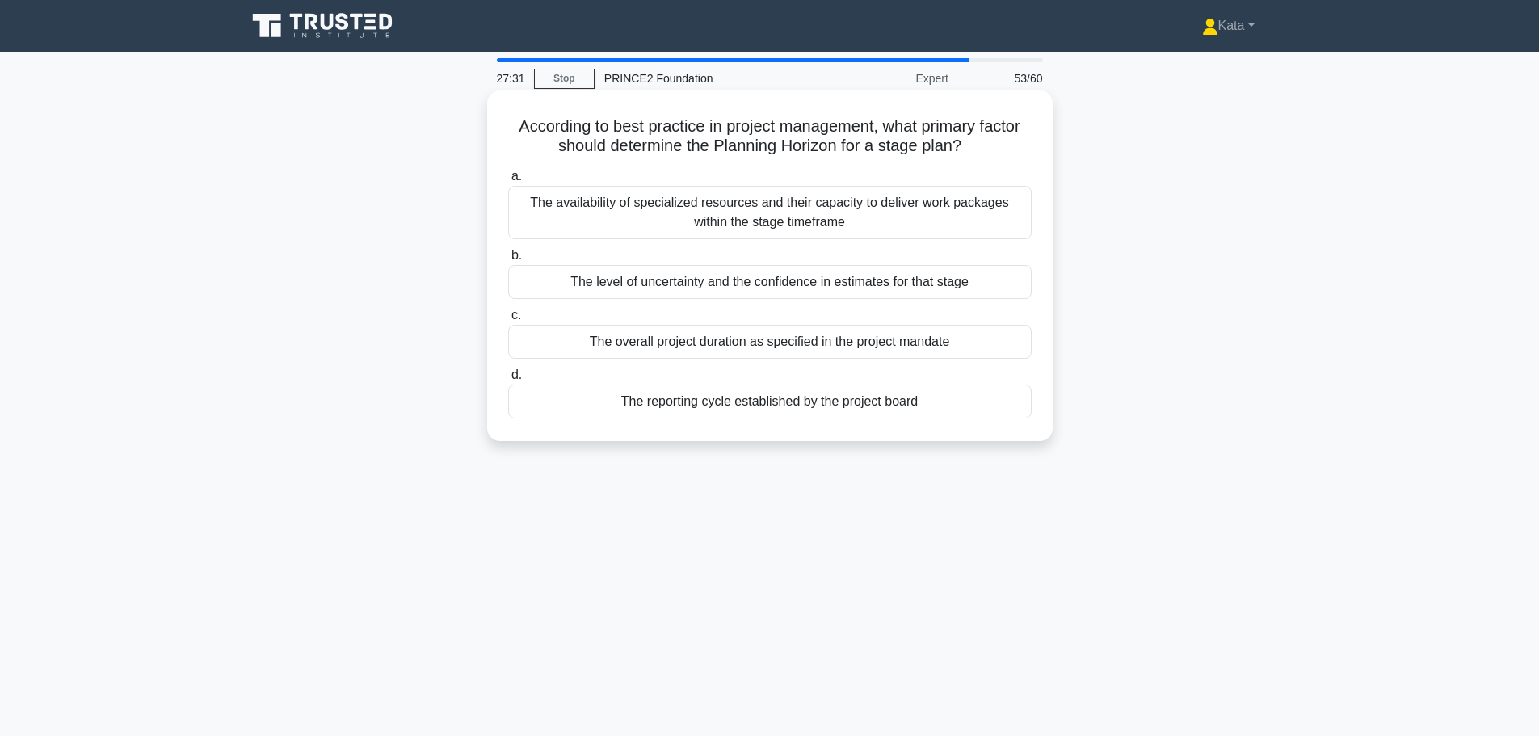
click at [934, 298] on div "The level of uncertainty and the confidence in estimates for that stage" at bounding box center [770, 282] width 524 height 34
click at [508, 261] on input "b. The level of uncertainty and the confidence in estimates for that stage" at bounding box center [508, 255] width 0 height 11
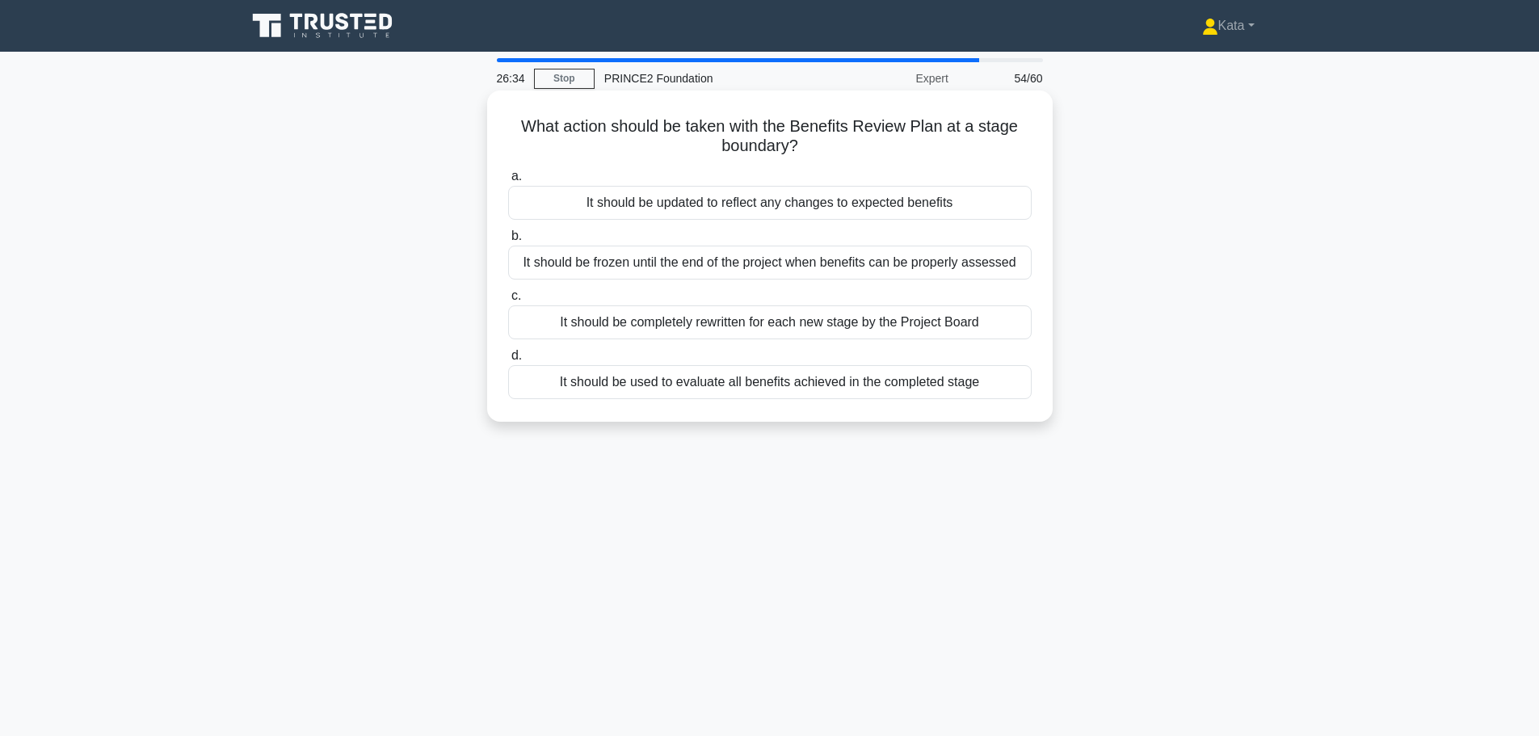
click at [831, 201] on div "It should be updated to reflect any changes to expected benefits" at bounding box center [770, 203] width 524 height 34
click at [508, 182] on input "a. It should be updated to reflect any changes to expected benefits" at bounding box center [508, 176] width 0 height 11
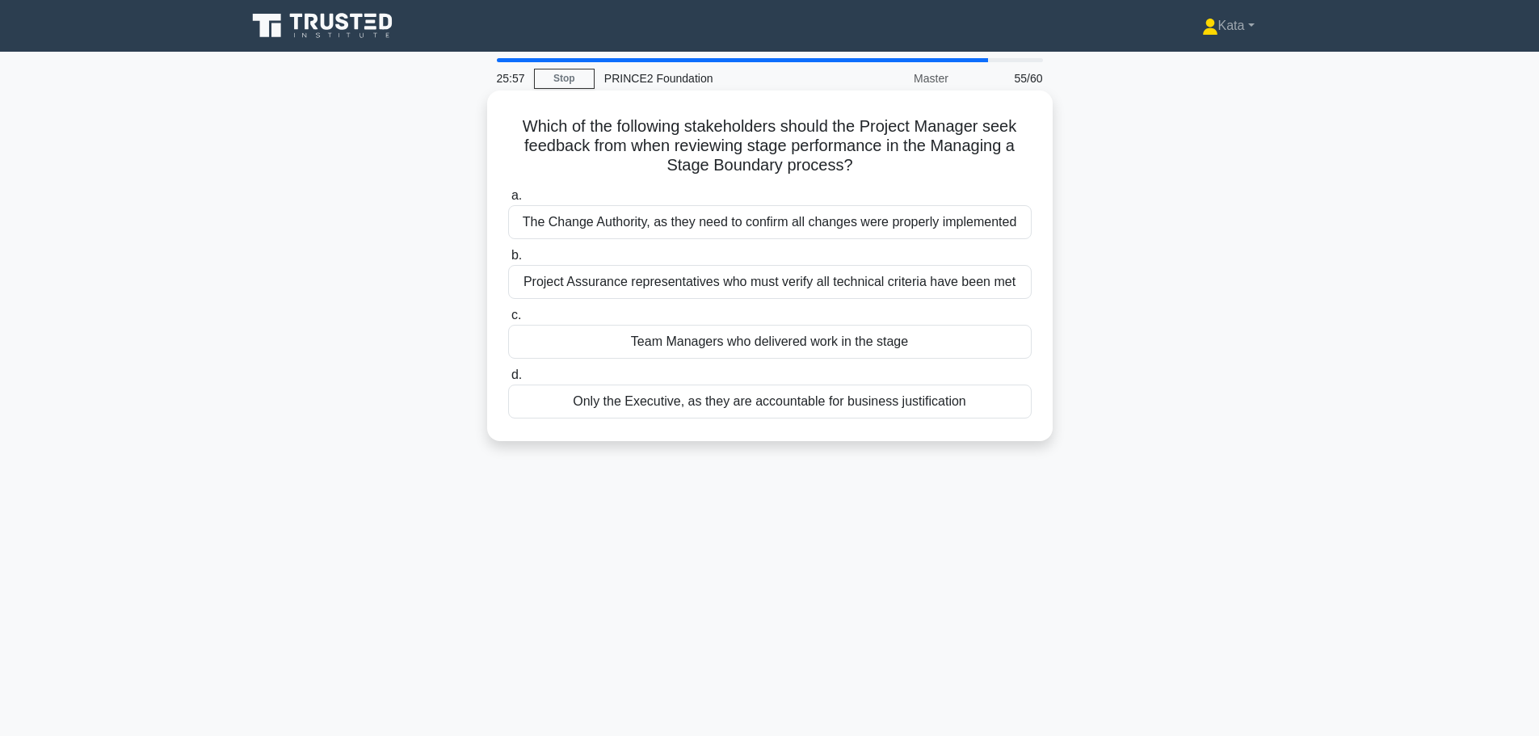
click at [870, 292] on div "Project Assurance representatives who must verify all technical criteria have b…" at bounding box center [770, 282] width 524 height 34
click at [508, 261] on input "b. Project Assurance representatives who must verify all technical criteria hav…" at bounding box center [508, 255] width 0 height 11
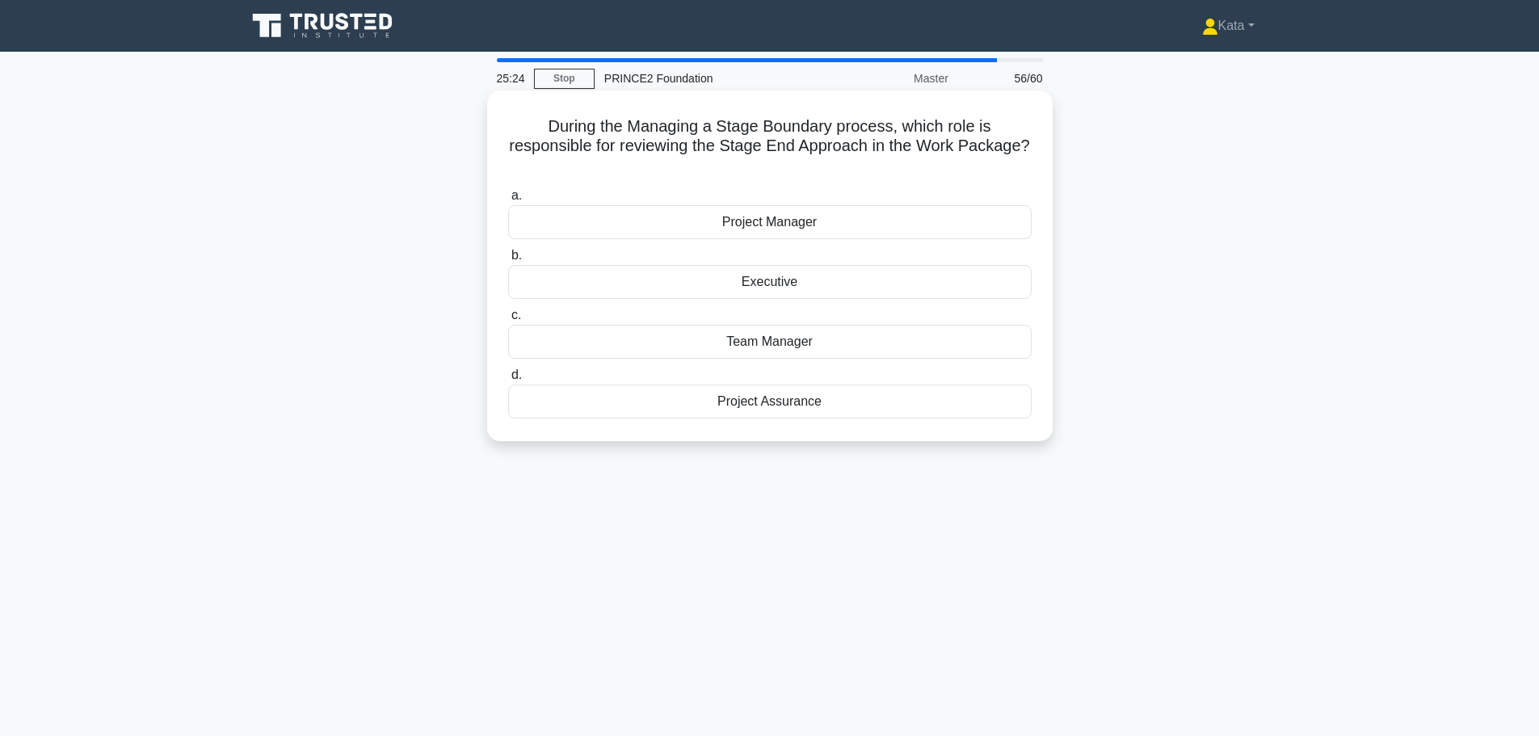
click at [879, 345] on div "Team Manager" at bounding box center [770, 342] width 524 height 34
click at [508, 321] on input "c. Team Manager" at bounding box center [508, 315] width 0 height 11
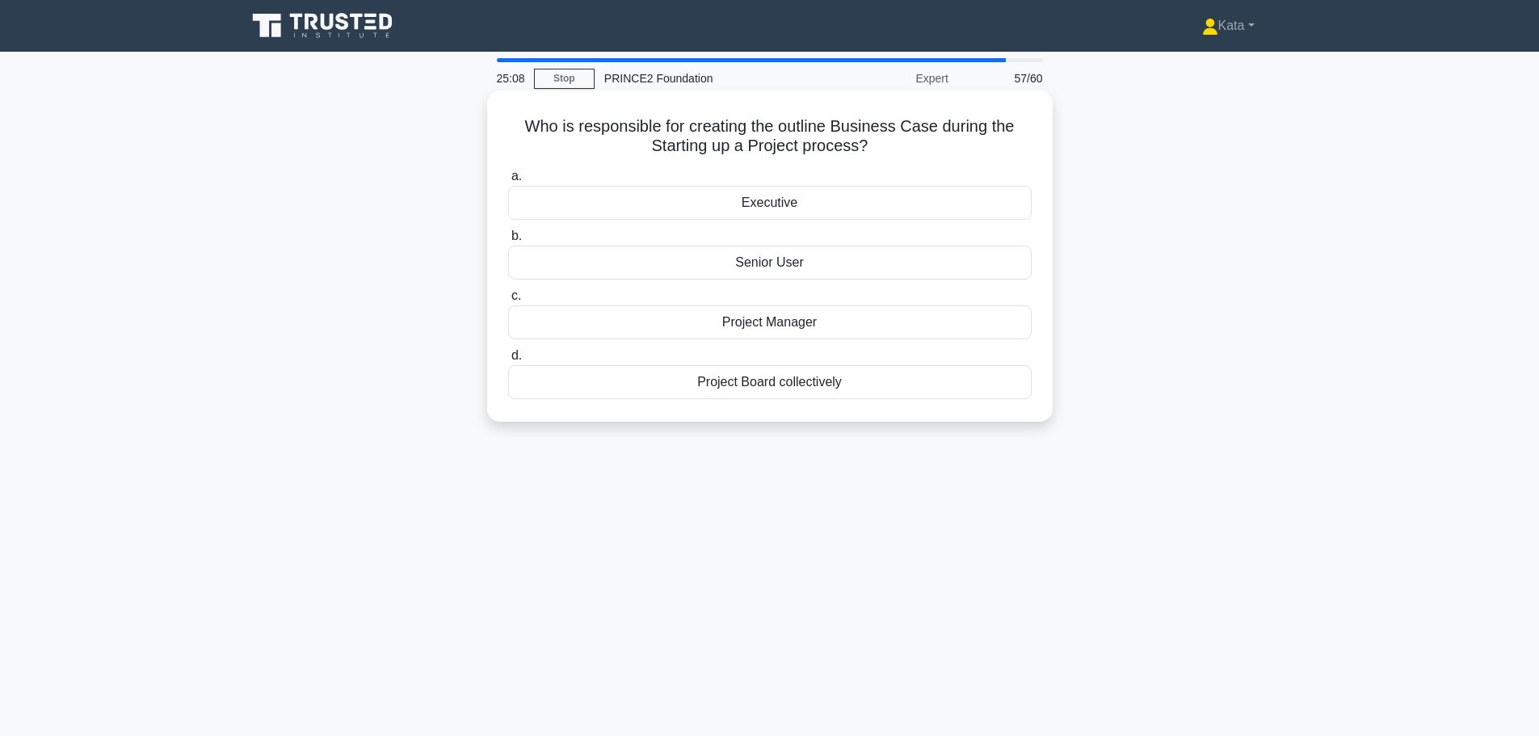
click at [873, 334] on div "Project Manager" at bounding box center [770, 322] width 524 height 34
click at [508, 301] on input "c. Project Manager" at bounding box center [508, 296] width 0 height 11
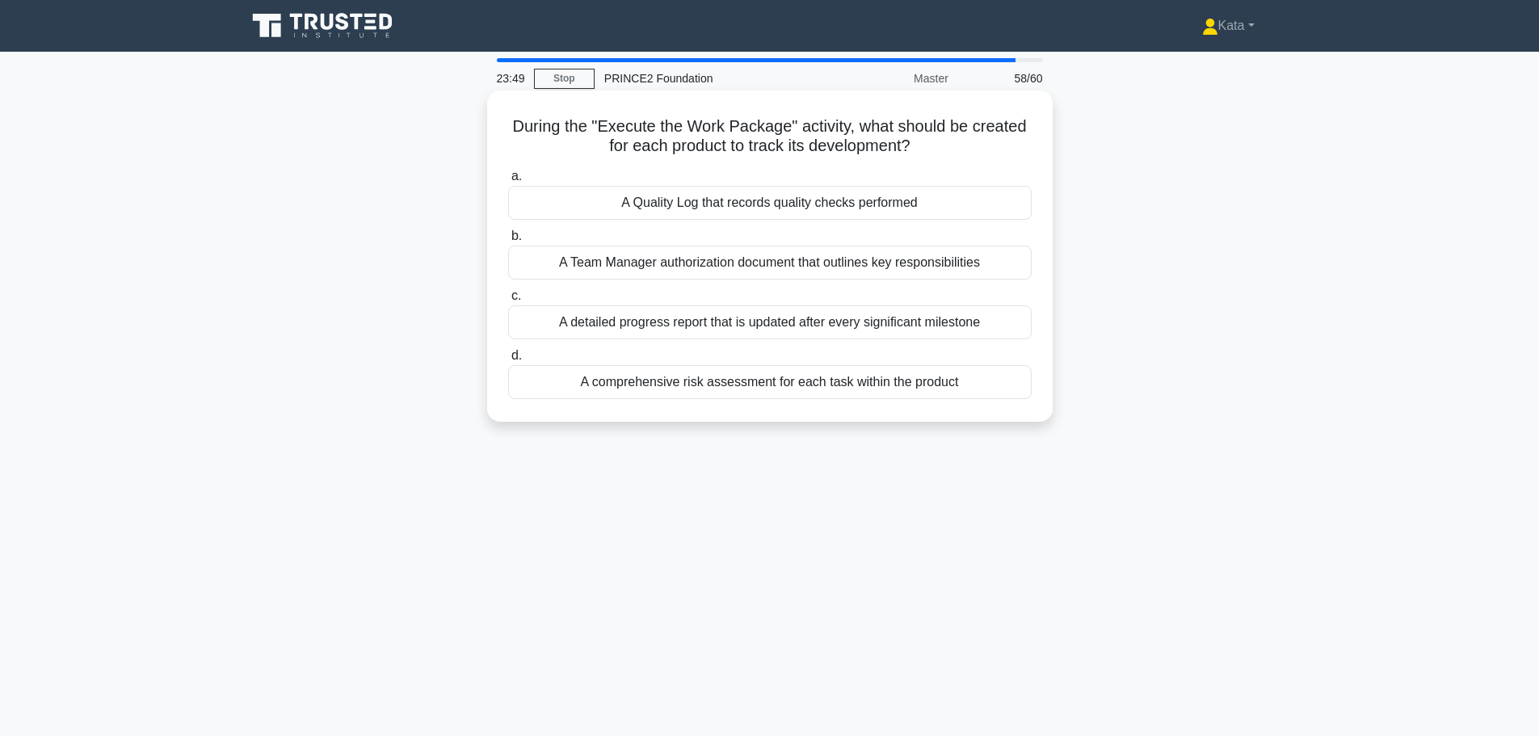
click at [916, 205] on div "A Quality Log that records quality checks performed" at bounding box center [770, 203] width 524 height 34
click at [508, 182] on input "a. A Quality Log that records quality checks performed" at bounding box center [508, 176] width 0 height 11
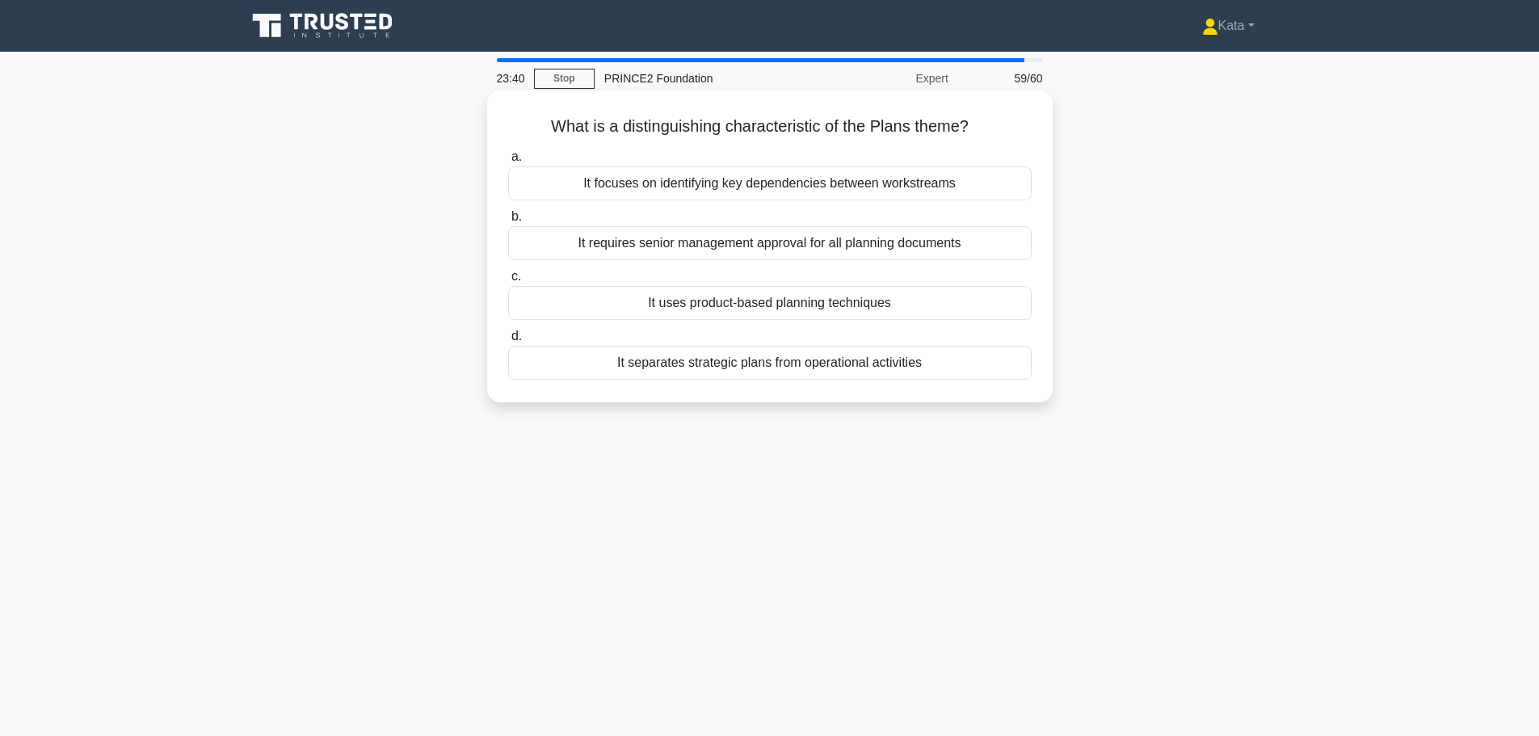
click at [626, 130] on h5 "What is a distinguishing characteristic of the Plans theme? .spinner_0XTQ{trans…" at bounding box center [770, 126] width 527 height 21
copy h5 "distinguishing"
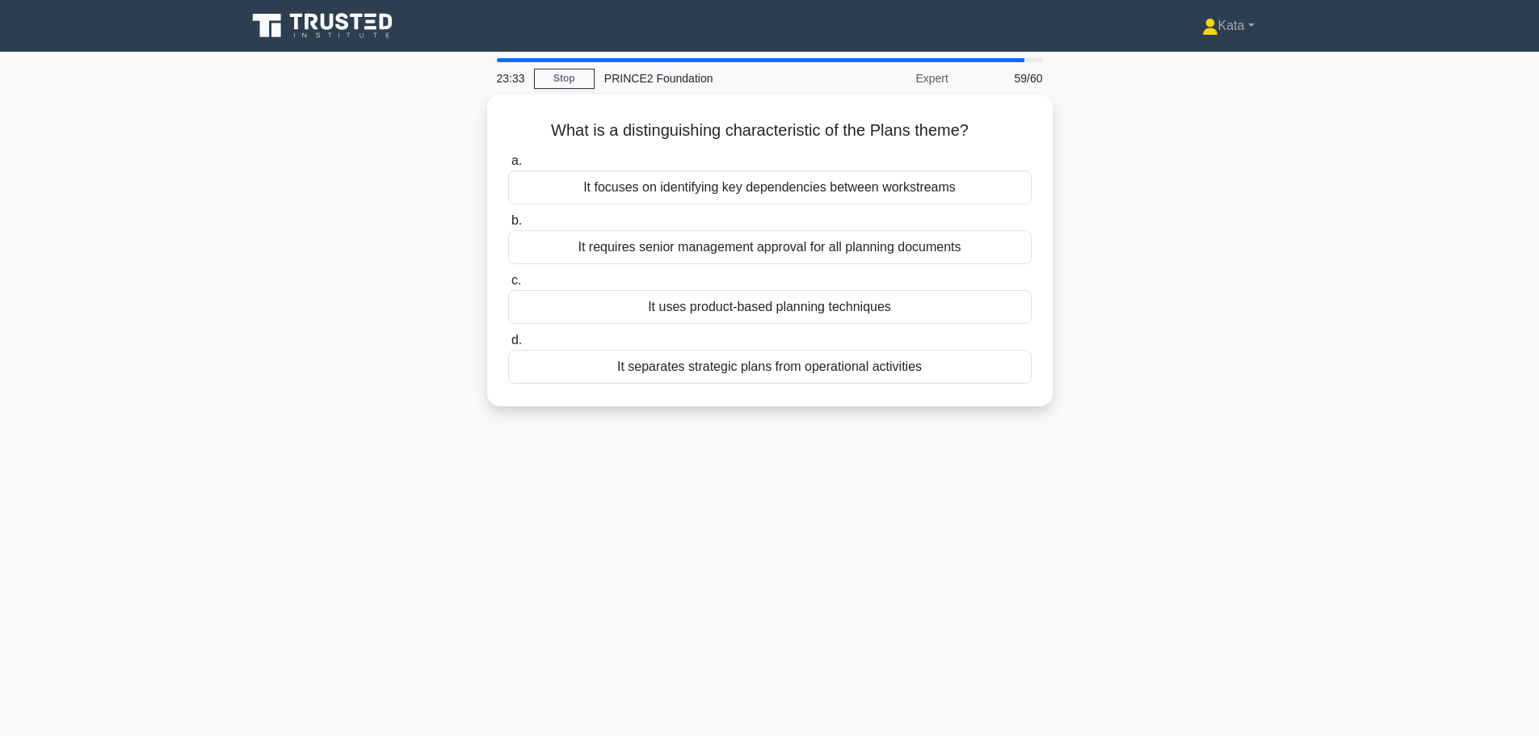
click at [1353, 246] on main "23:33 Stop PRINCE2 Foundation Expert 59/60 What is a distinguishing characteris…" at bounding box center [769, 462] width 1539 height 821
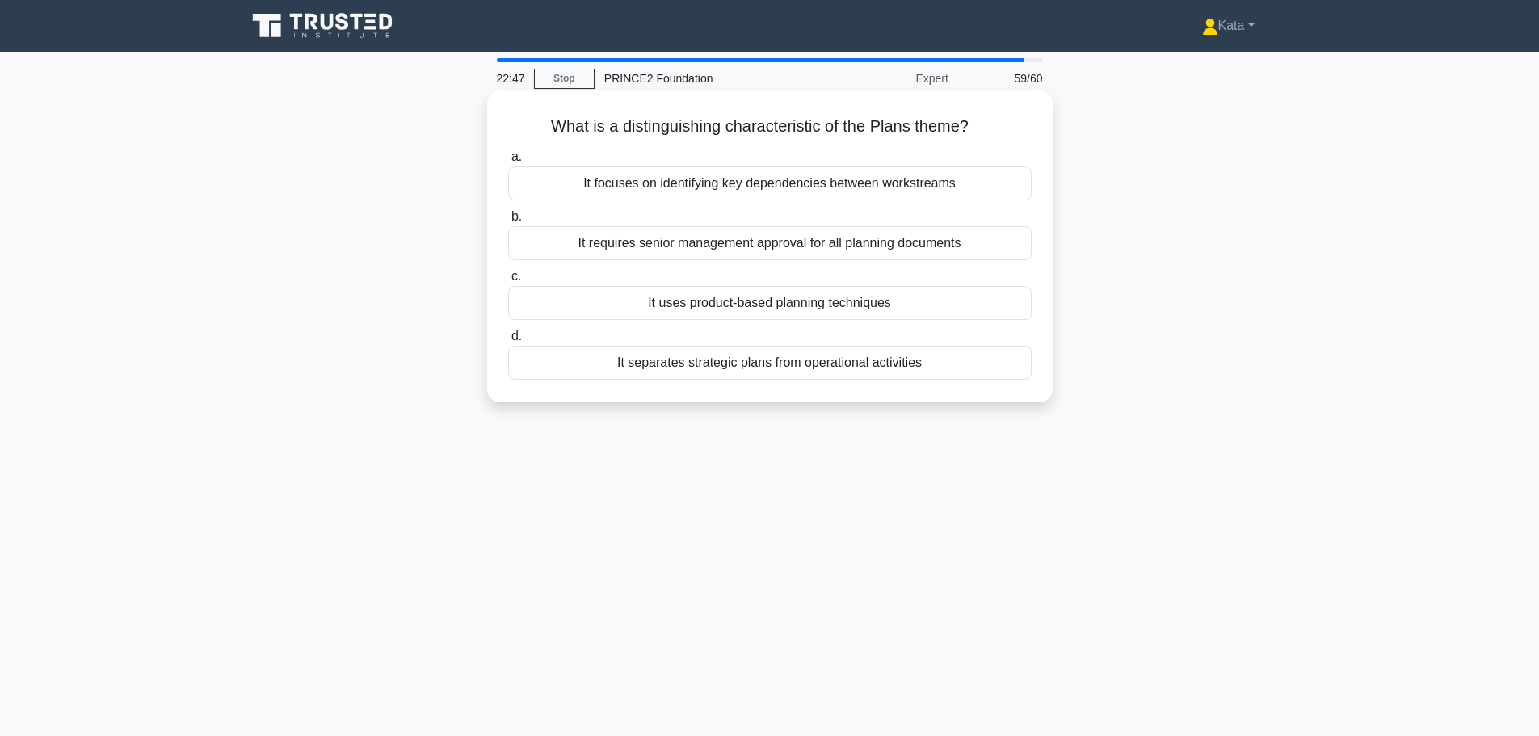
click at [784, 368] on div "It separates strategic plans from operational activities" at bounding box center [770, 363] width 524 height 34
click at [508, 342] on input "d. It separates strategic plans from operational activities" at bounding box center [508, 336] width 0 height 11
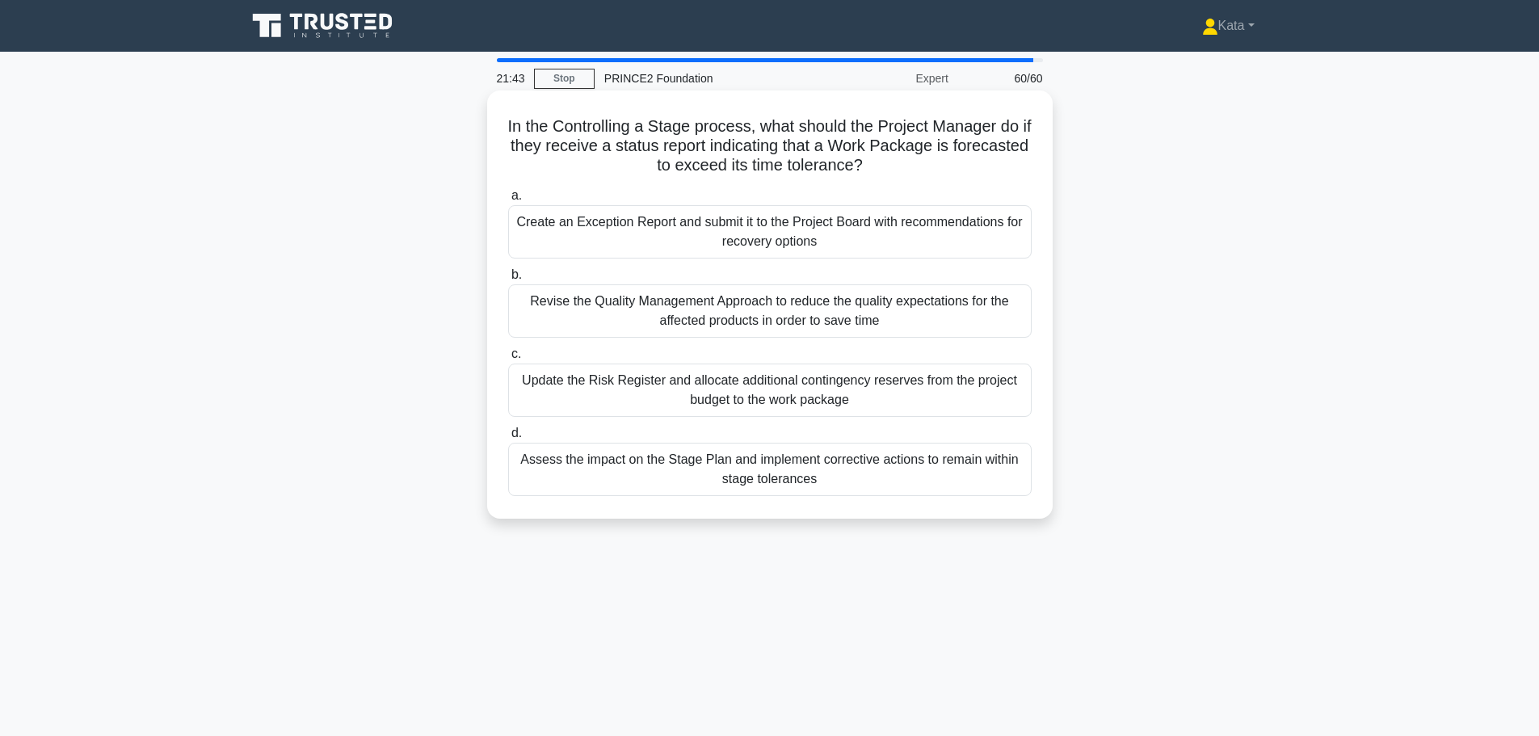
click at [788, 225] on div "Create an Exception Report and submit it to the Project Board with recommendati…" at bounding box center [770, 231] width 524 height 53
click at [508, 201] on input "a. Create an Exception Report and submit it to the Project Board with recommend…" at bounding box center [508, 196] width 0 height 11
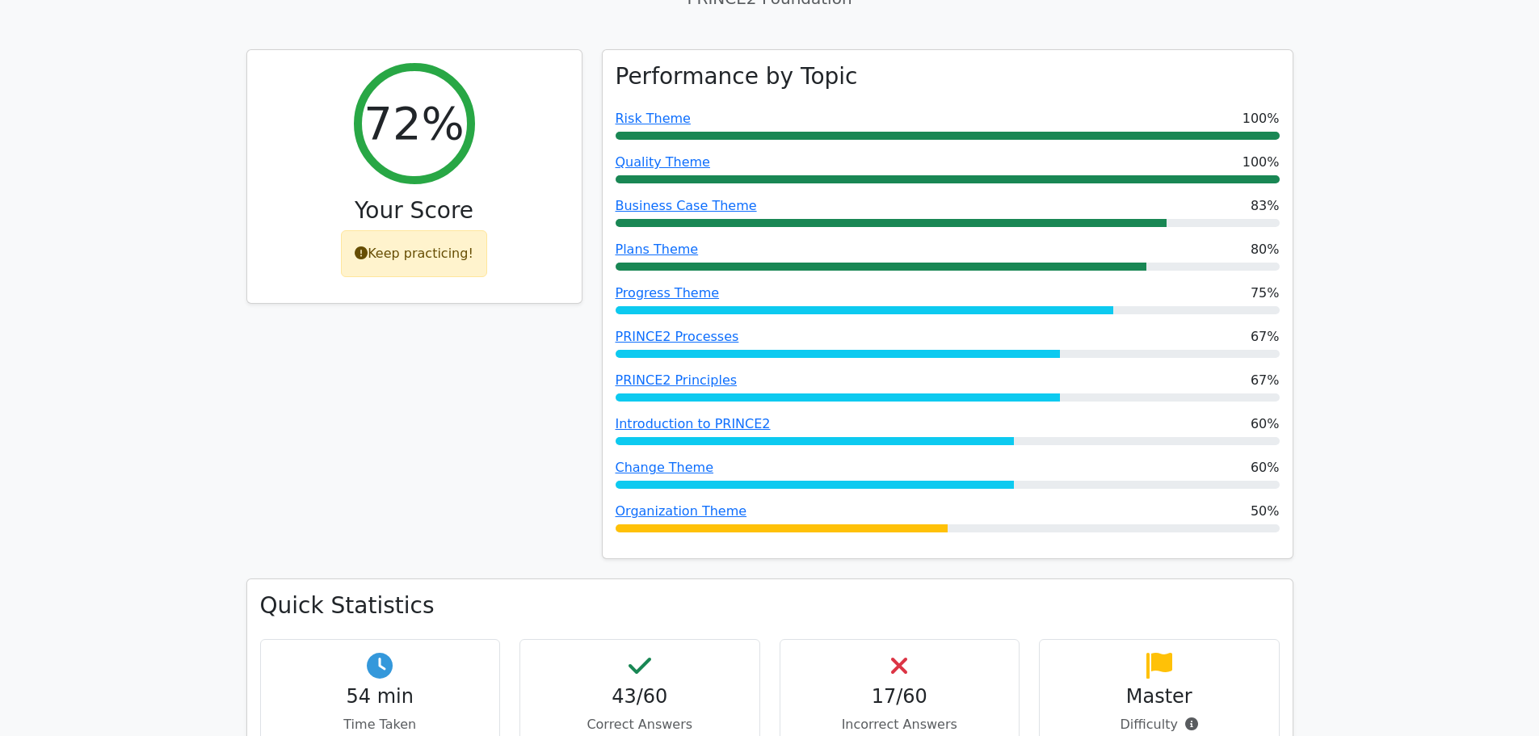
scroll to position [297, 0]
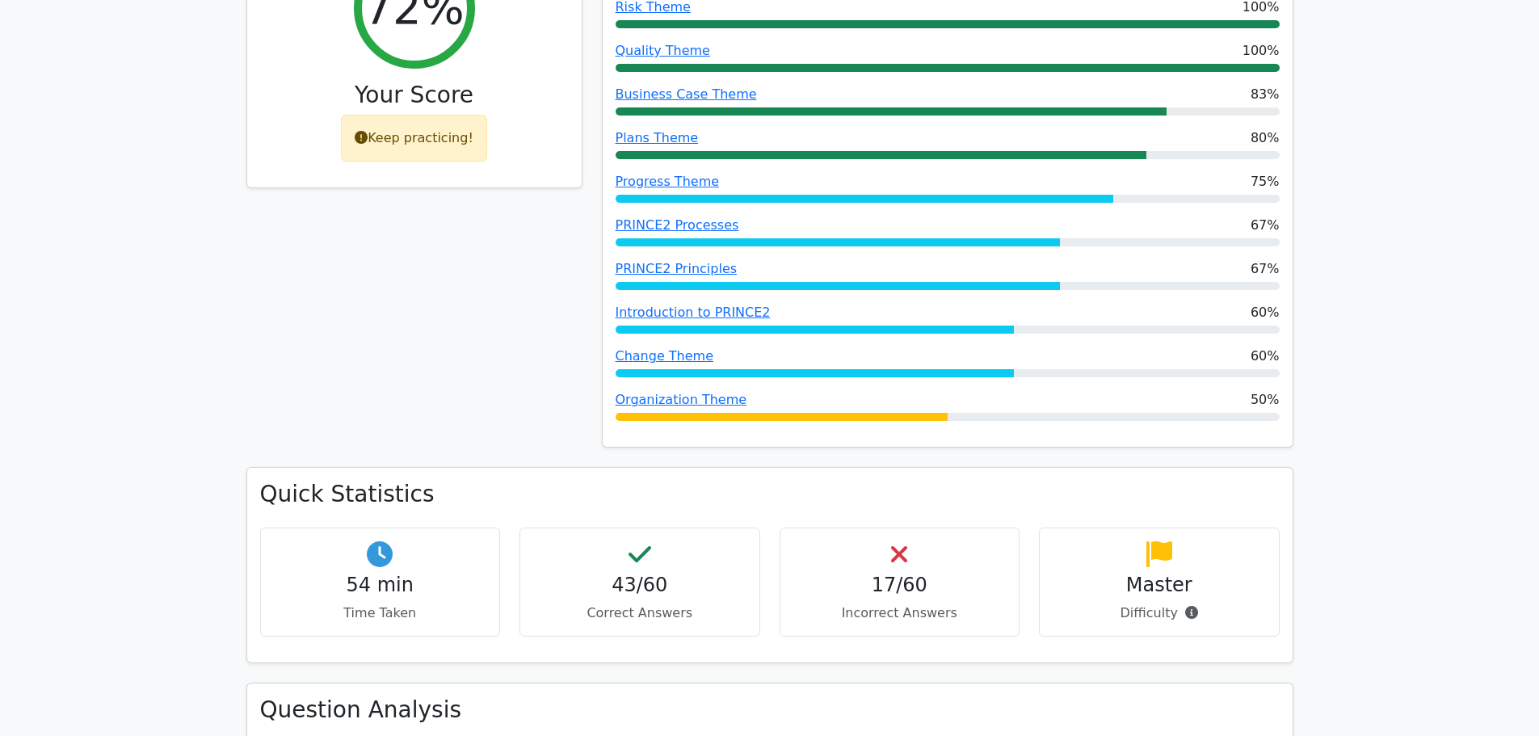
click at [426, 141] on div "Keep practicing!" at bounding box center [414, 138] width 146 height 47
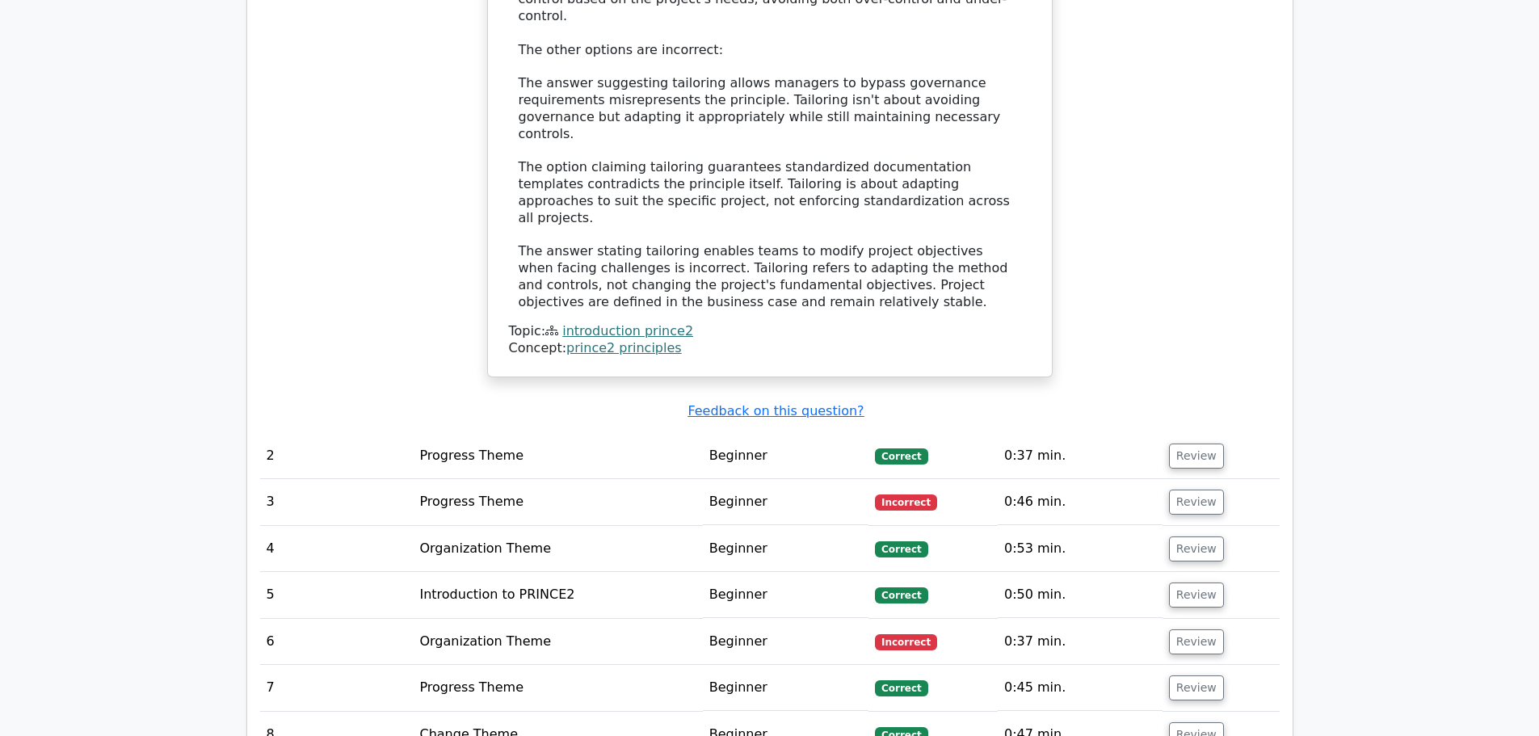
scroll to position [1697, 0]
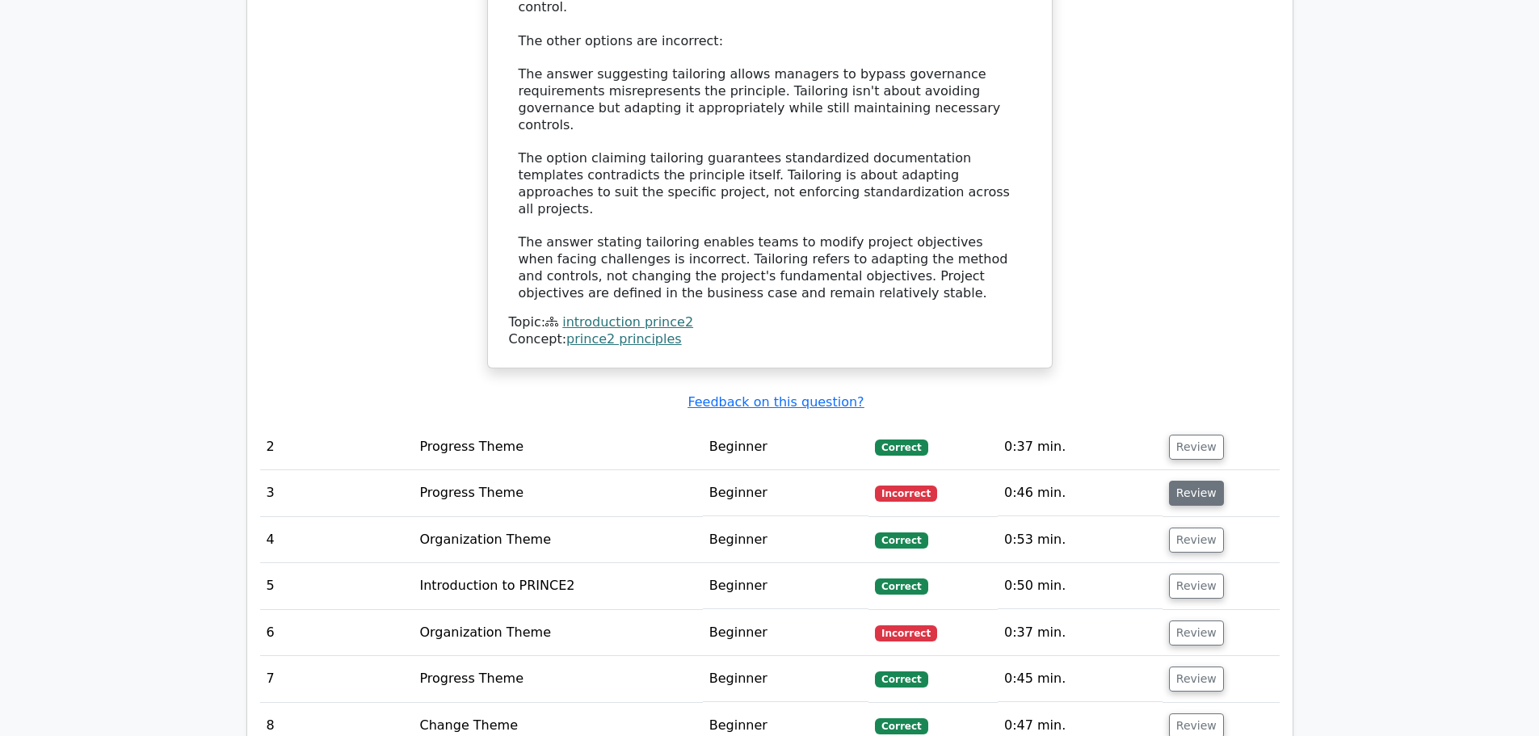
click at [1176, 481] on button "Review" at bounding box center [1196, 493] width 55 height 25
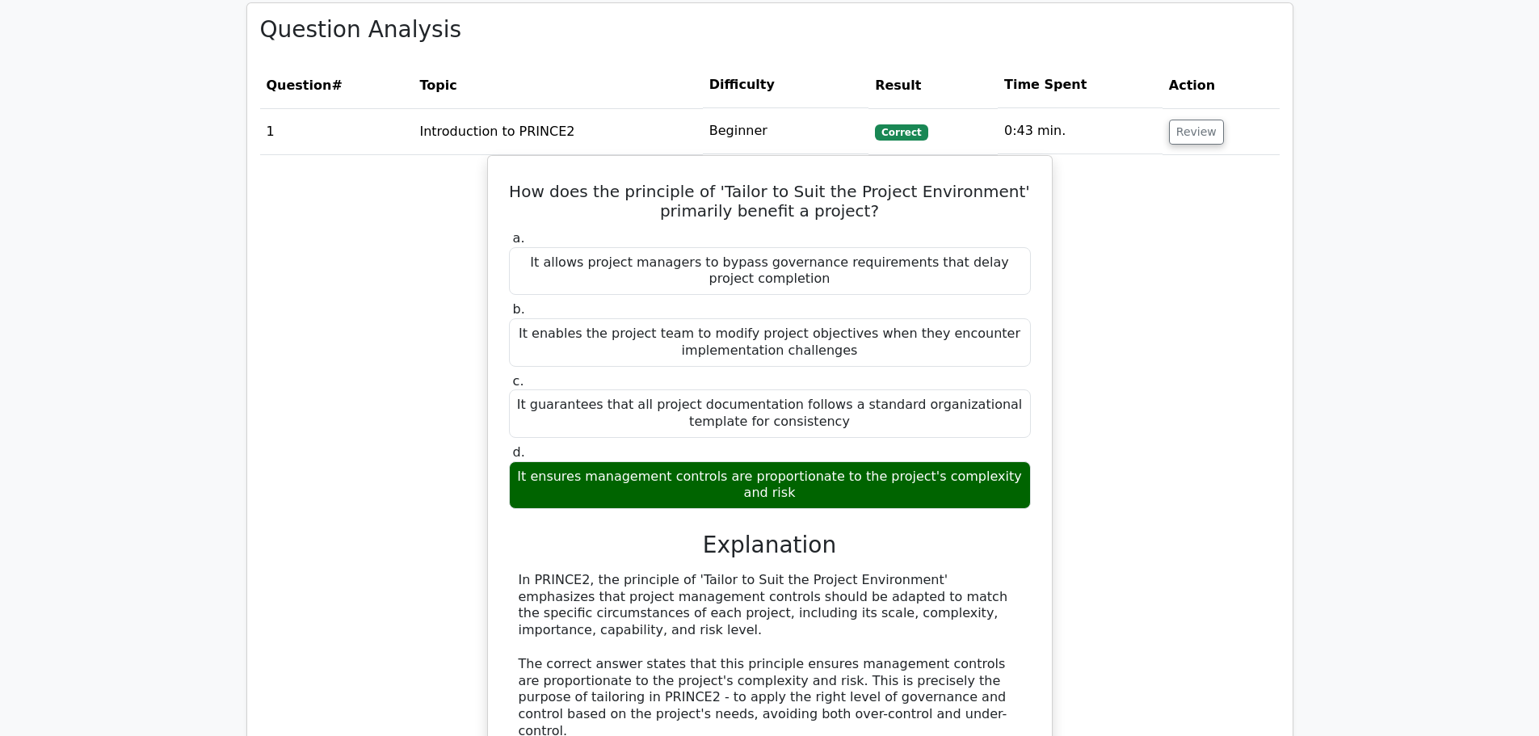
scroll to position [970, 0]
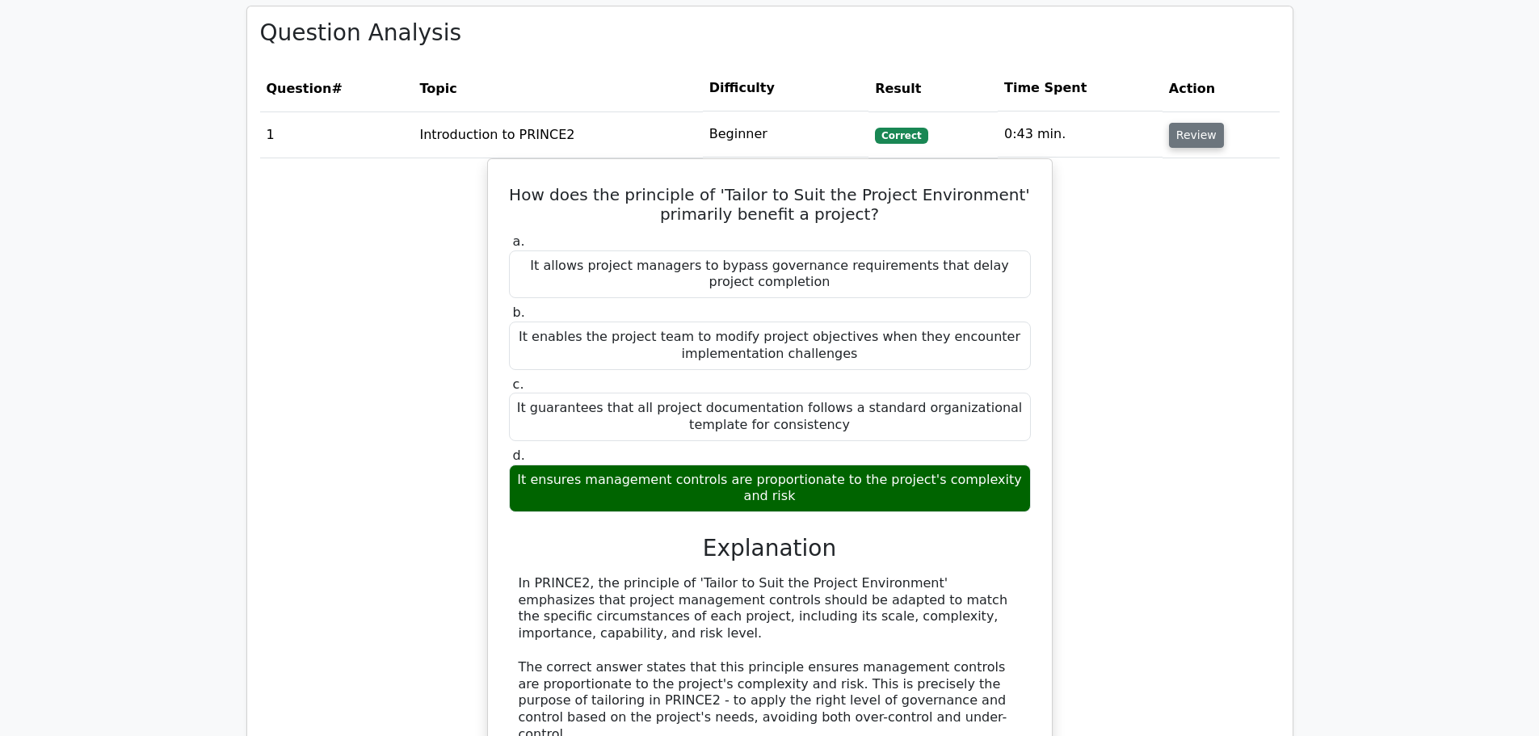
click at [1176, 145] on button "Review" at bounding box center [1196, 135] width 55 height 25
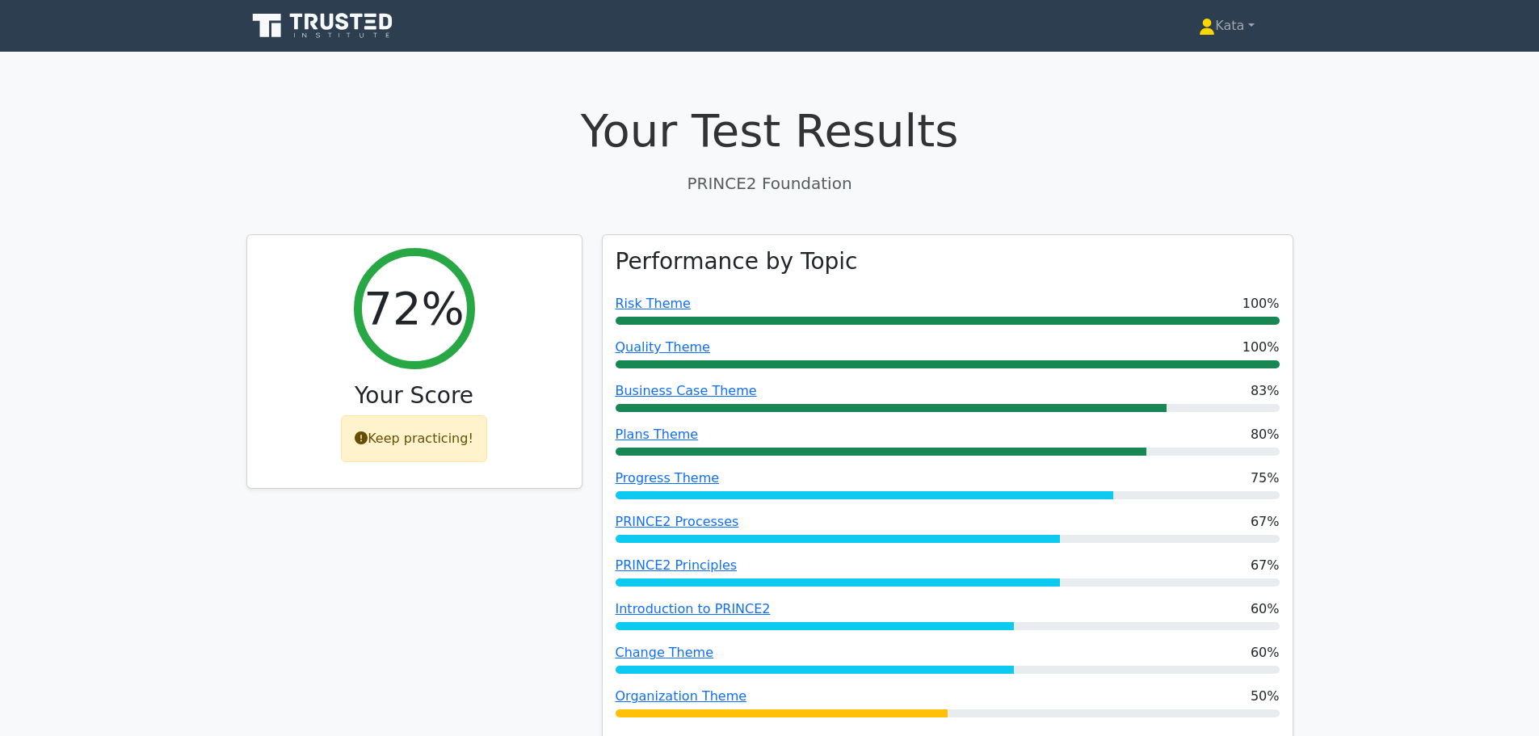
scroll to position [893, 0]
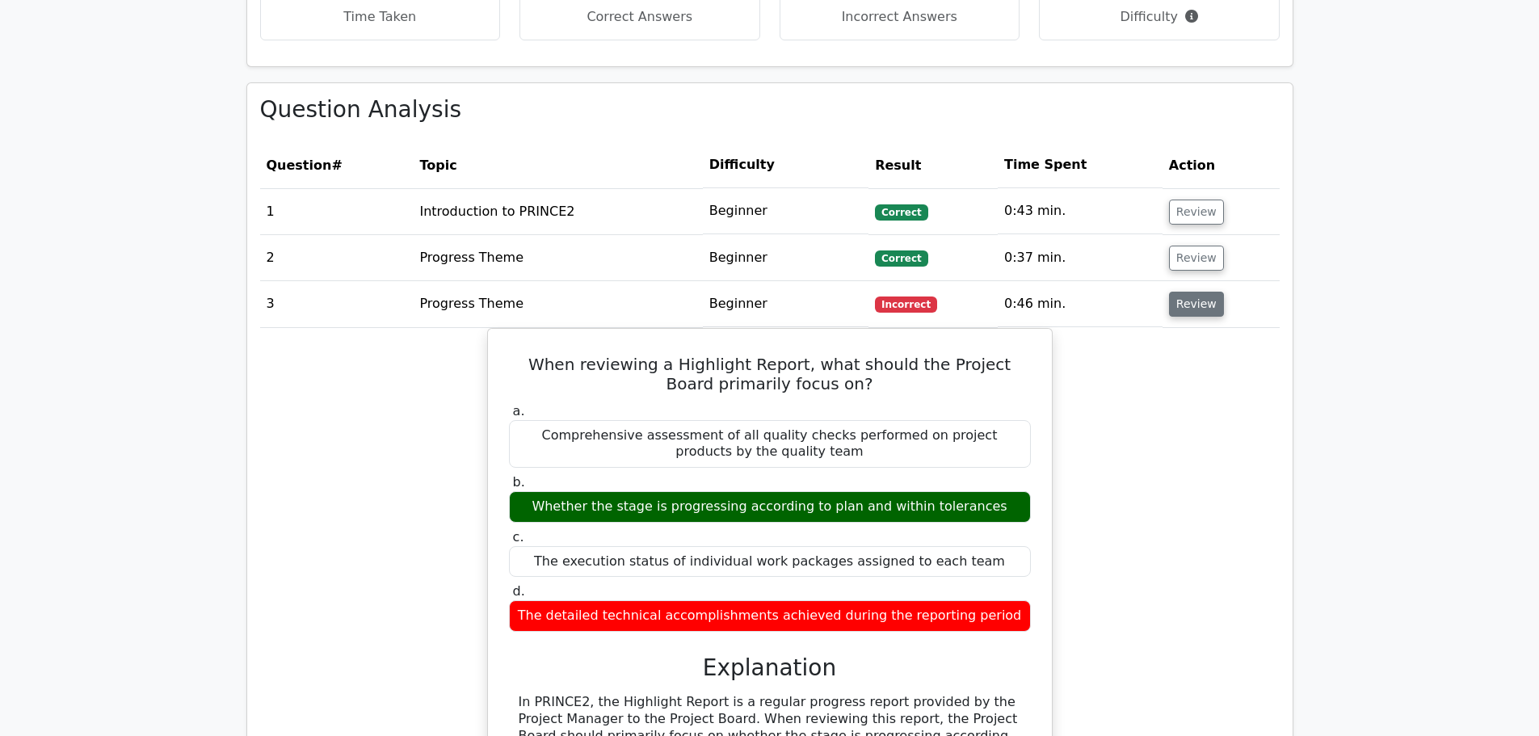
click at [1169, 304] on button "Review" at bounding box center [1196, 304] width 55 height 25
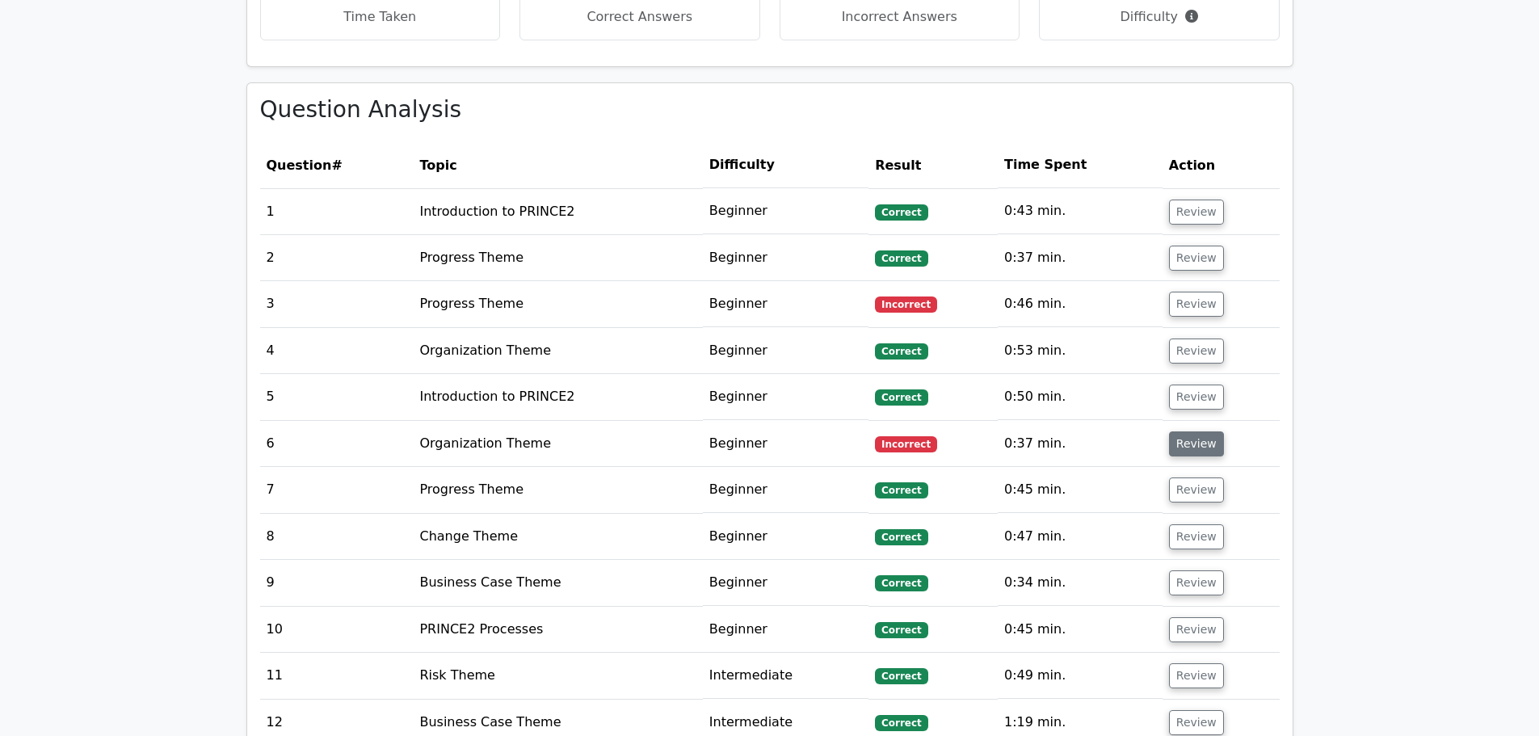
click at [1214, 445] on button "Review" at bounding box center [1196, 443] width 55 height 25
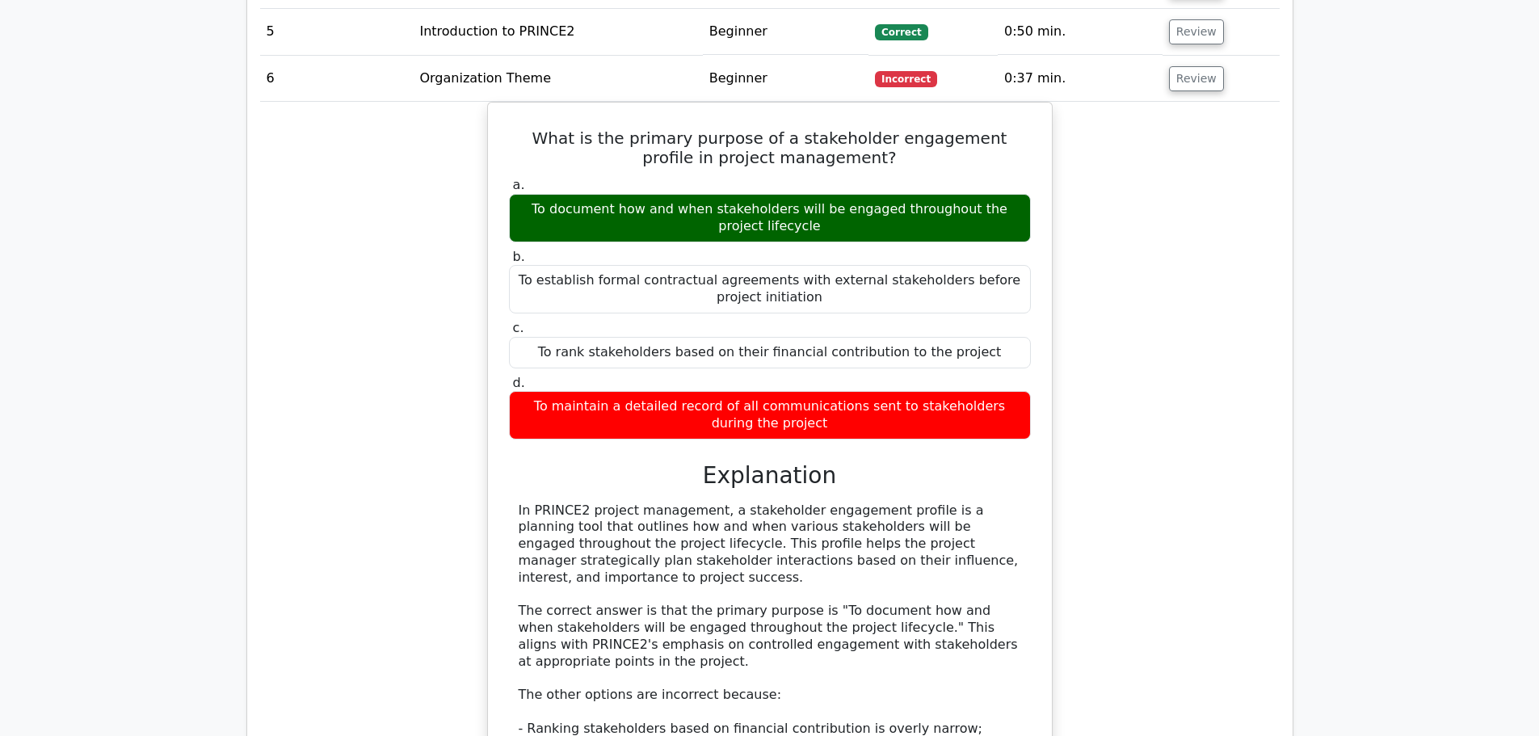
scroll to position [1243, 0]
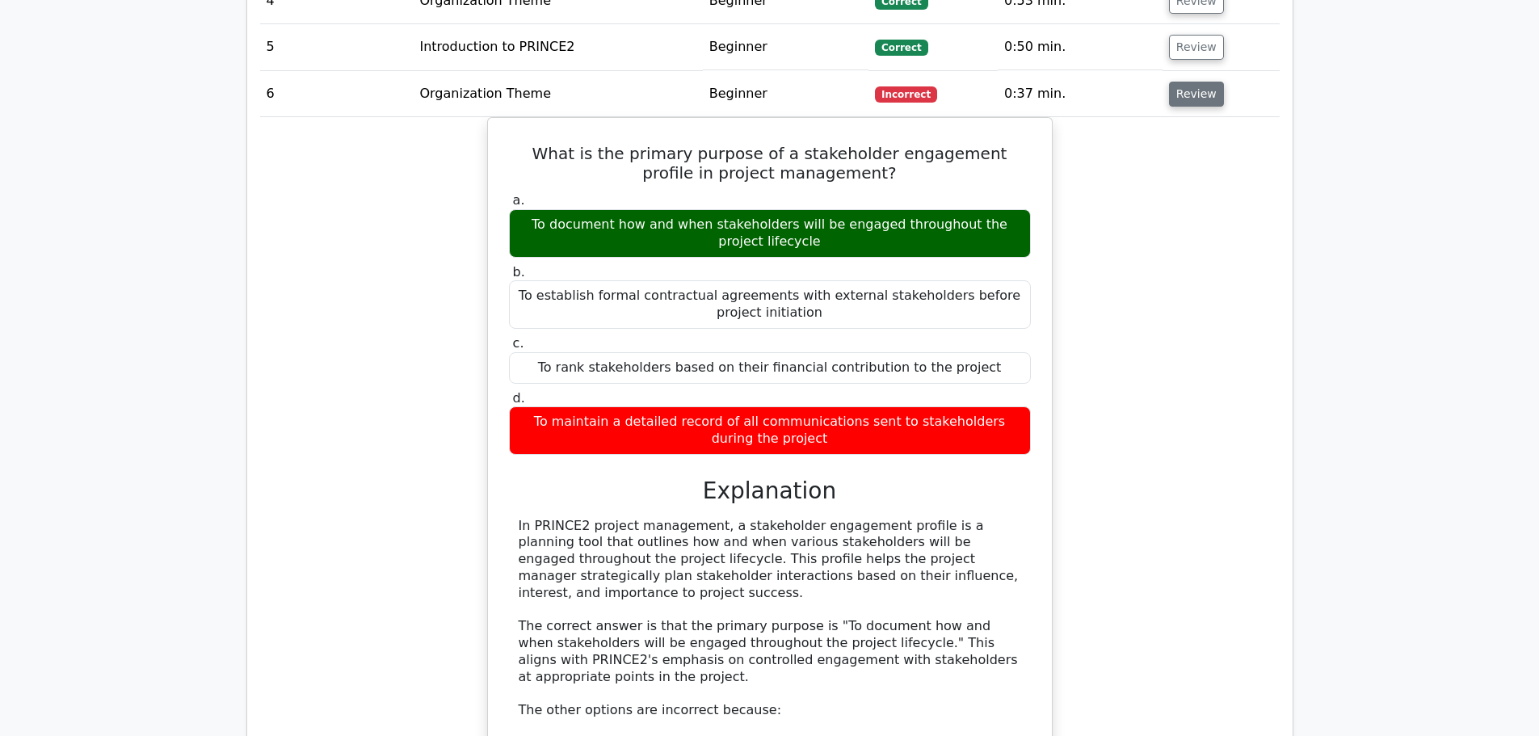
click at [1197, 95] on button "Review" at bounding box center [1196, 94] width 55 height 25
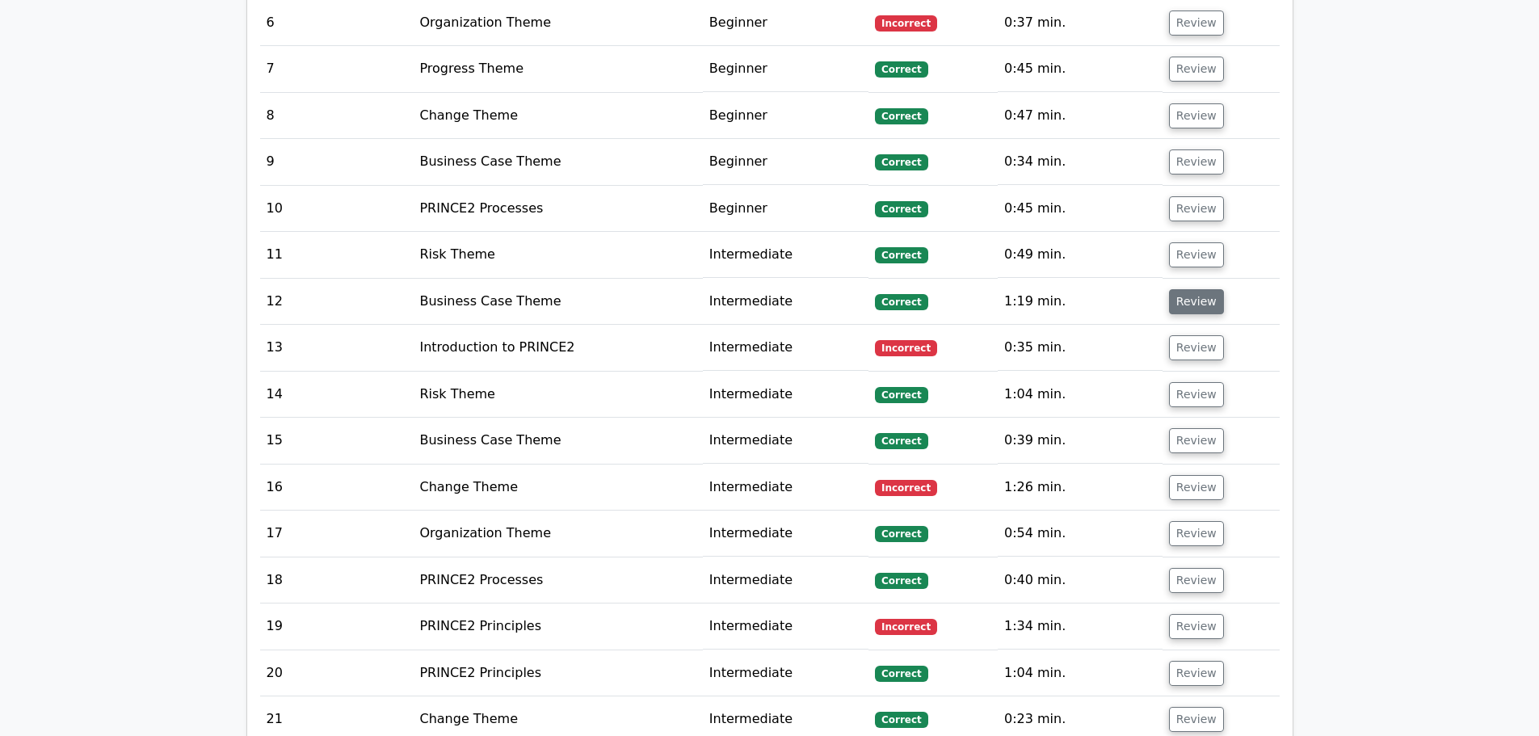
scroll to position [1323, 0]
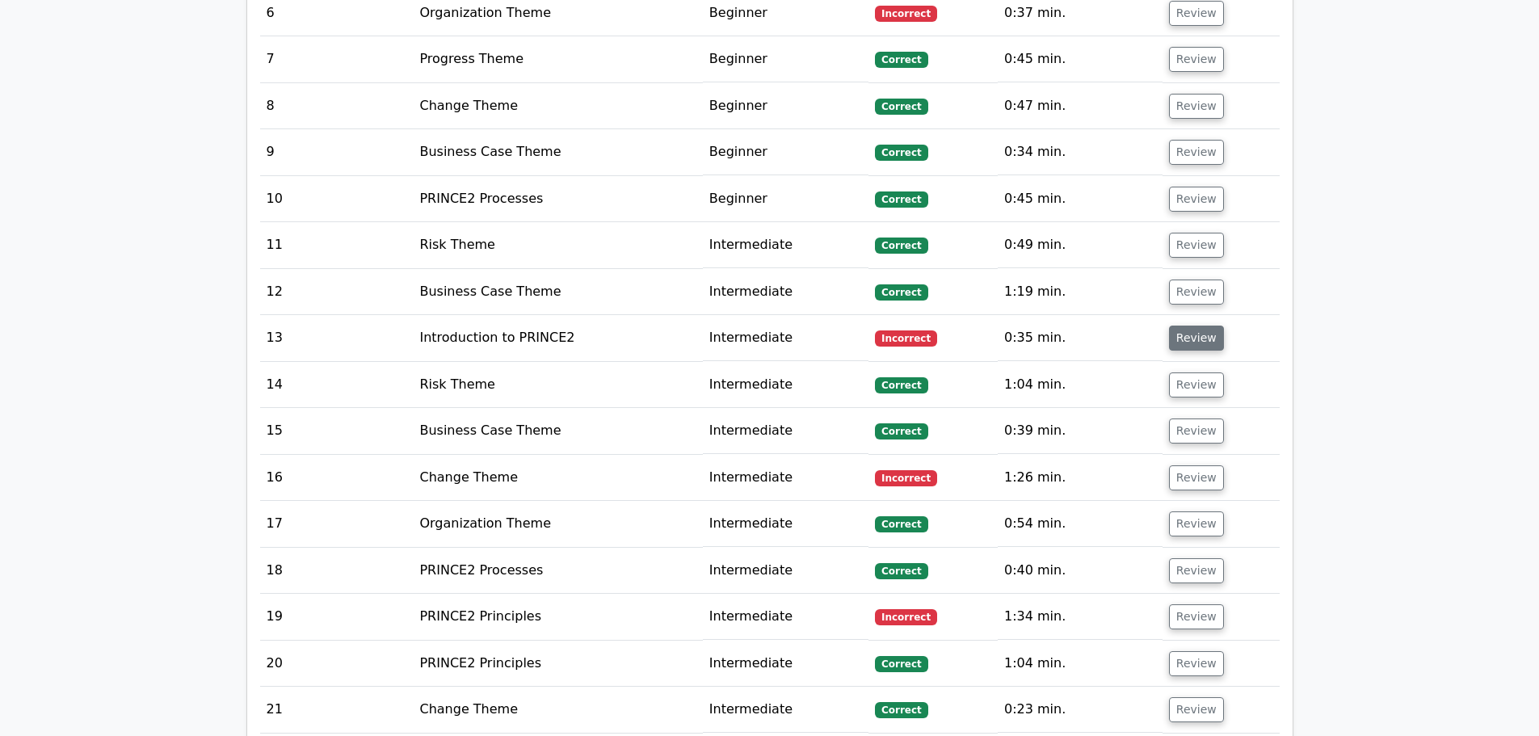
click at [1206, 343] on button "Review" at bounding box center [1196, 338] width 55 height 25
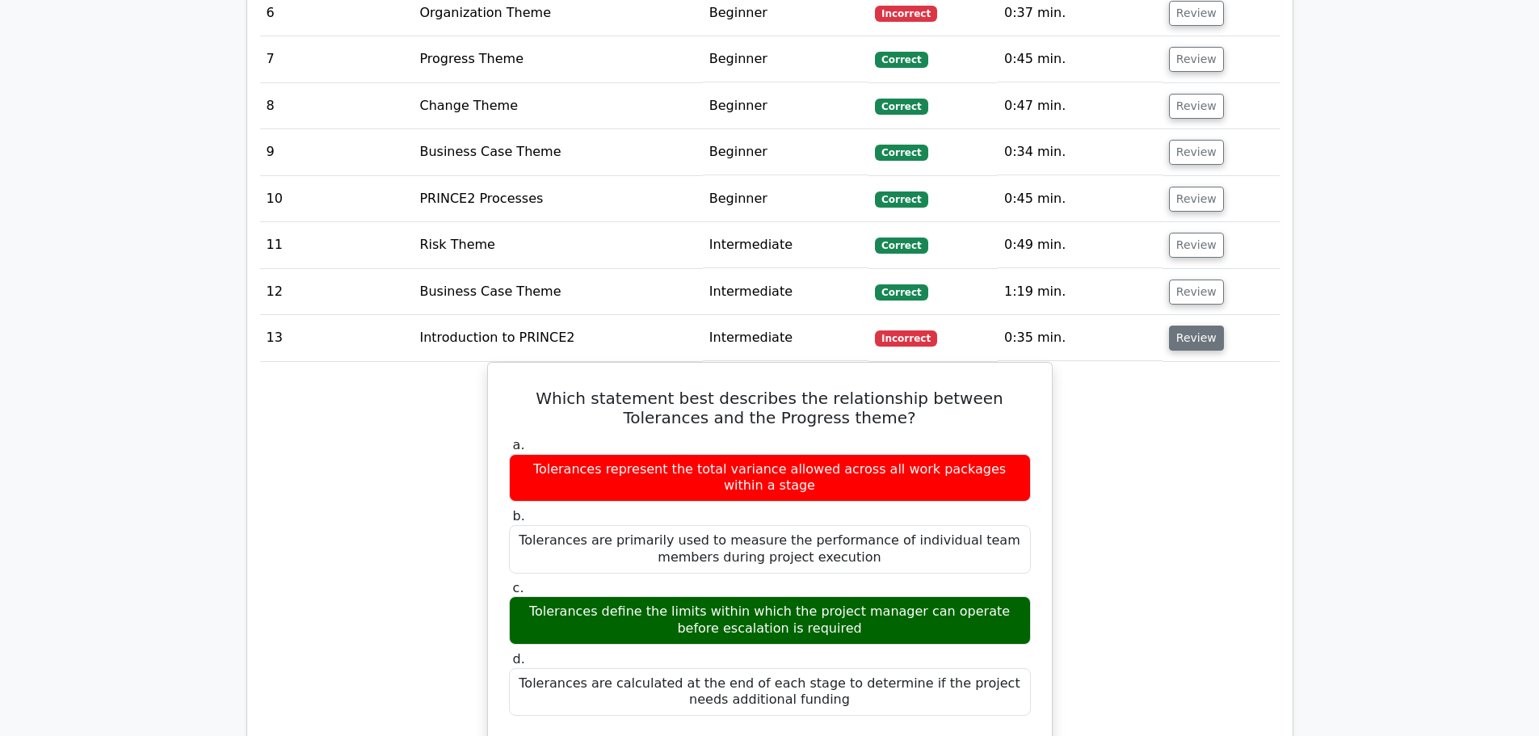
click at [1206, 343] on button "Review" at bounding box center [1196, 338] width 55 height 25
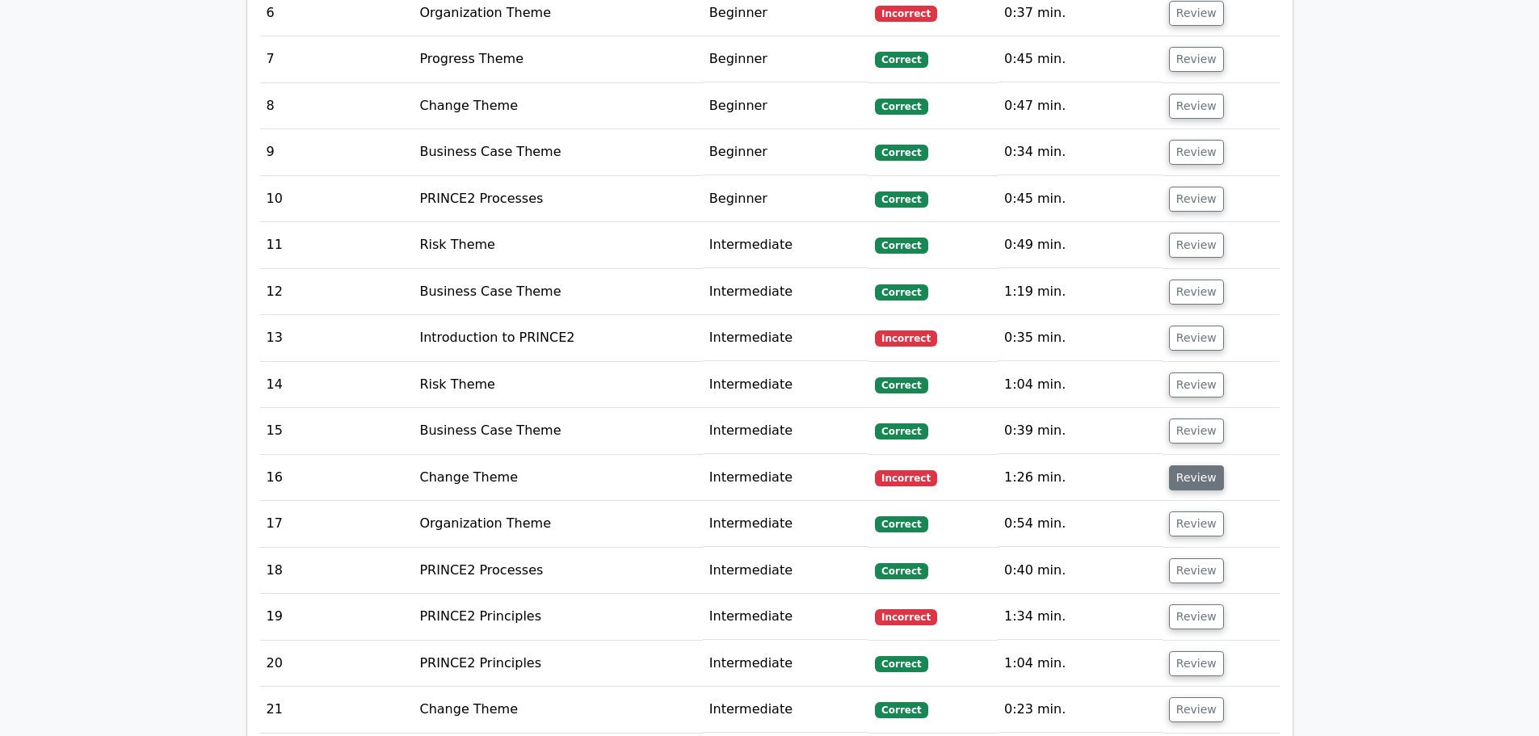
click at [1211, 482] on button "Review" at bounding box center [1196, 477] width 55 height 25
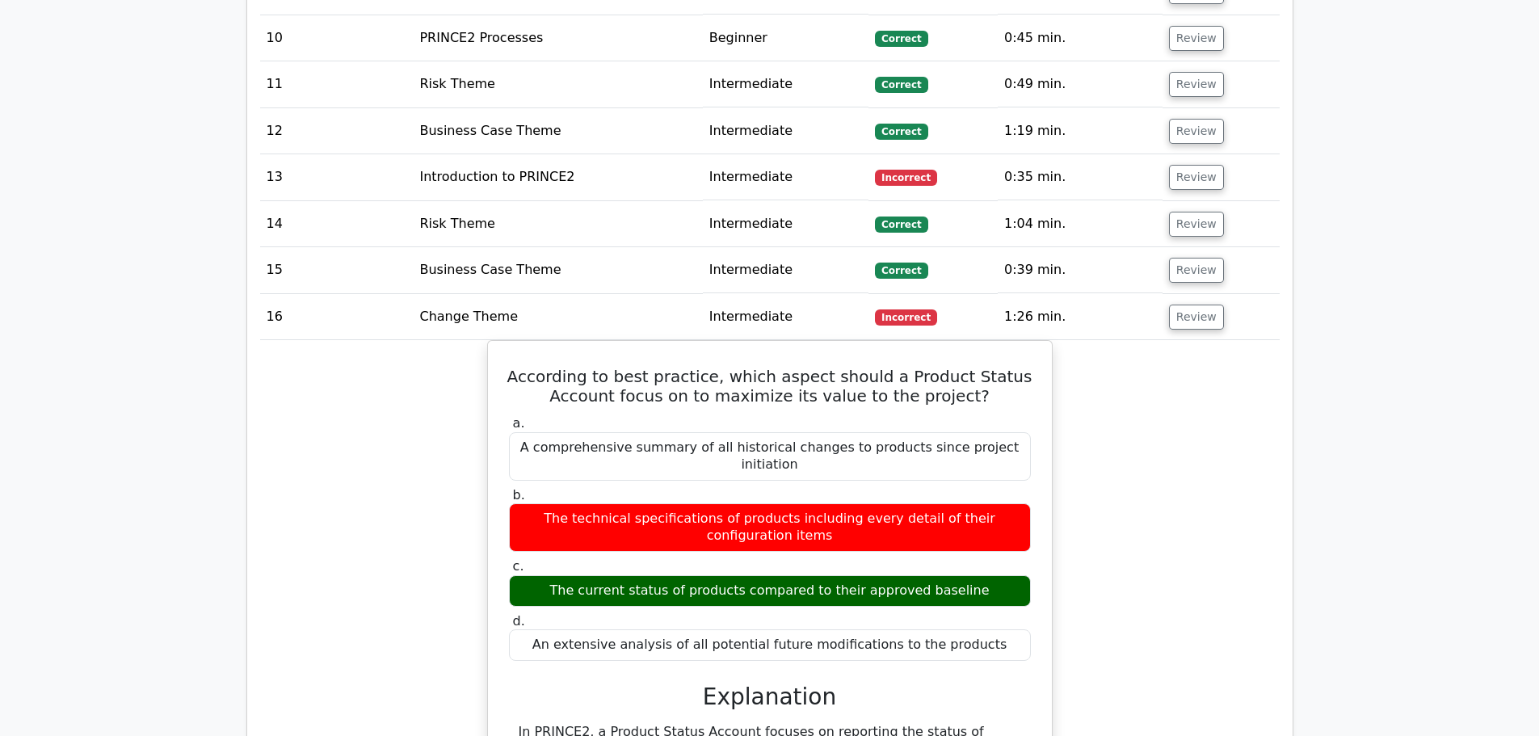
scroll to position [1485, 0]
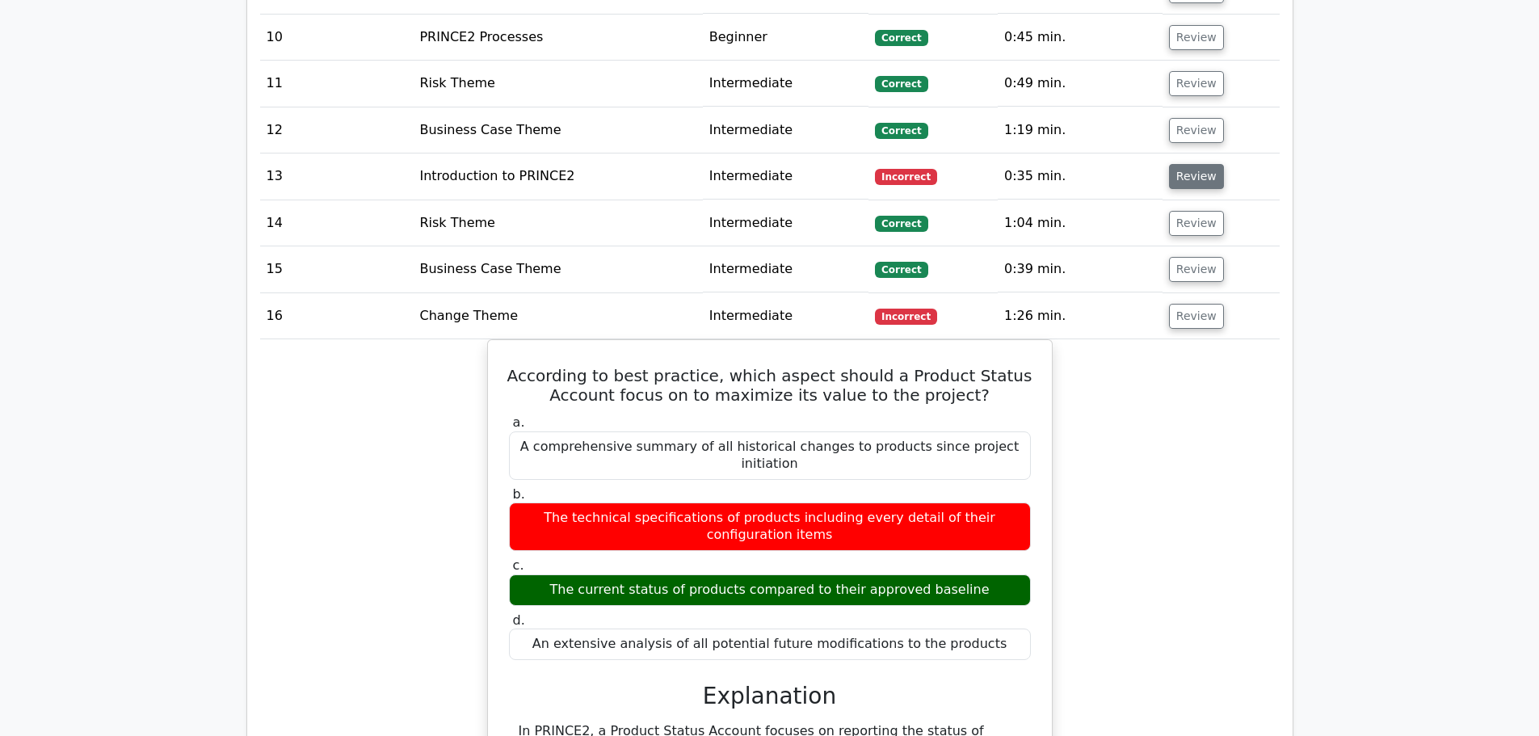
click at [1195, 172] on button "Review" at bounding box center [1196, 176] width 55 height 25
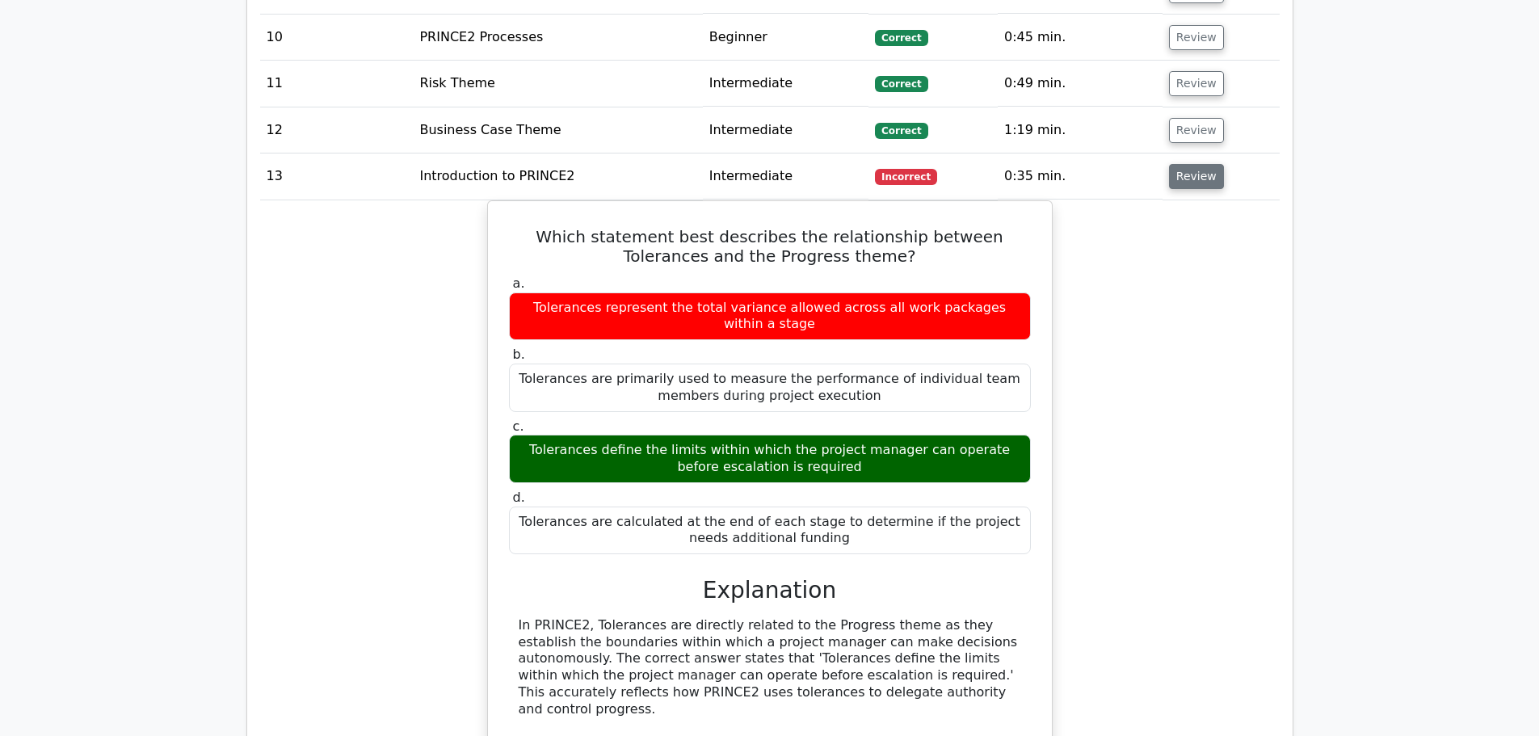
click at [1175, 183] on button "Review" at bounding box center [1196, 176] width 55 height 25
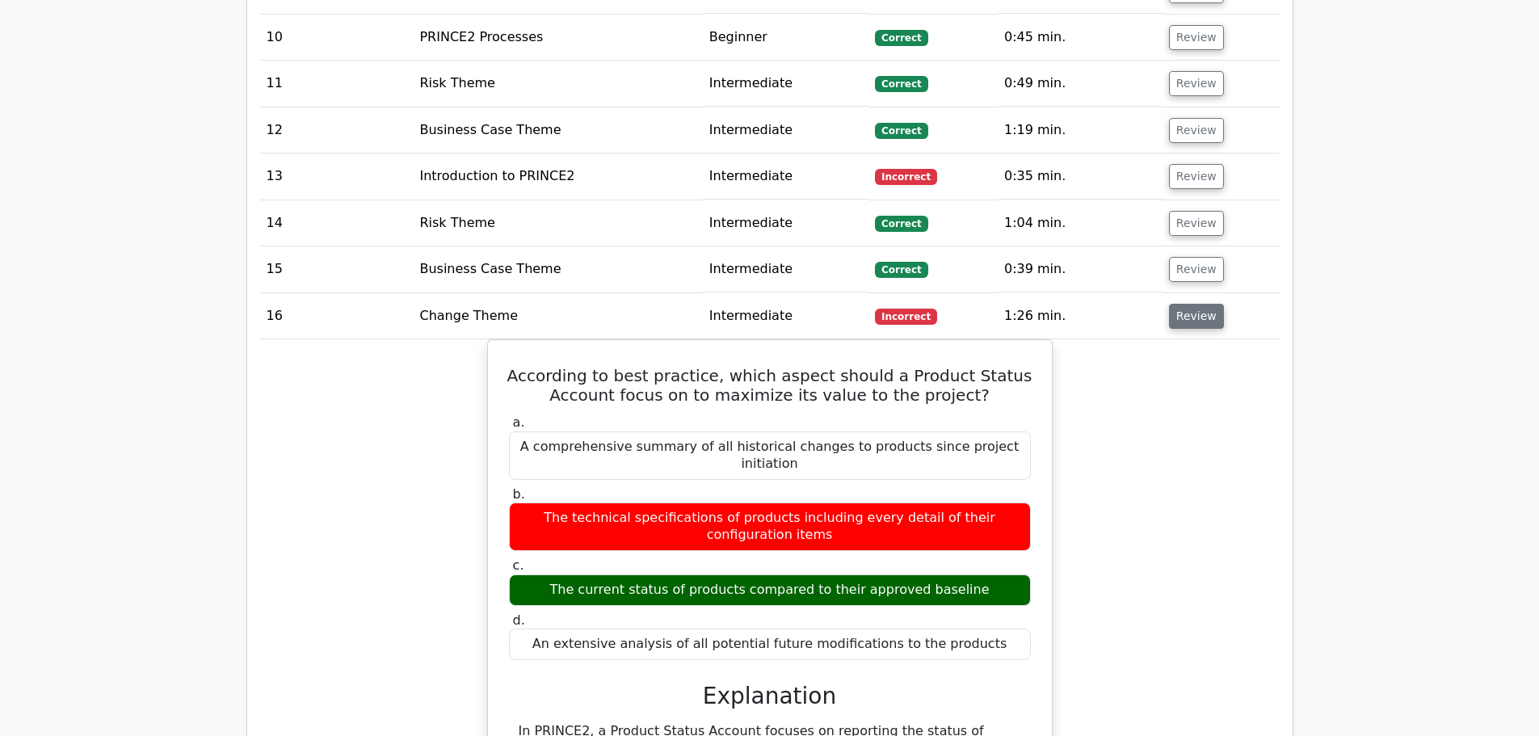
click at [1196, 325] on button "Review" at bounding box center [1196, 316] width 55 height 25
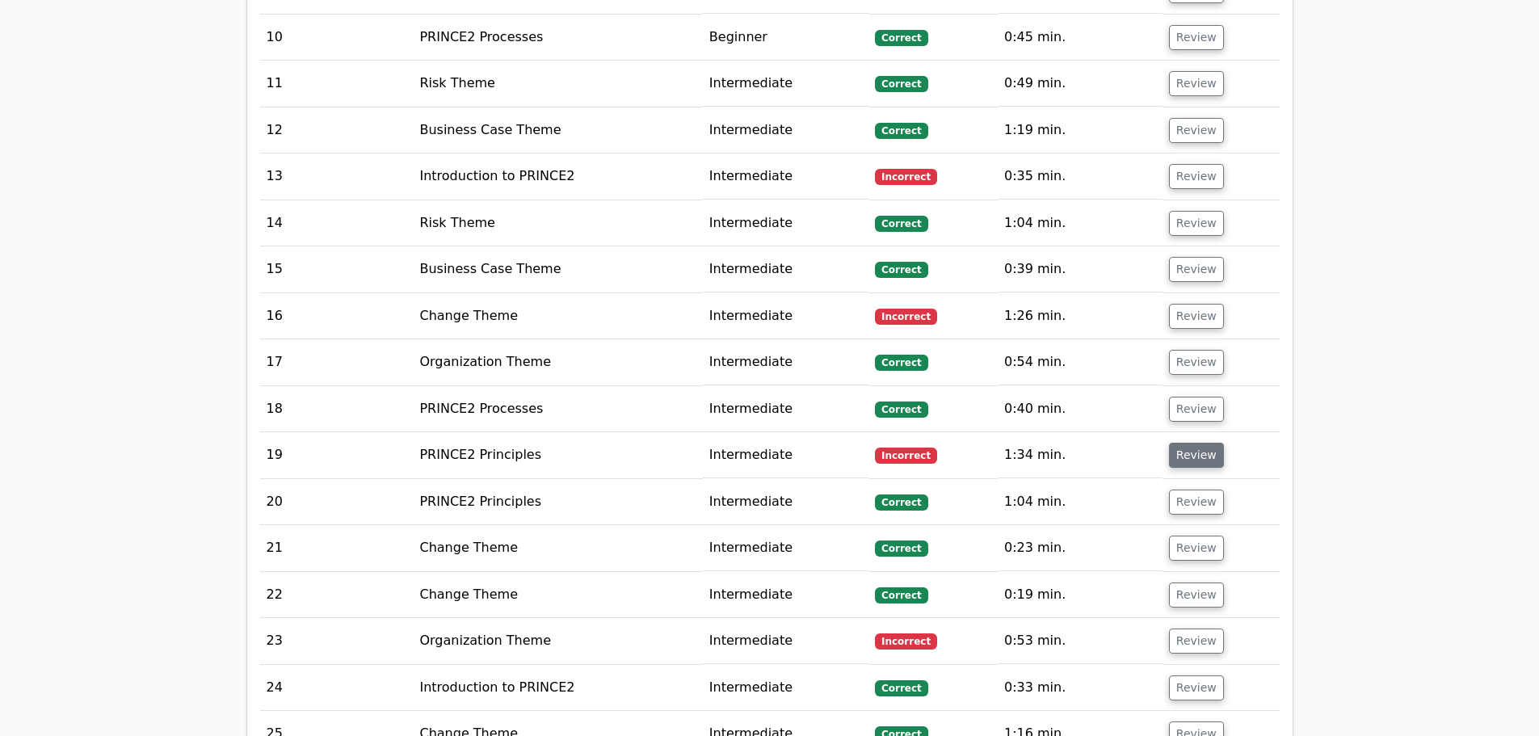
click at [1197, 453] on button "Review" at bounding box center [1196, 455] width 55 height 25
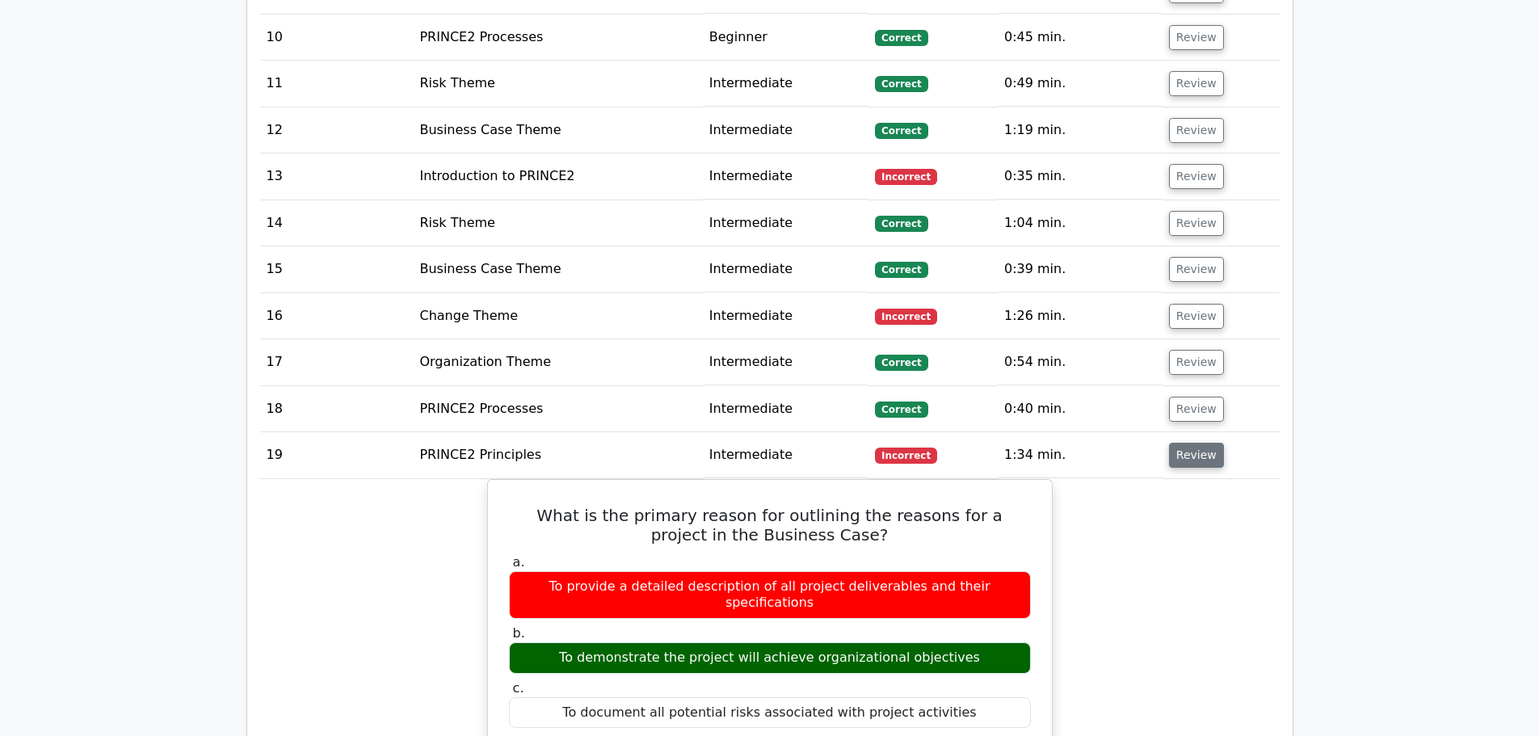
click at [1212, 445] on button "Review" at bounding box center [1196, 455] width 55 height 25
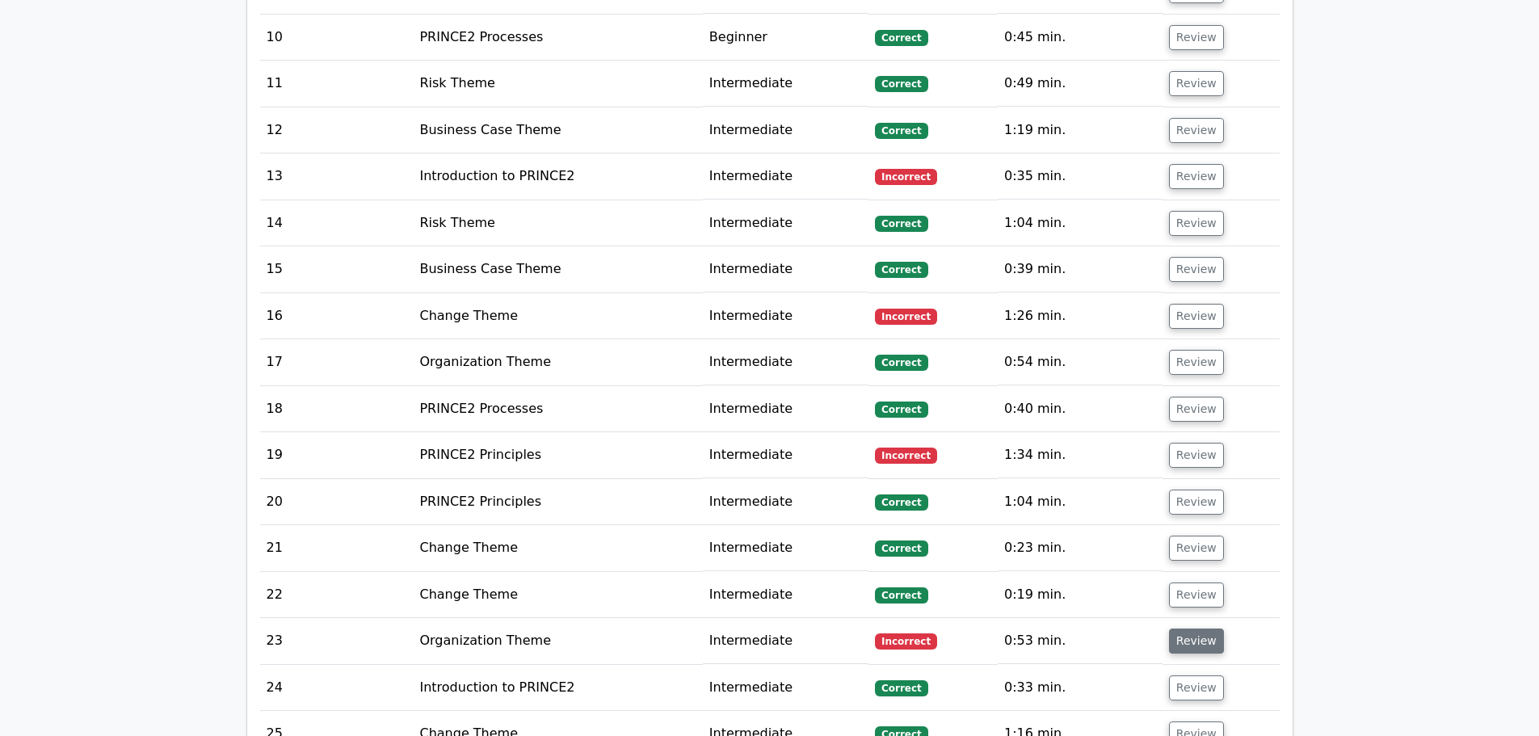
click at [1179, 633] on button "Review" at bounding box center [1196, 641] width 55 height 25
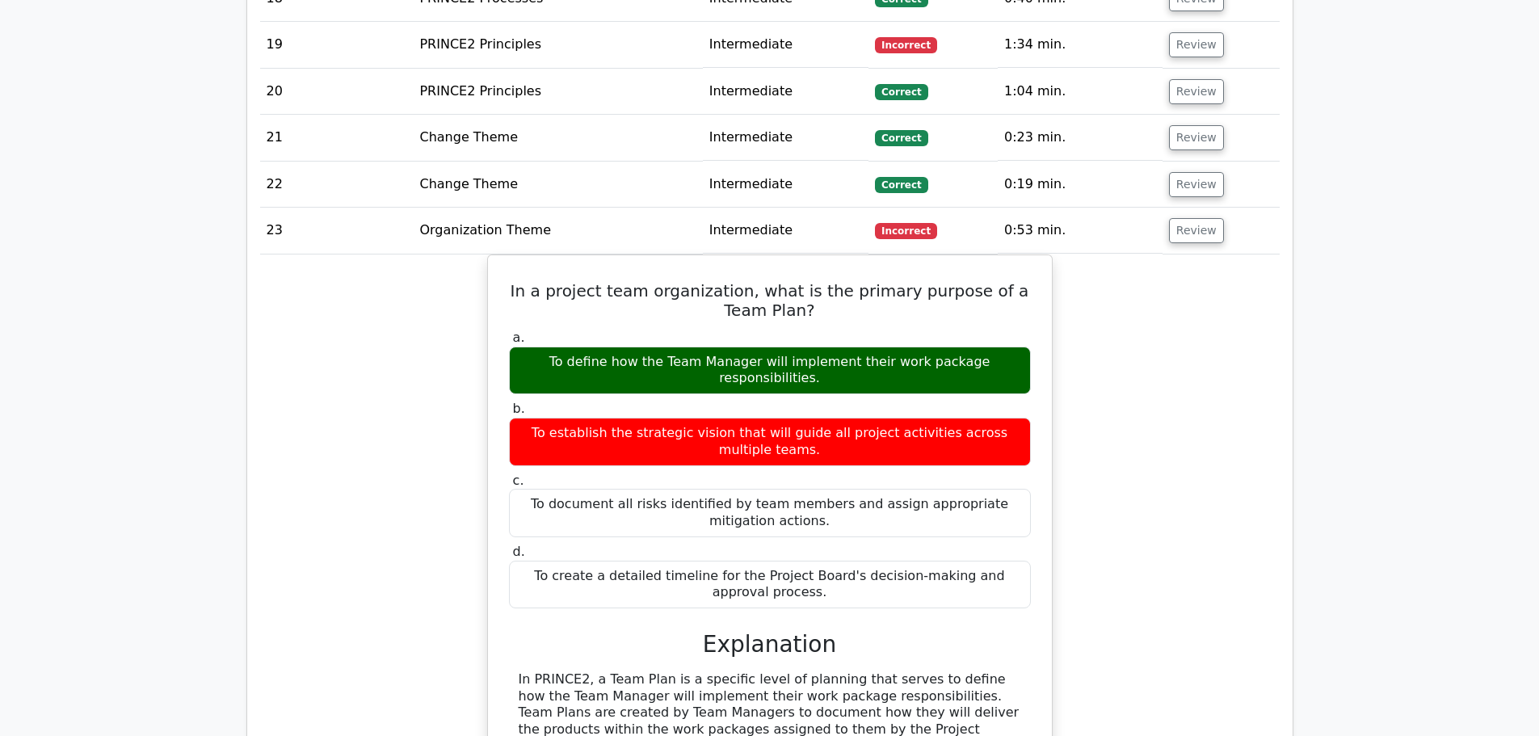
scroll to position [1916, 0]
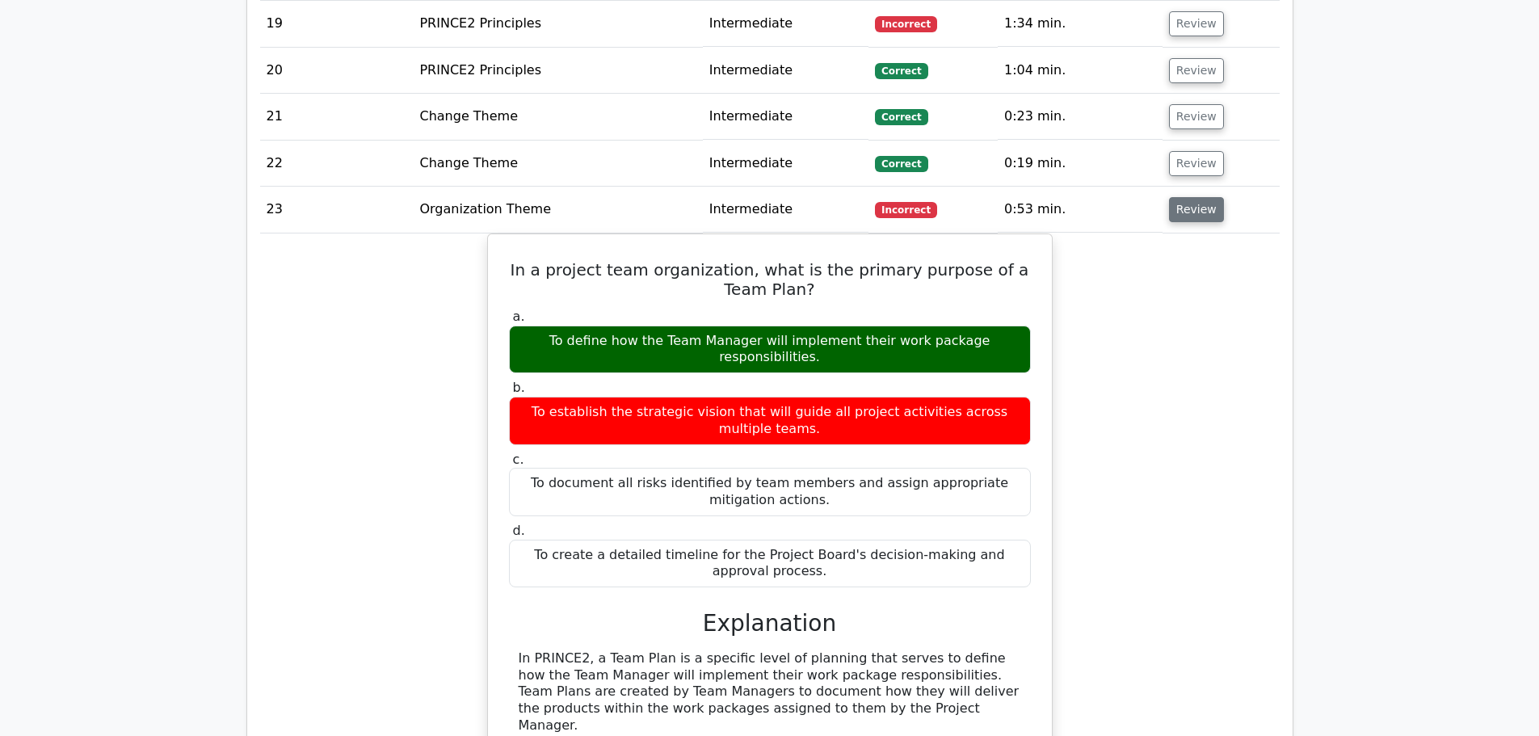
click at [1196, 215] on button "Review" at bounding box center [1196, 209] width 55 height 25
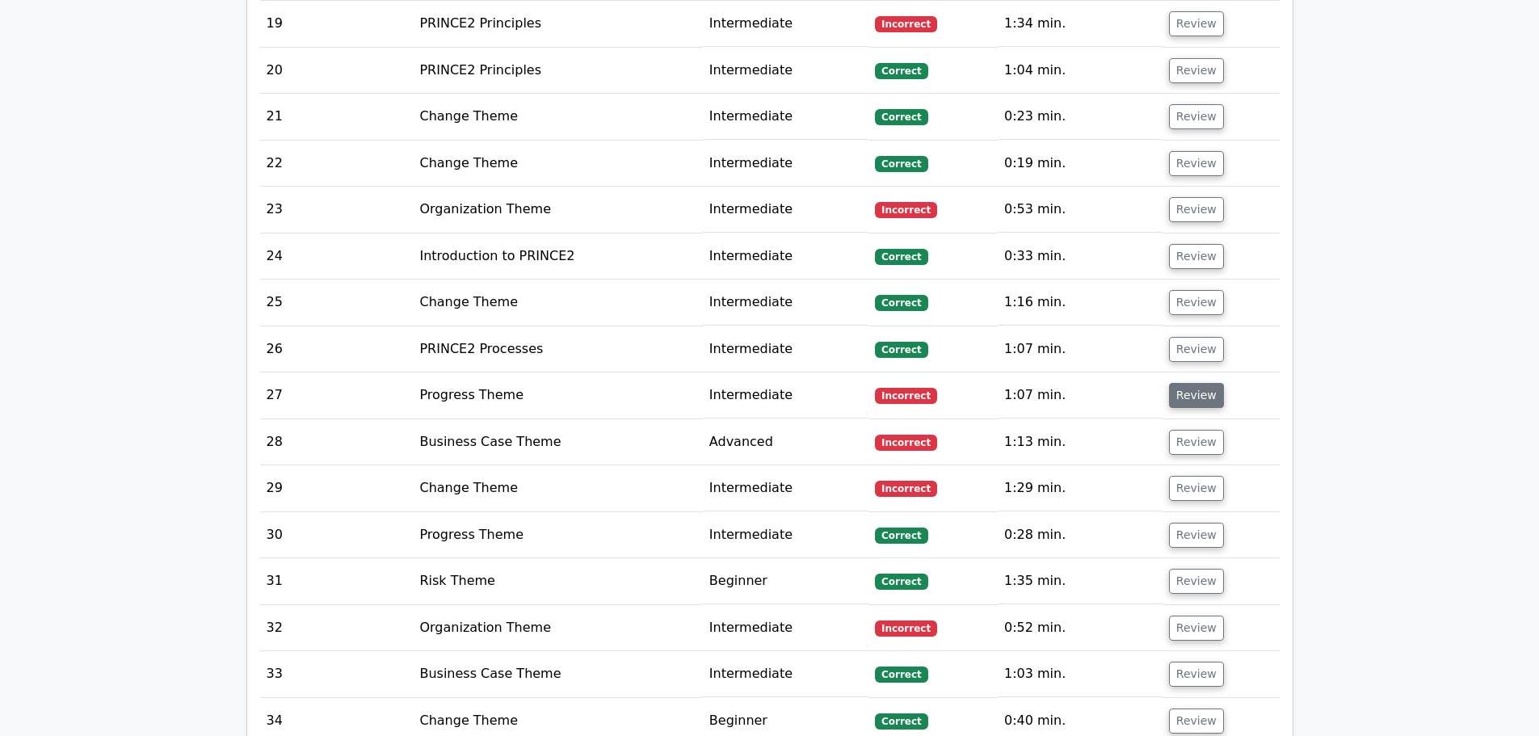
click at [1205, 384] on button "Review" at bounding box center [1196, 395] width 55 height 25
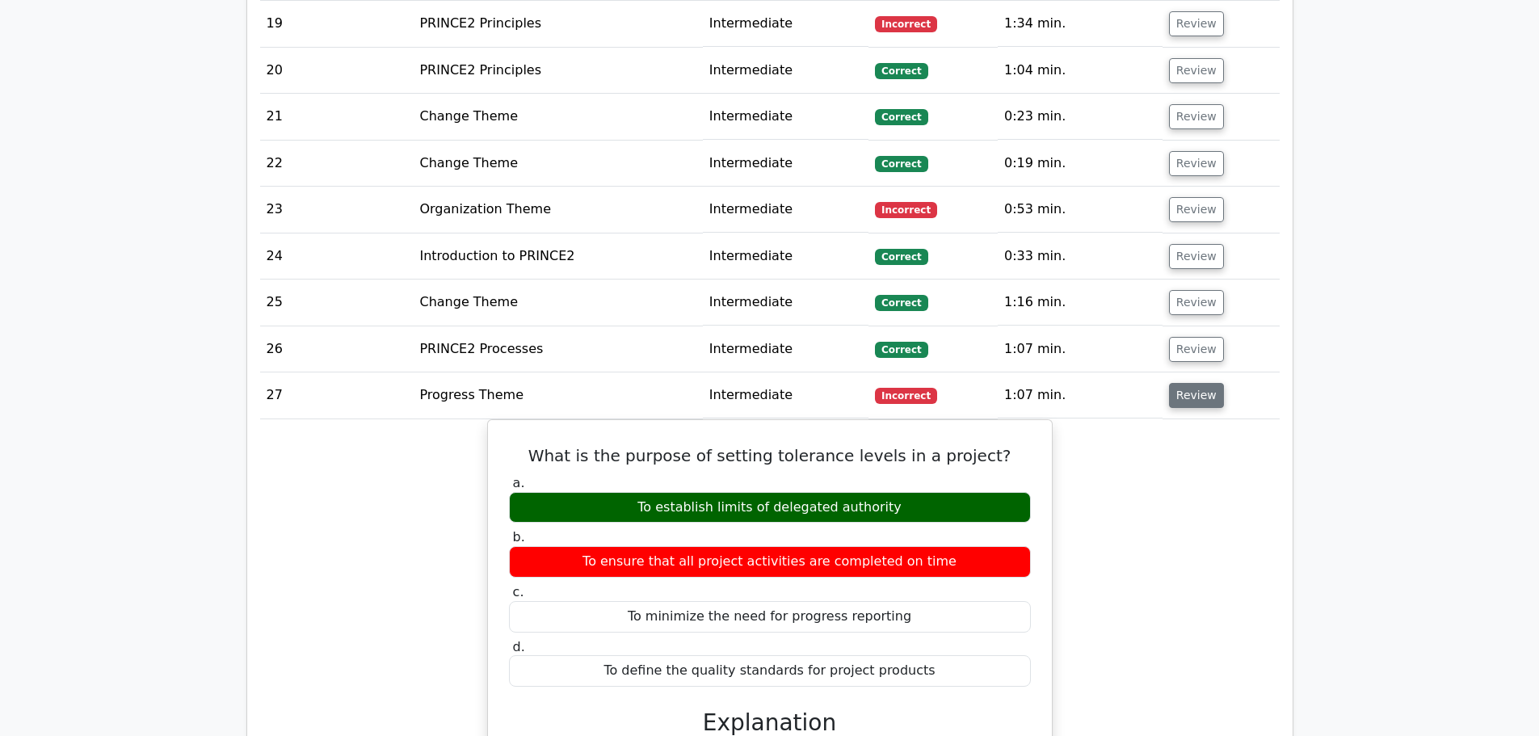
click at [1188, 394] on button "Review" at bounding box center [1196, 395] width 55 height 25
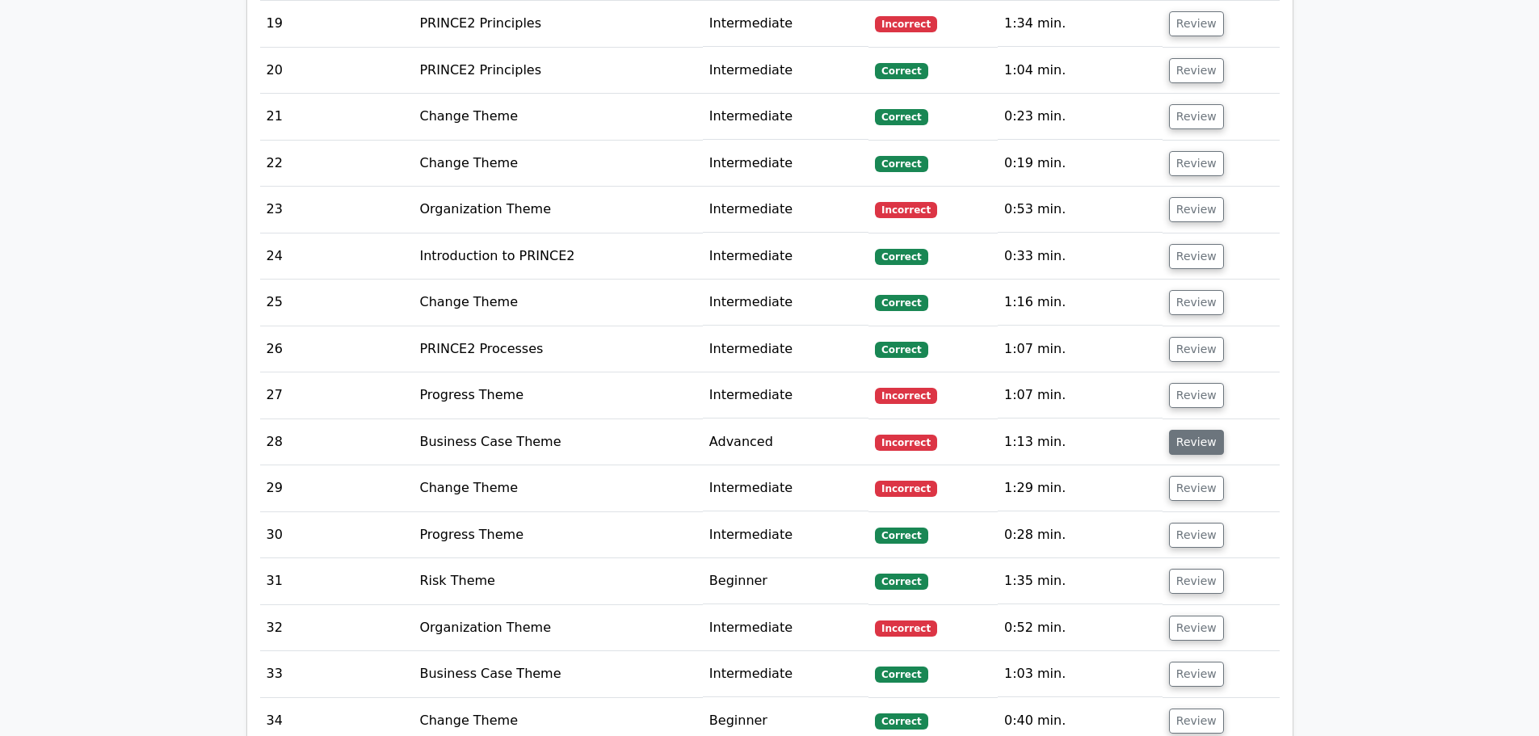
click at [1187, 444] on button "Review" at bounding box center [1196, 442] width 55 height 25
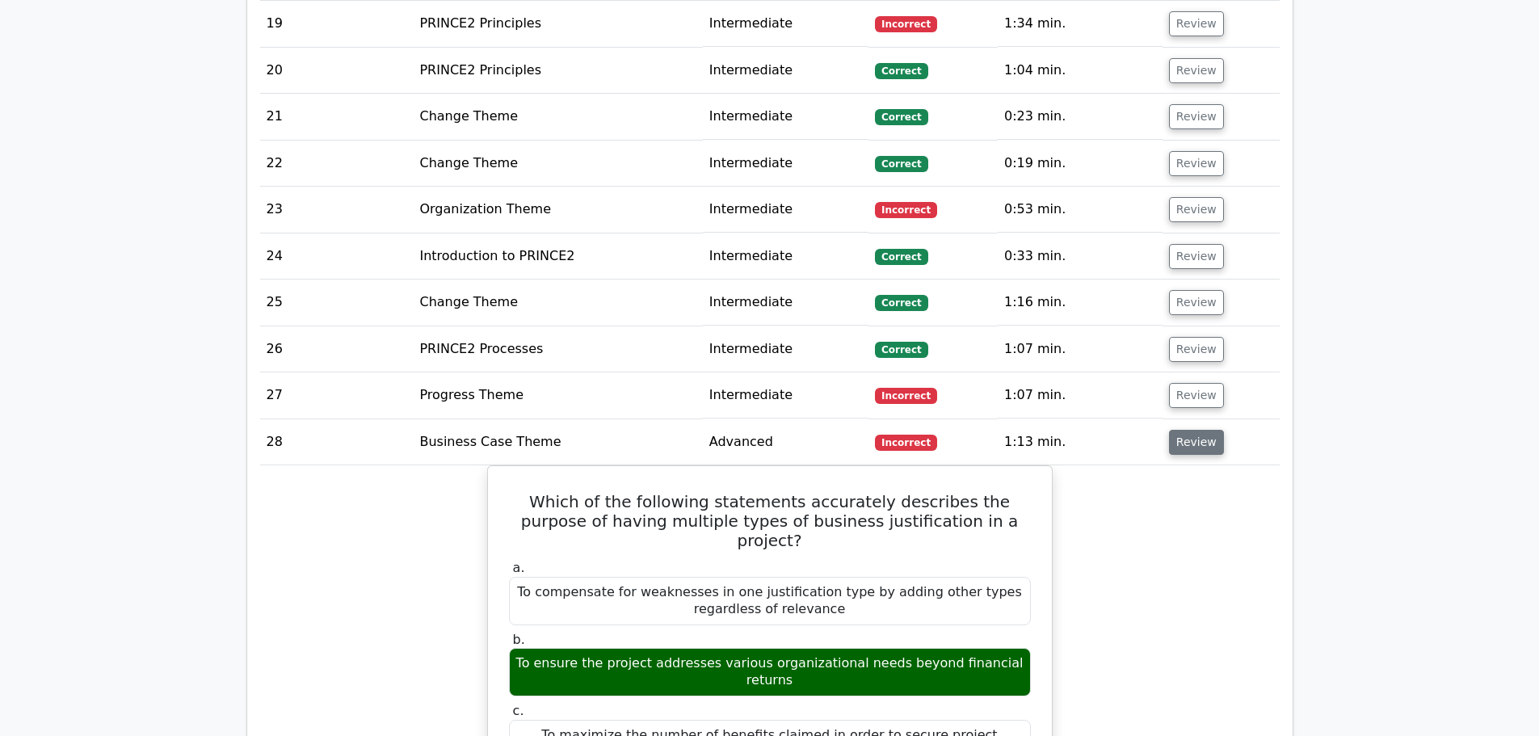
click at [1185, 433] on button "Review" at bounding box center [1196, 442] width 55 height 25
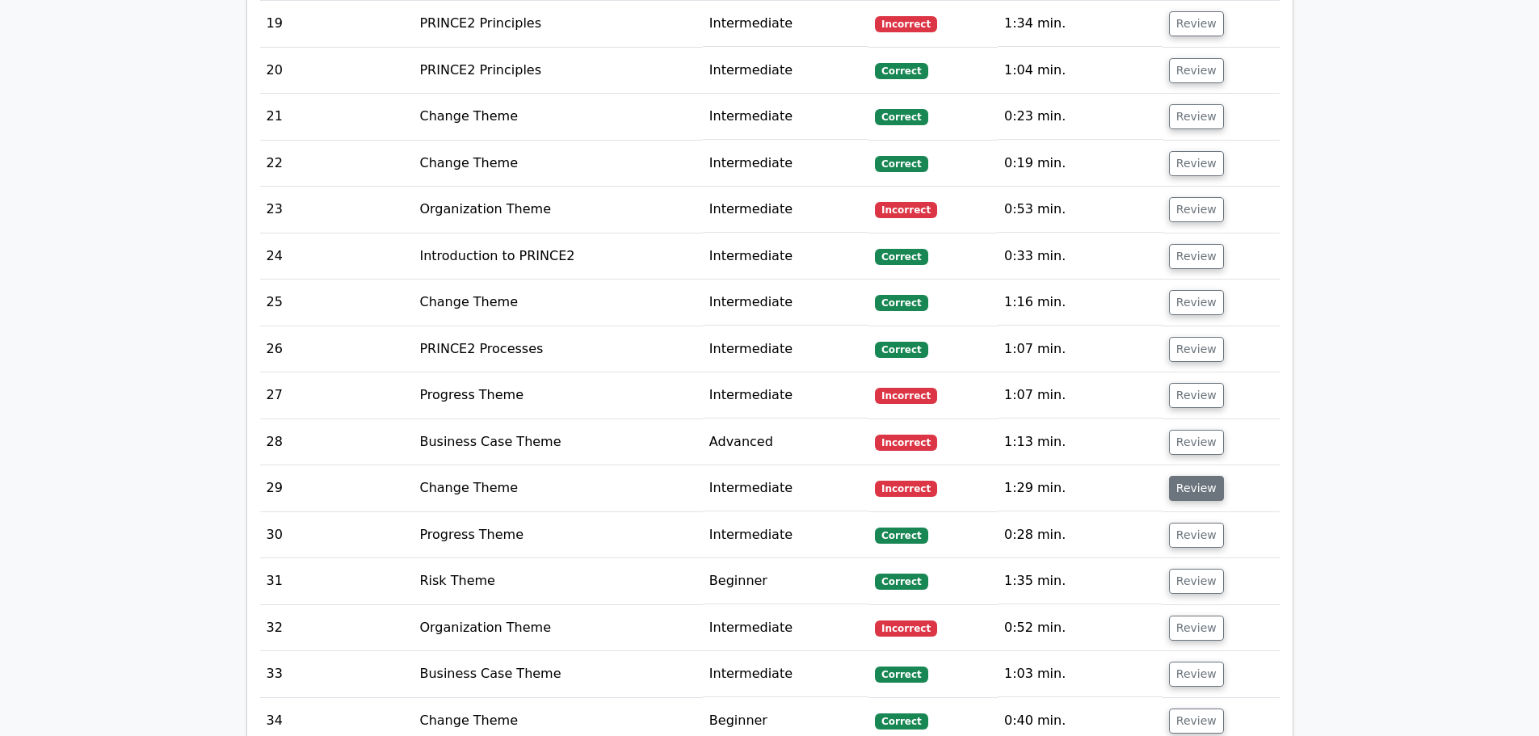
click at [1197, 494] on button "Review" at bounding box center [1196, 488] width 55 height 25
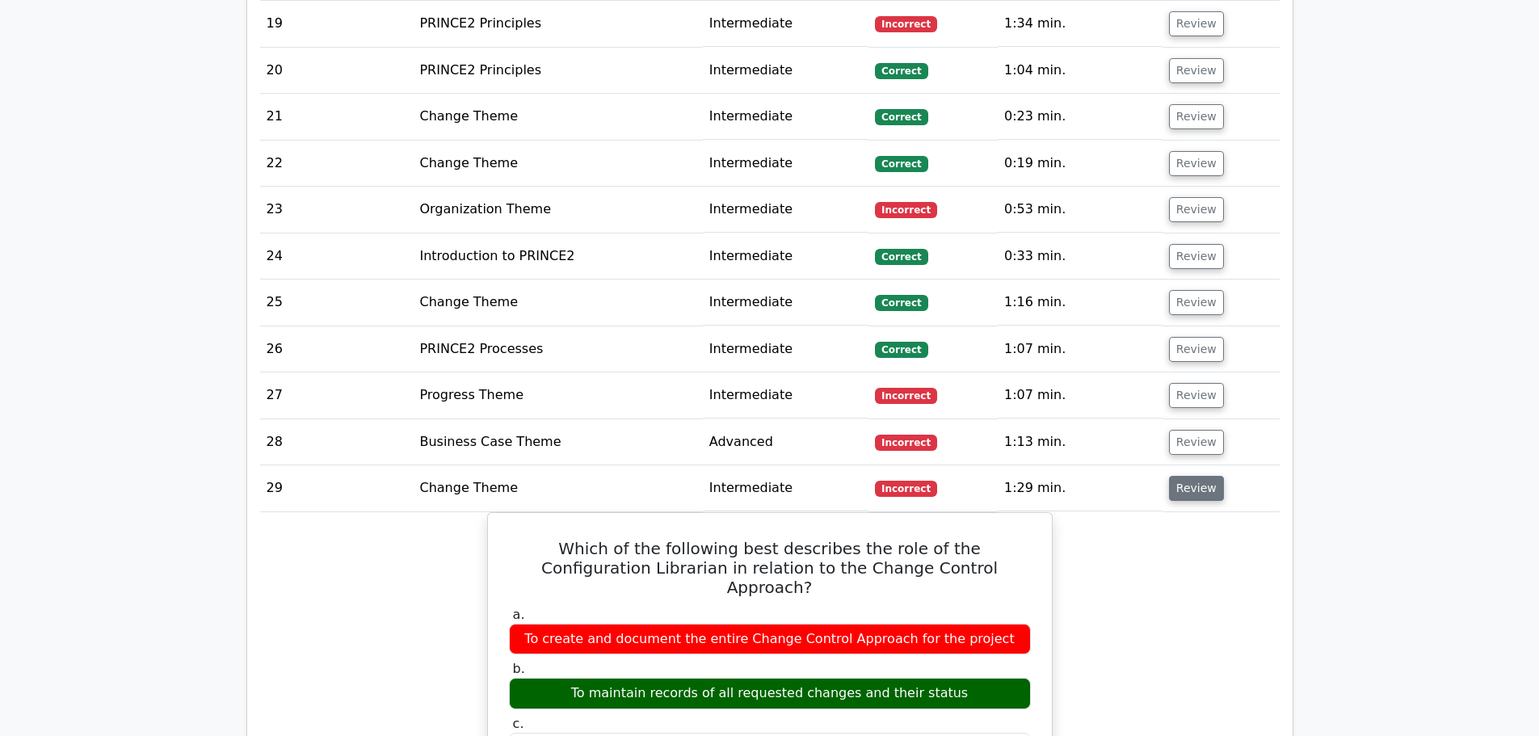
click at [1200, 492] on button "Review" at bounding box center [1196, 488] width 55 height 25
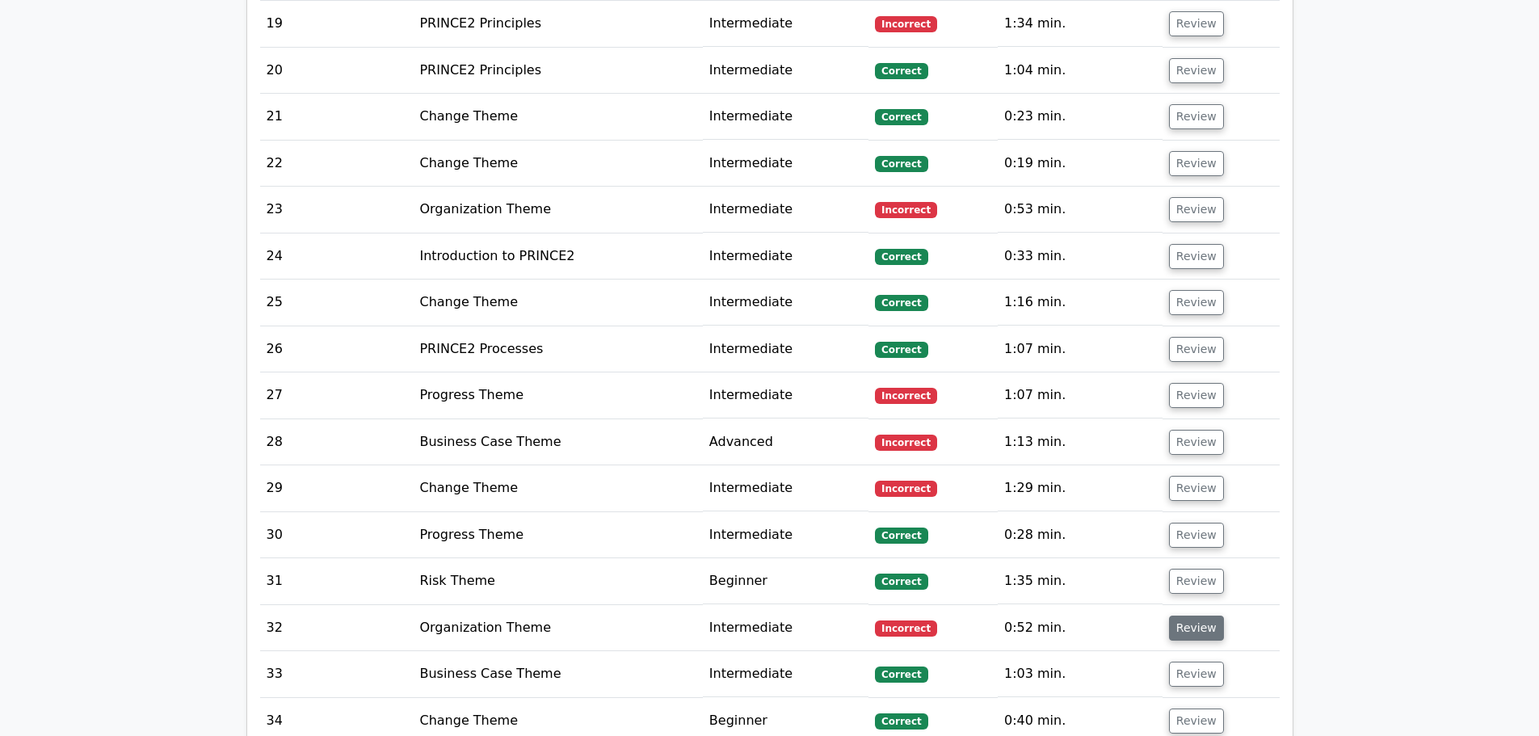
click at [1181, 632] on button "Review" at bounding box center [1196, 628] width 55 height 25
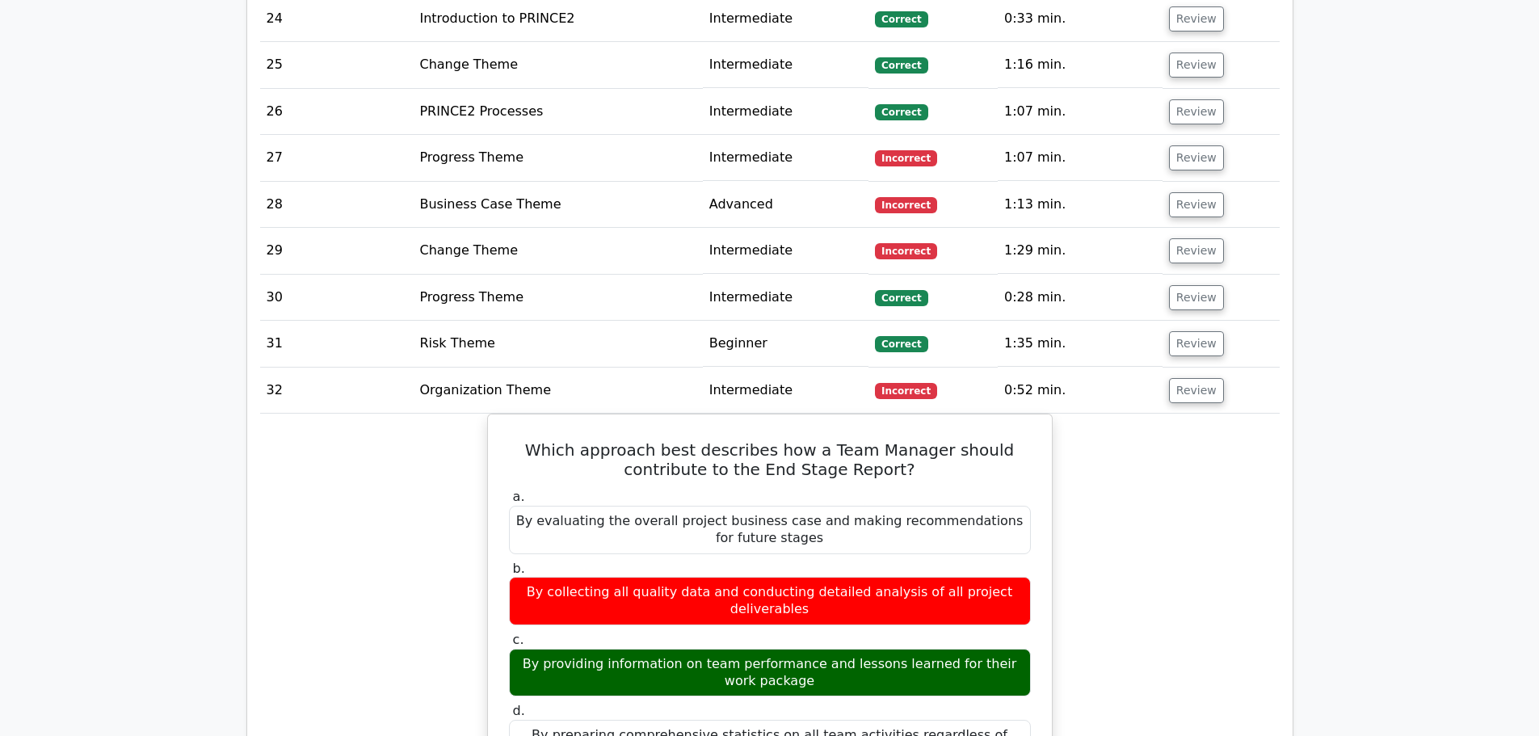
scroll to position [2159, 0]
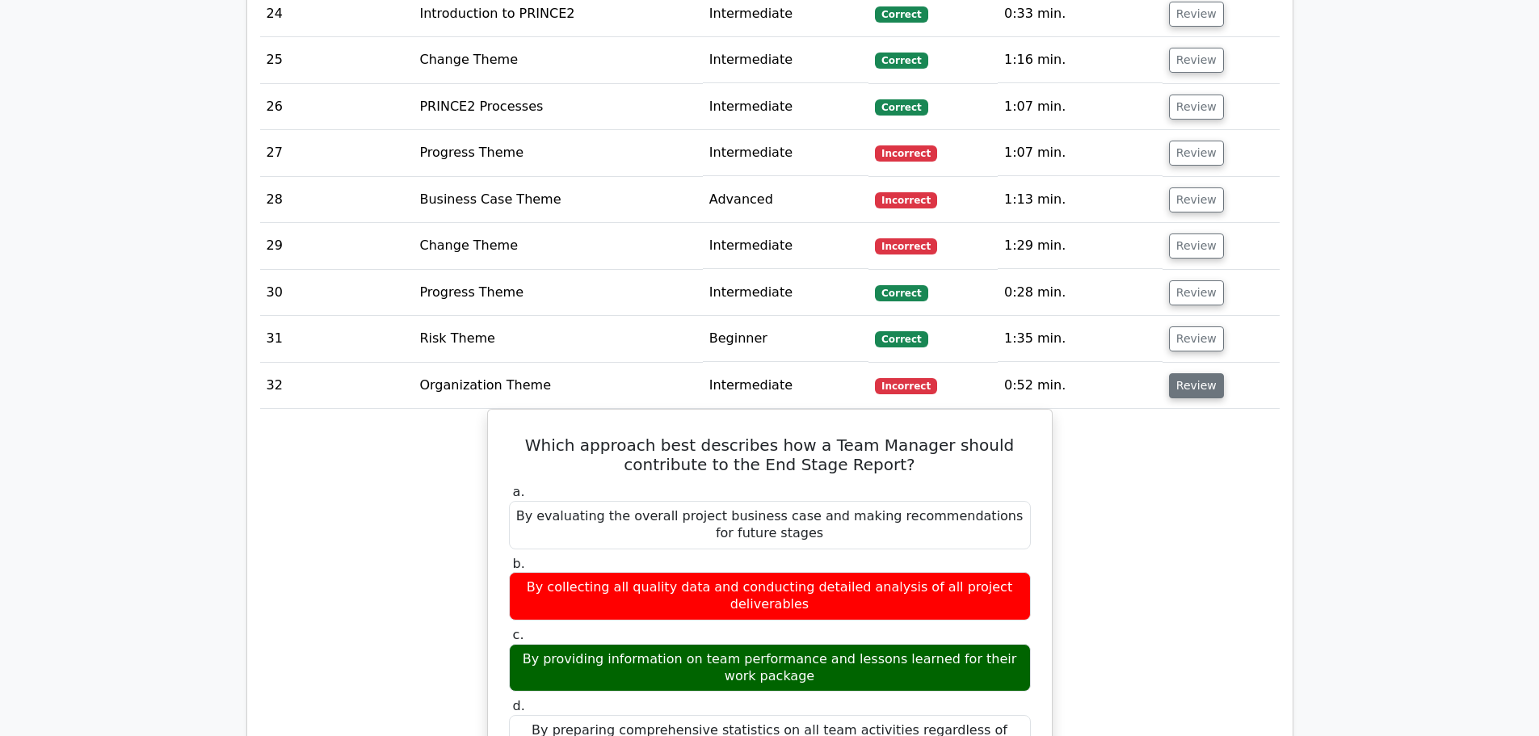
click at [1199, 381] on button "Review" at bounding box center [1196, 385] width 55 height 25
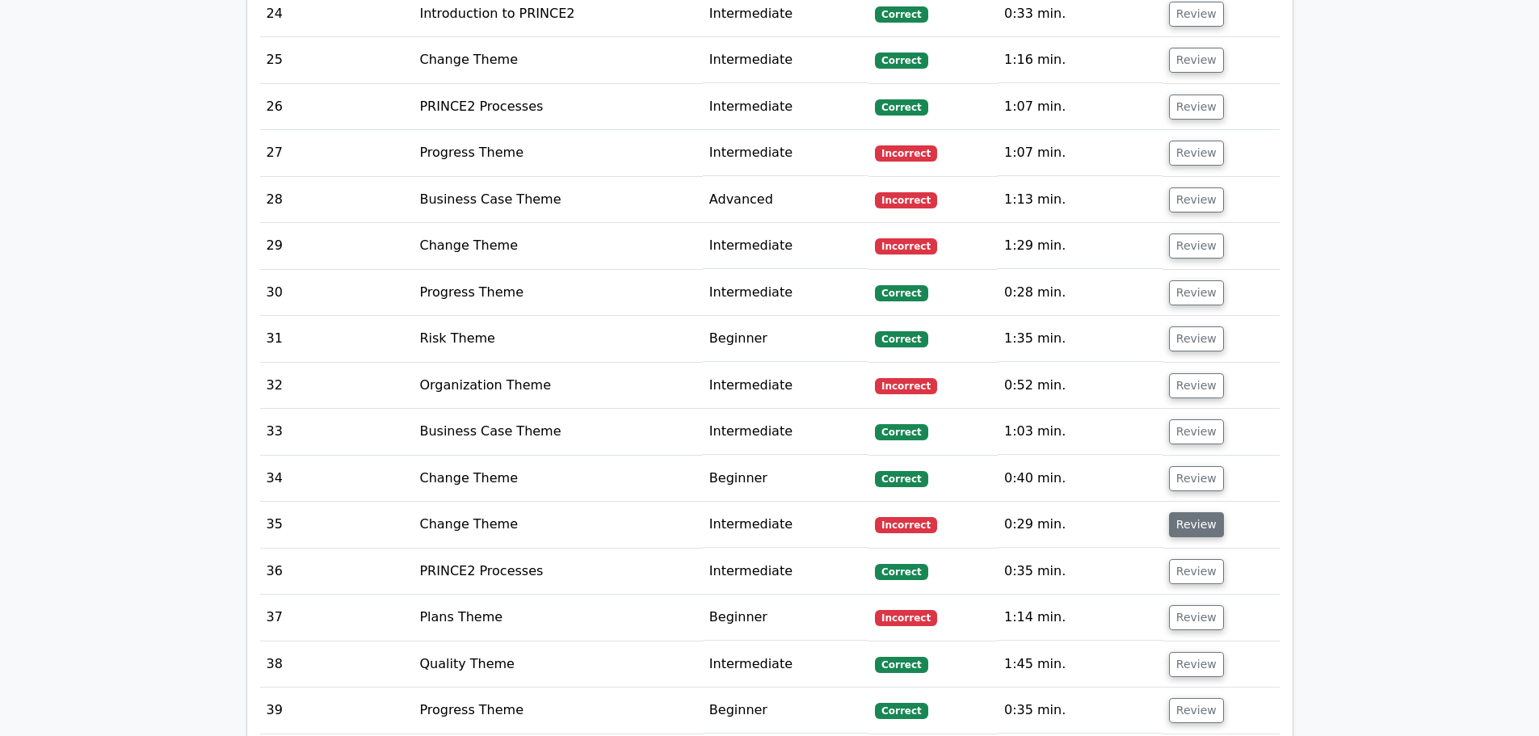
click at [1191, 516] on button "Review" at bounding box center [1196, 524] width 55 height 25
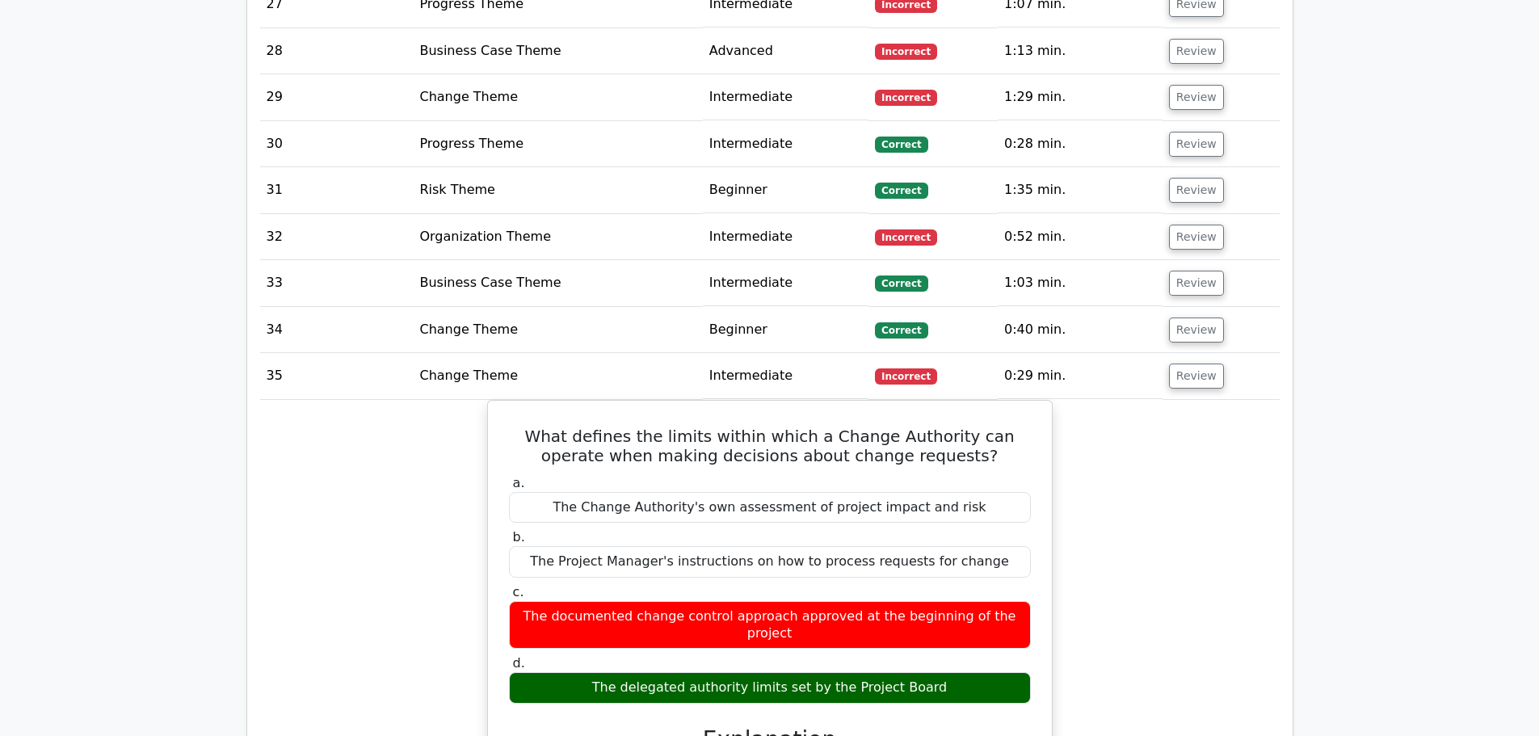
scroll to position [2320, 0]
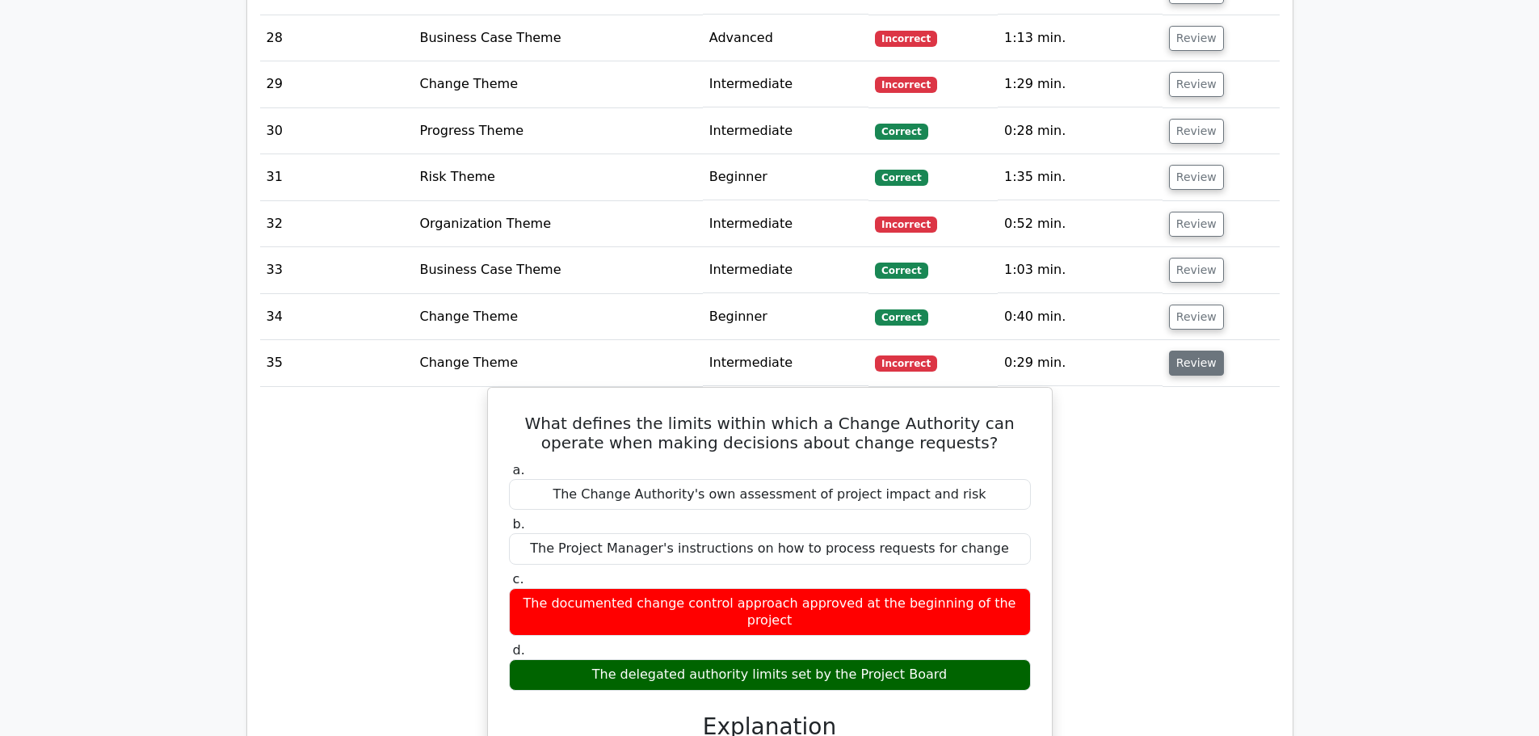
click at [1192, 360] on button "Review" at bounding box center [1196, 363] width 55 height 25
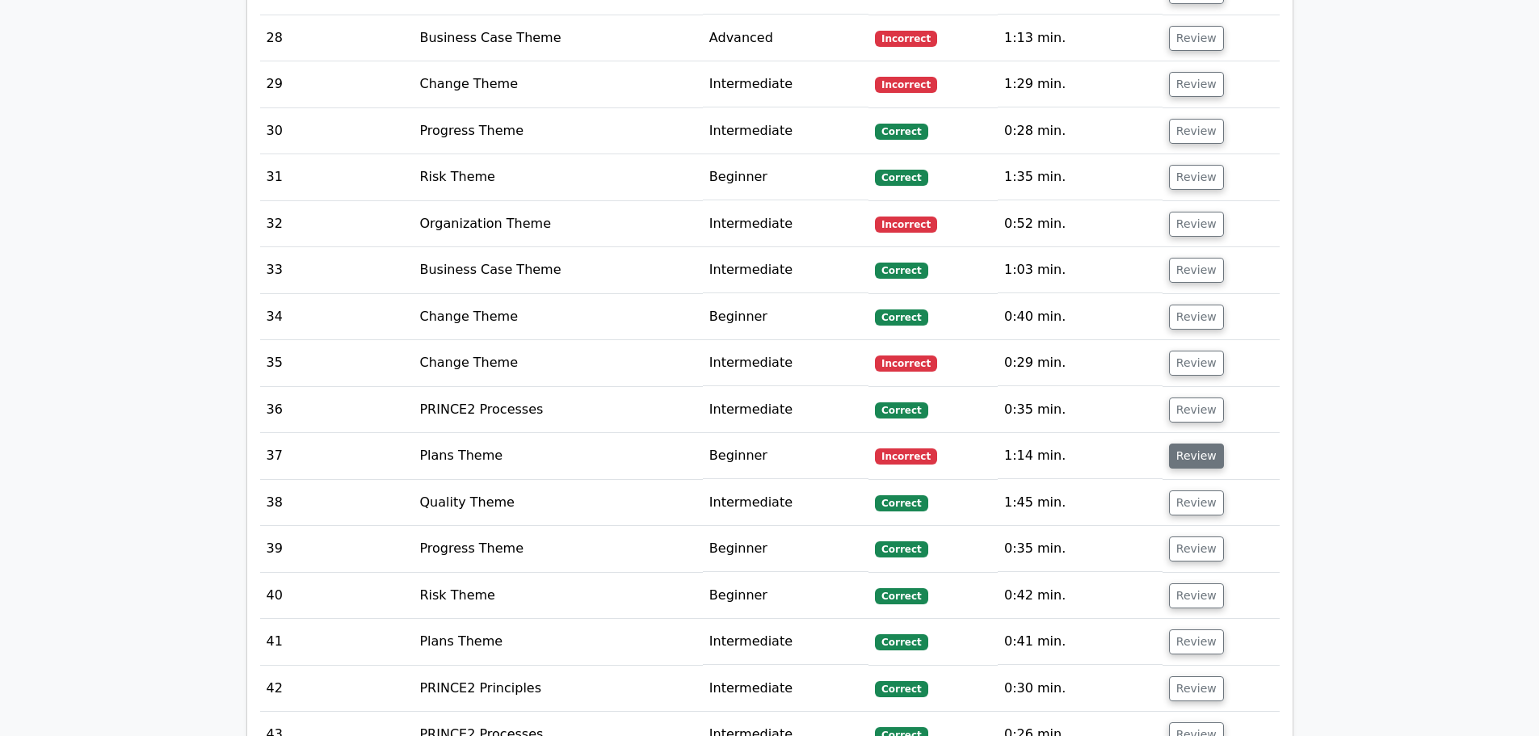
click at [1184, 457] on button "Review" at bounding box center [1196, 456] width 55 height 25
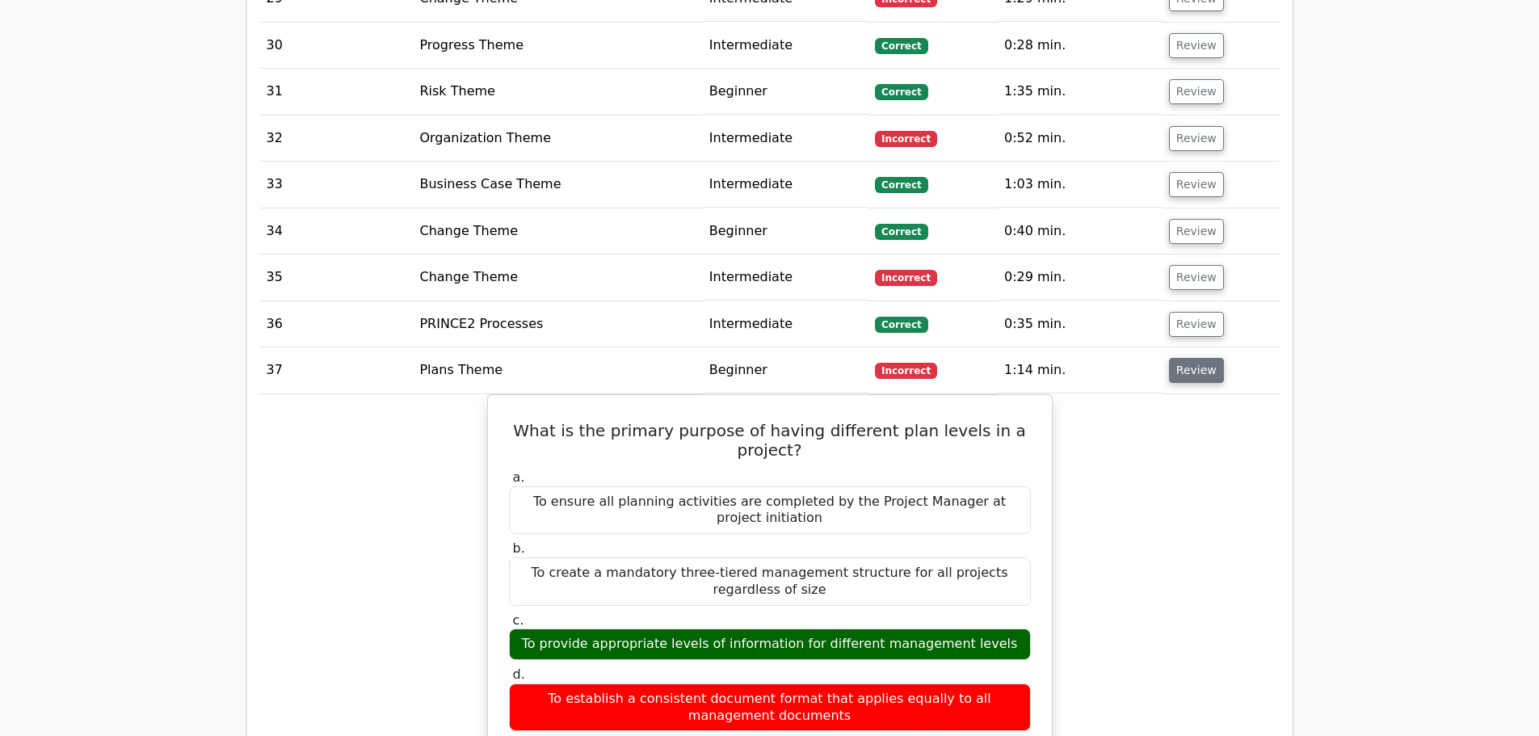
scroll to position [2428, 0]
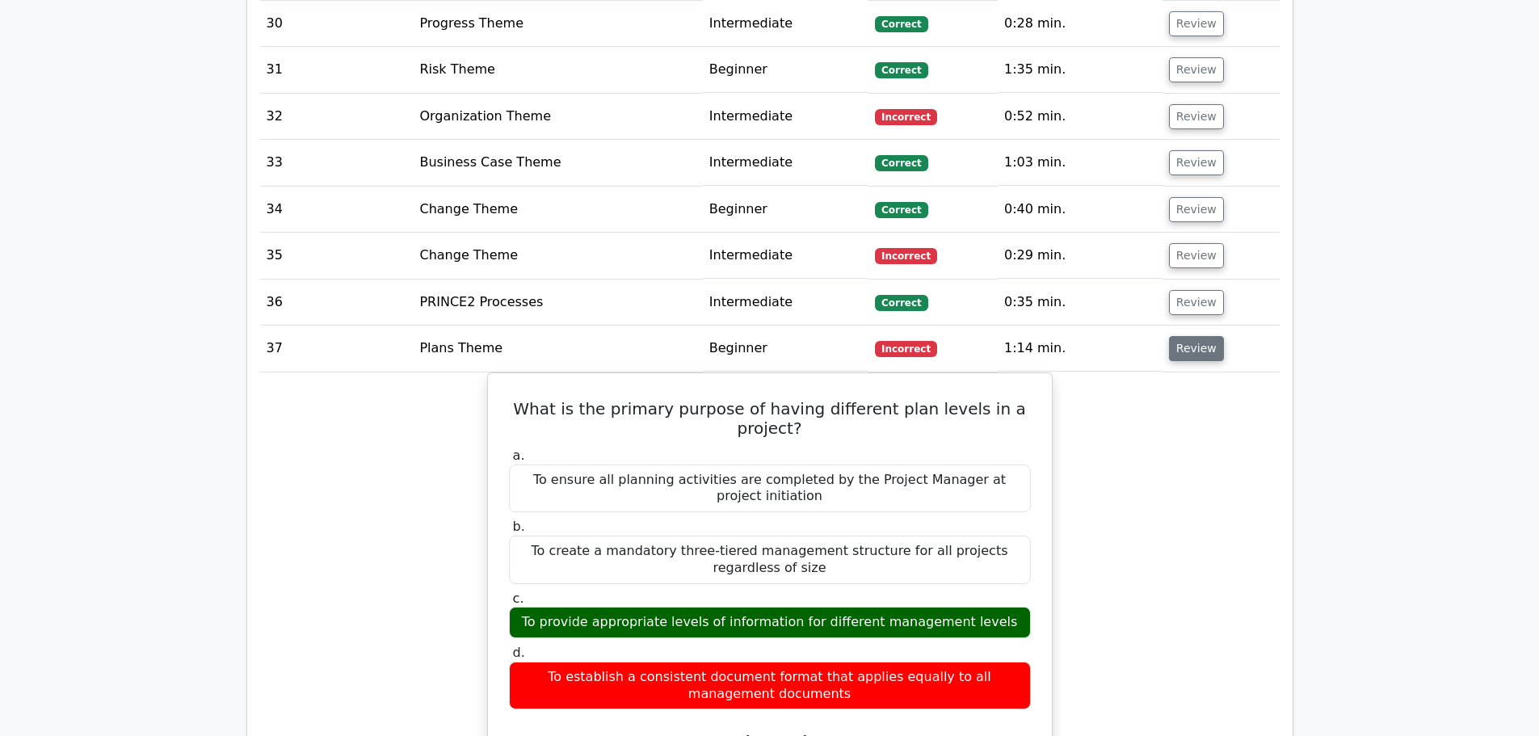
click at [1209, 358] on button "Review" at bounding box center [1196, 348] width 55 height 25
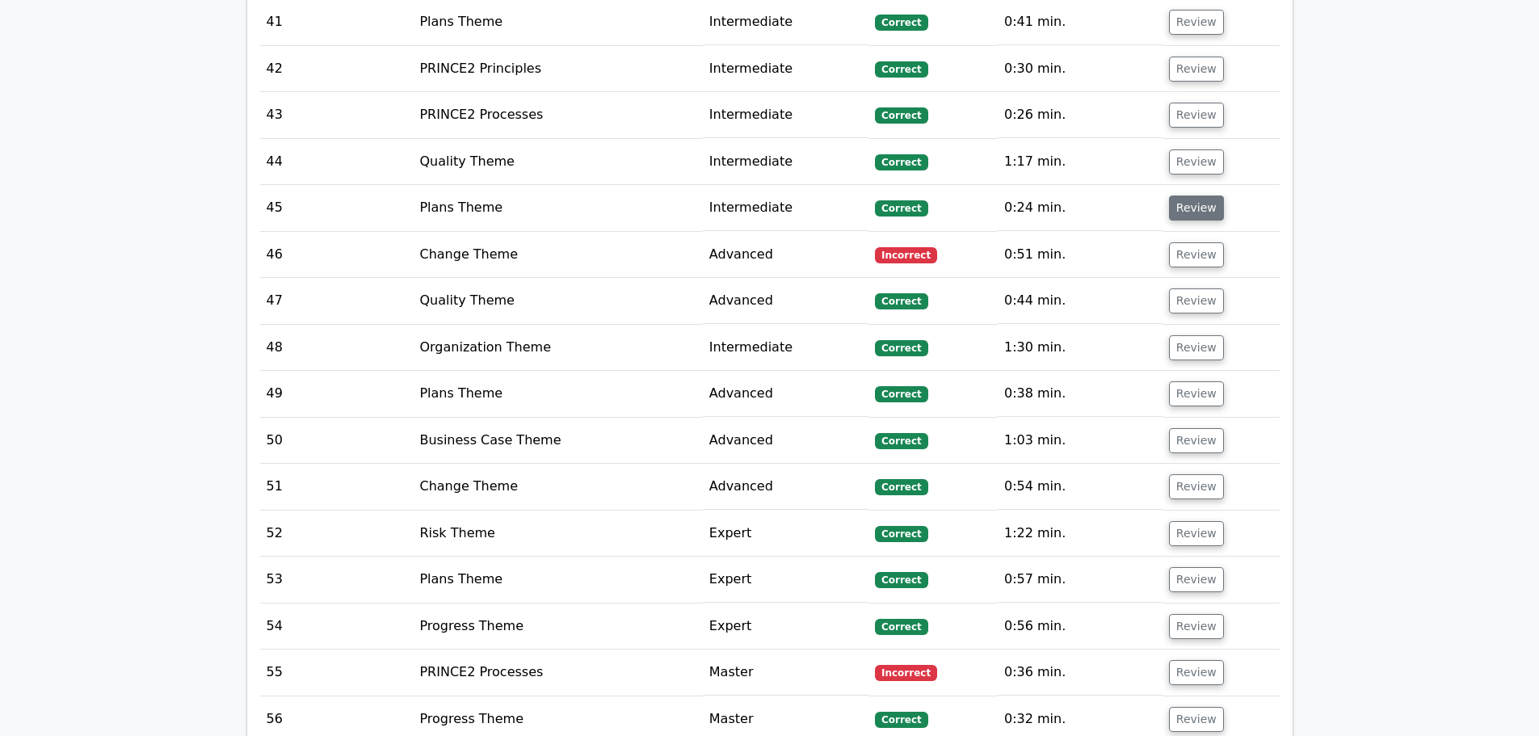
scroll to position [2993, 0]
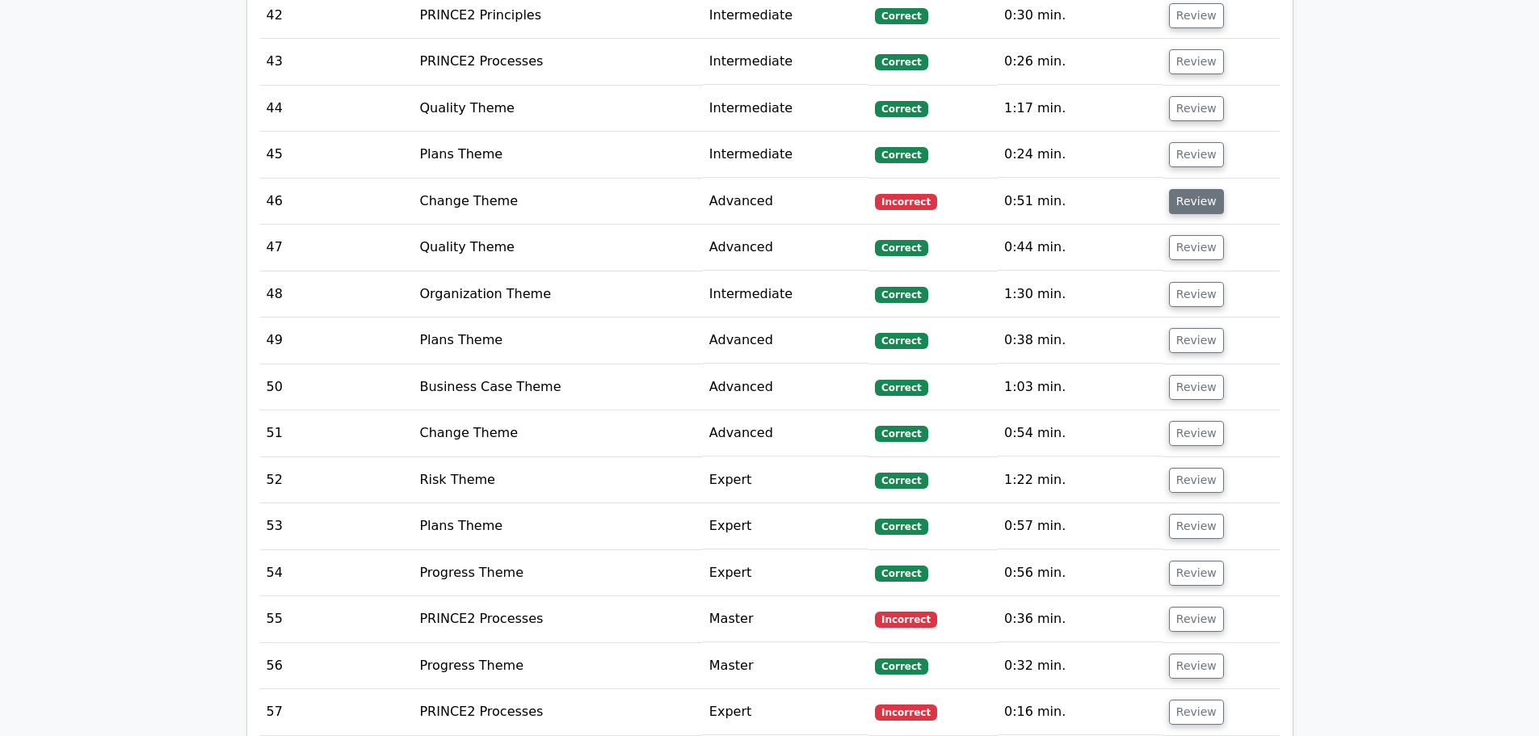
click at [1172, 198] on button "Review" at bounding box center [1196, 201] width 55 height 25
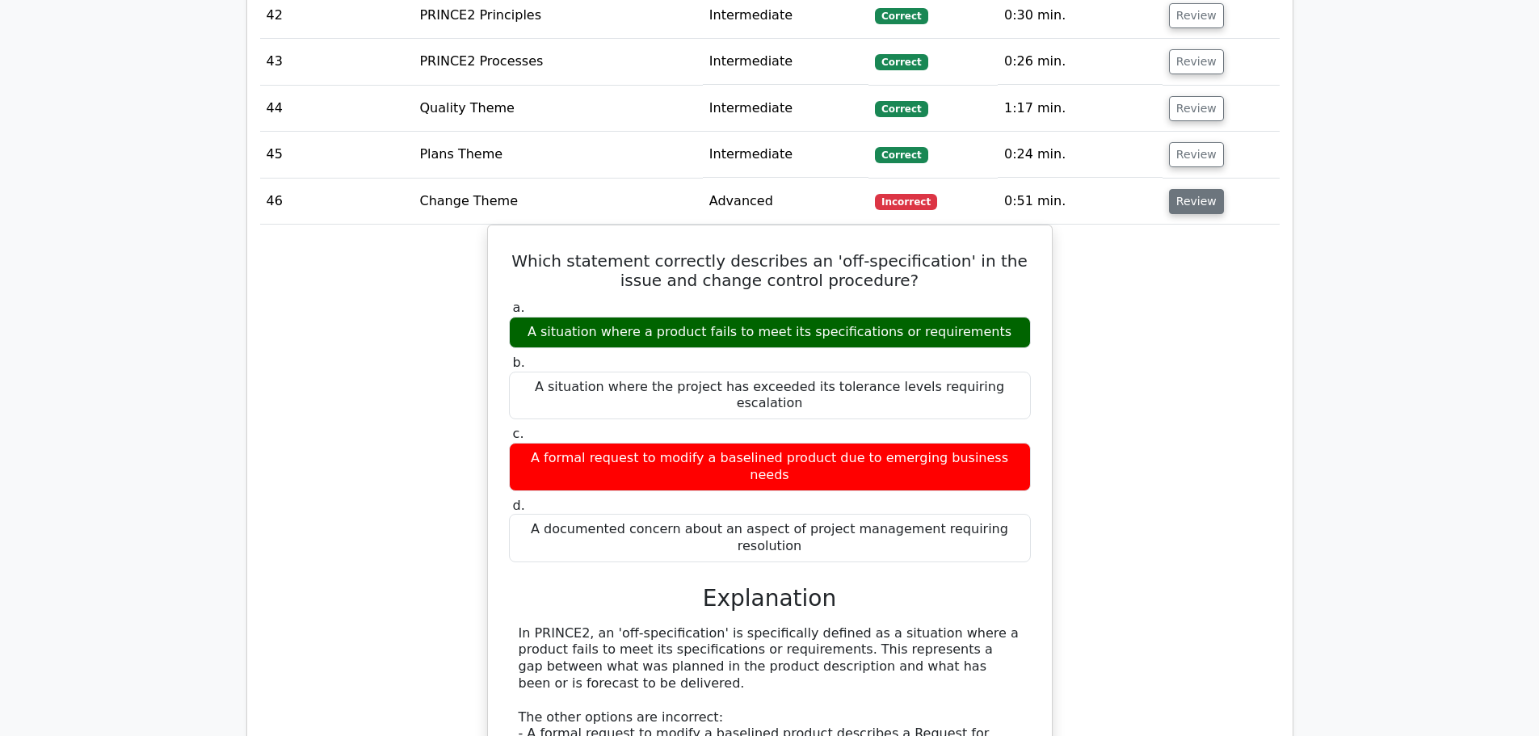
click at [1172, 198] on button "Review" at bounding box center [1196, 201] width 55 height 25
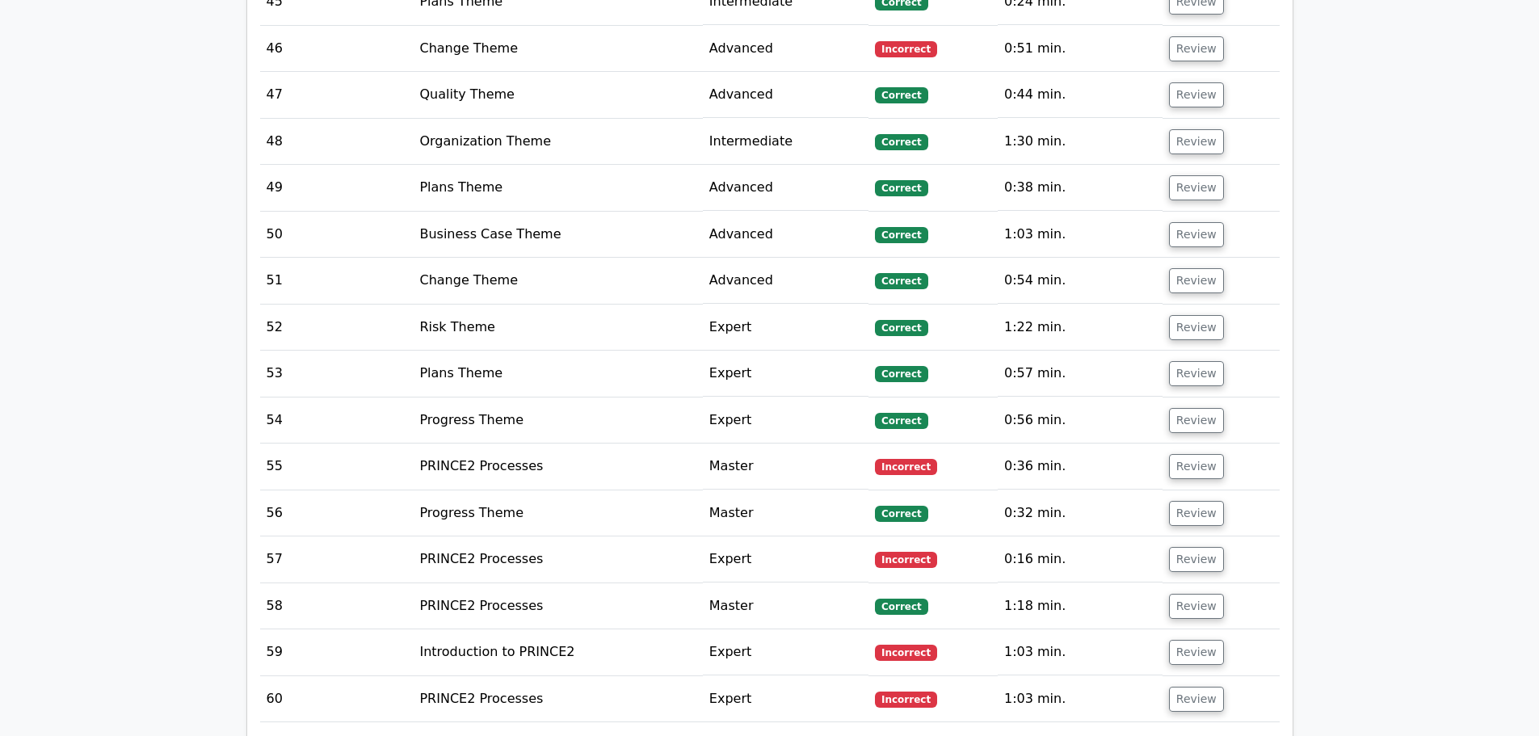
scroll to position [3155, 0]
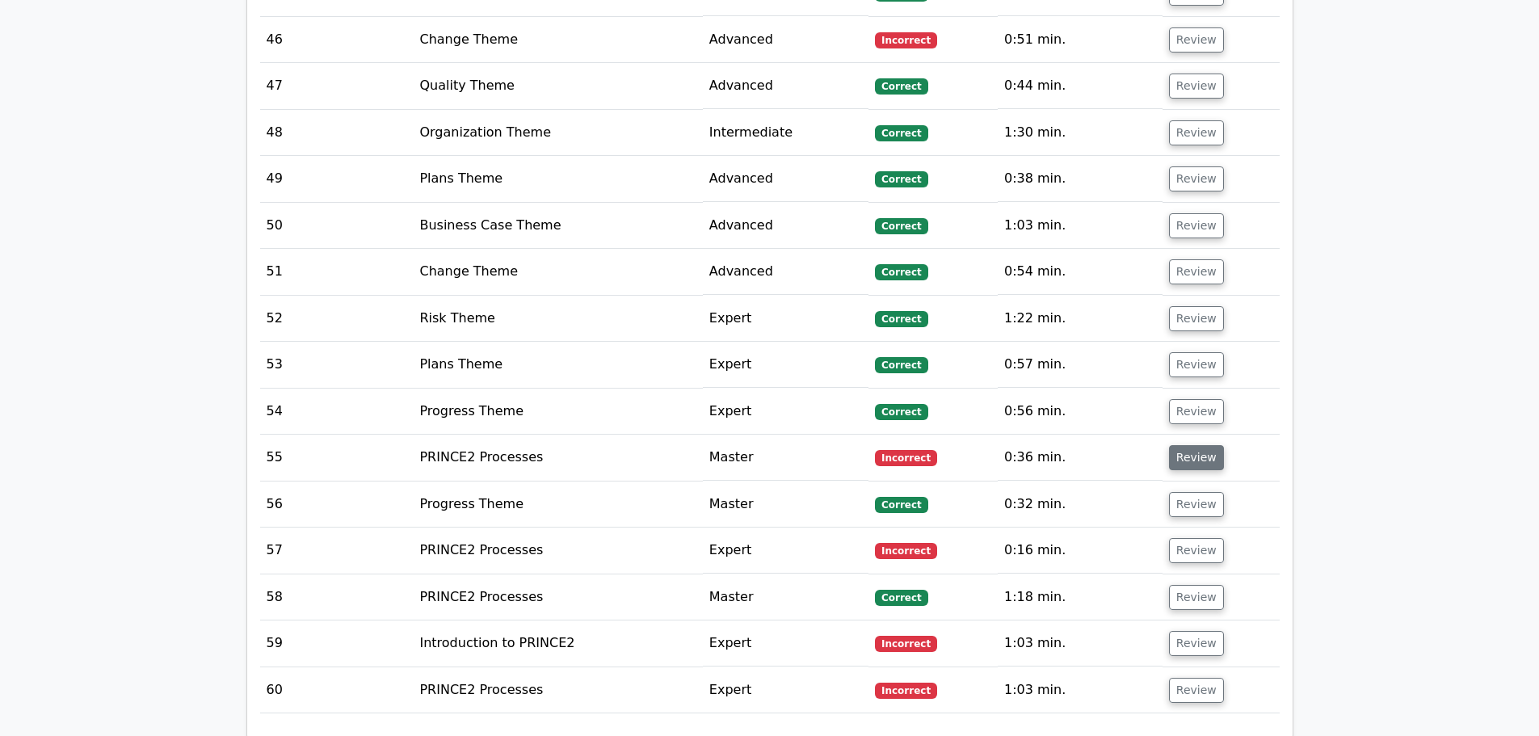
click at [1184, 469] on button "Review" at bounding box center [1196, 457] width 55 height 25
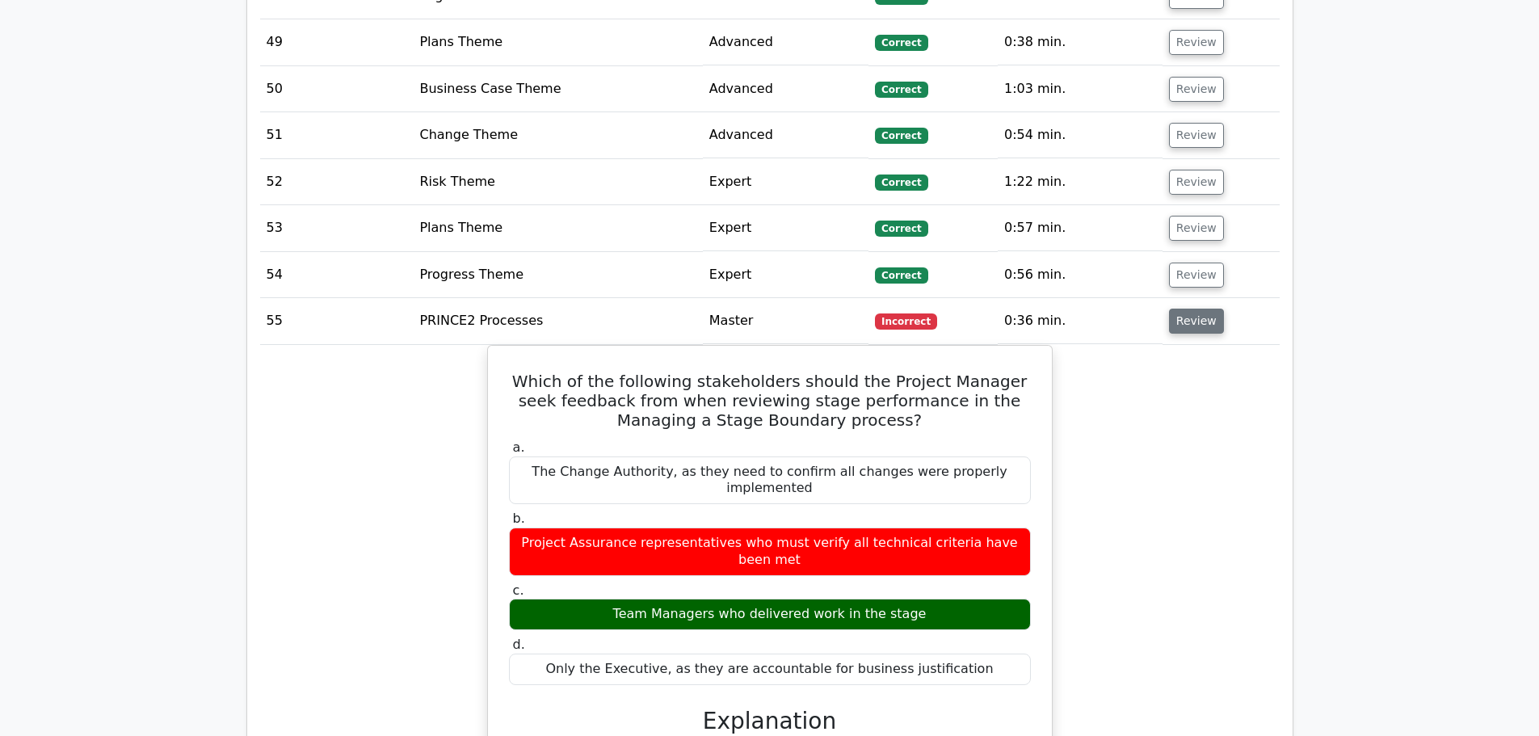
scroll to position [3343, 0]
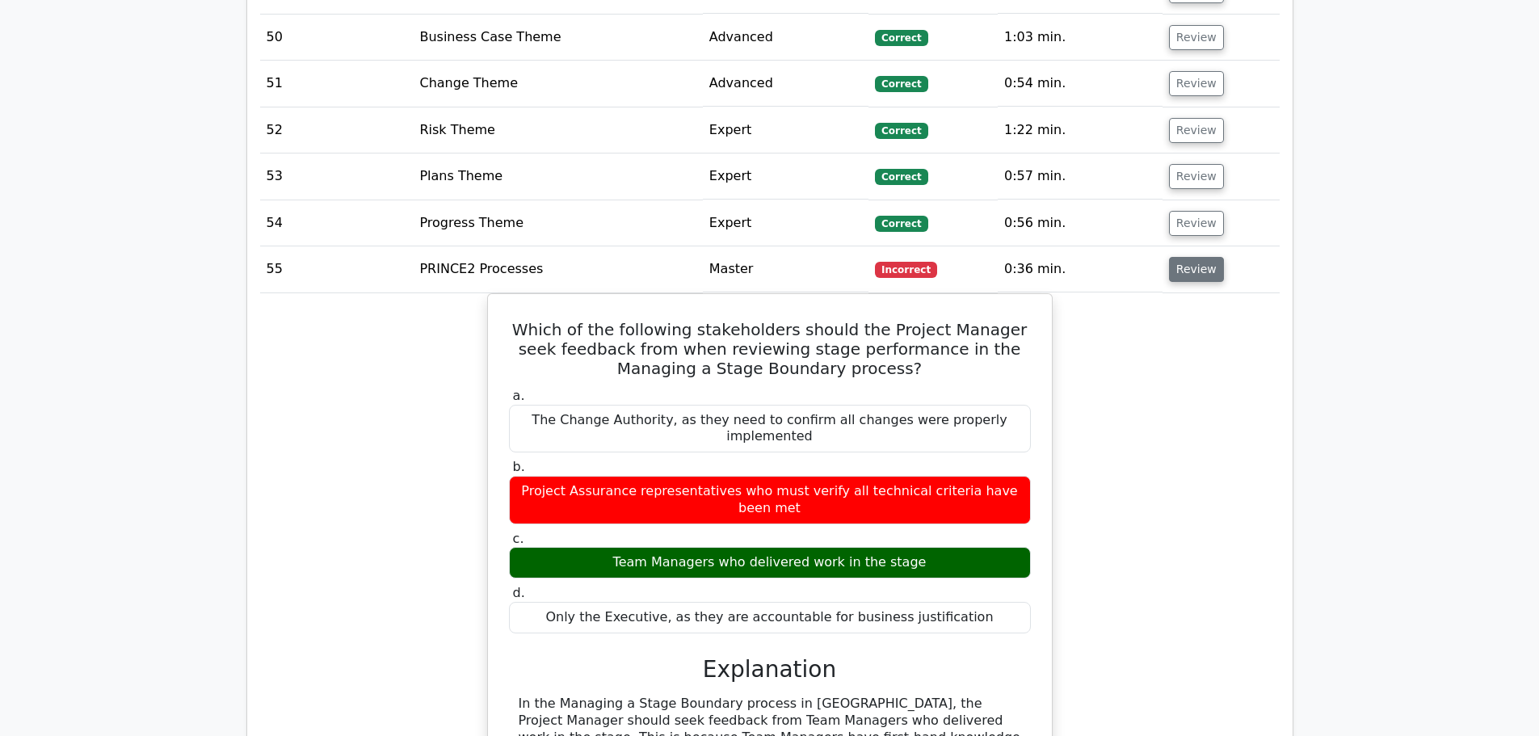
click at [1189, 268] on button "Review" at bounding box center [1196, 269] width 55 height 25
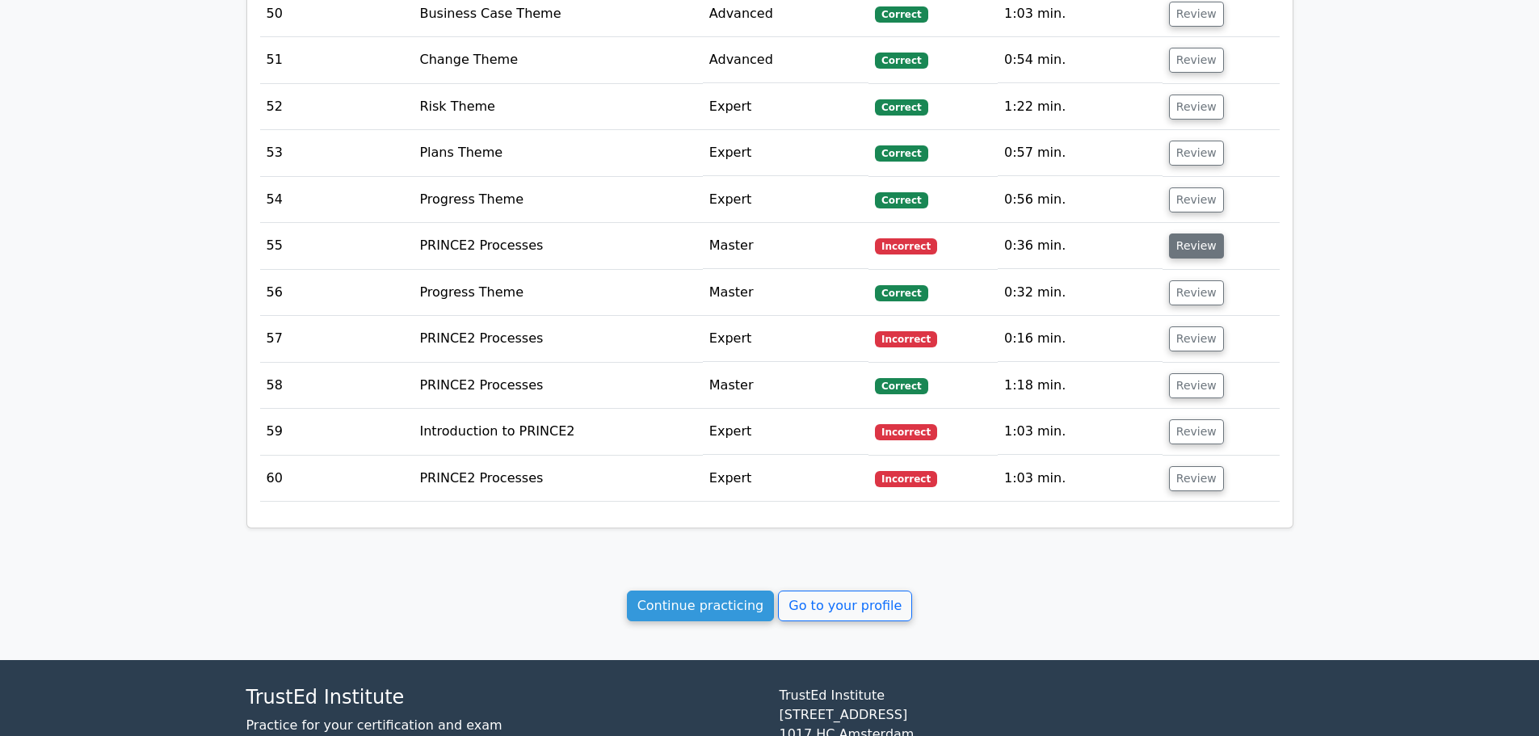
scroll to position [3452, 0]
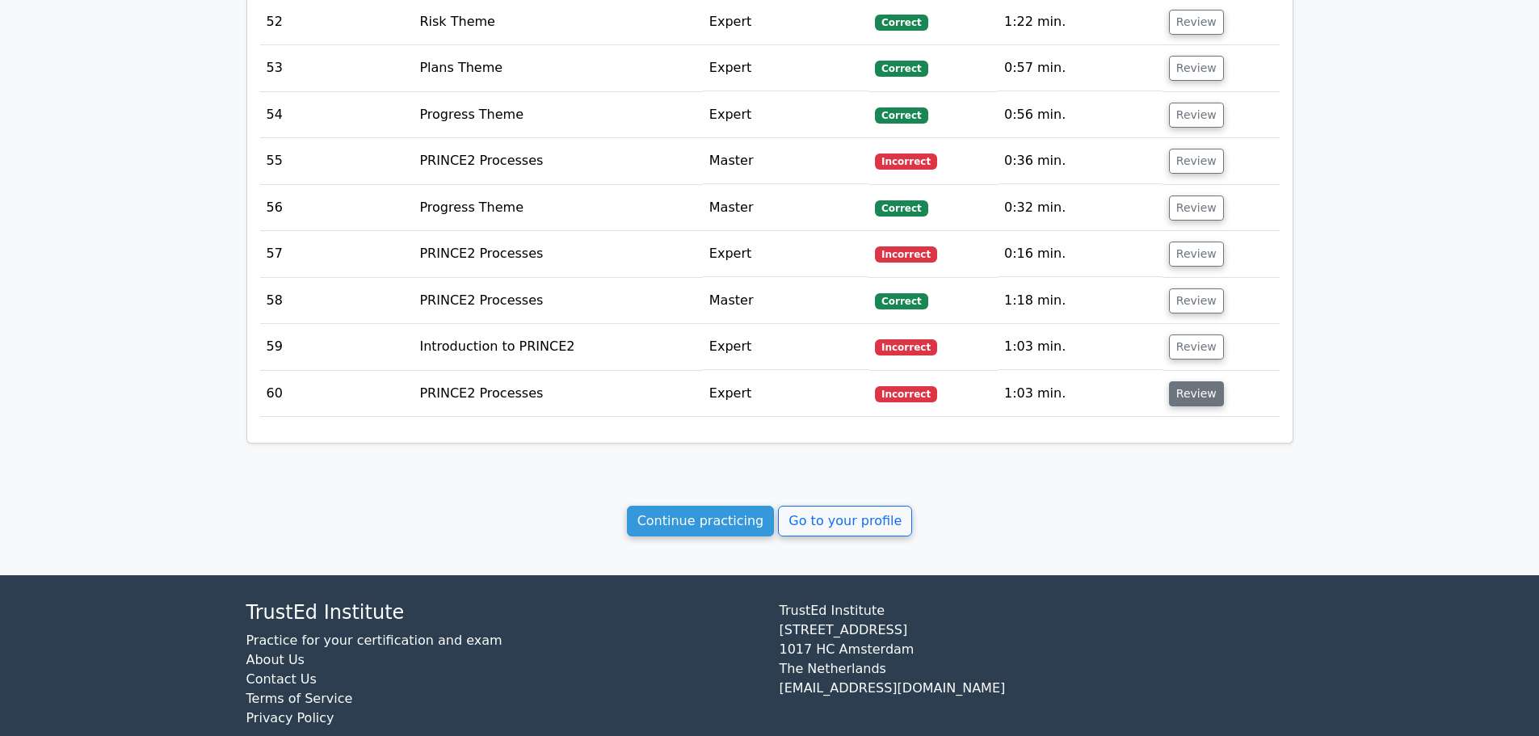
click at [1180, 393] on button "Review" at bounding box center [1196, 393] width 55 height 25
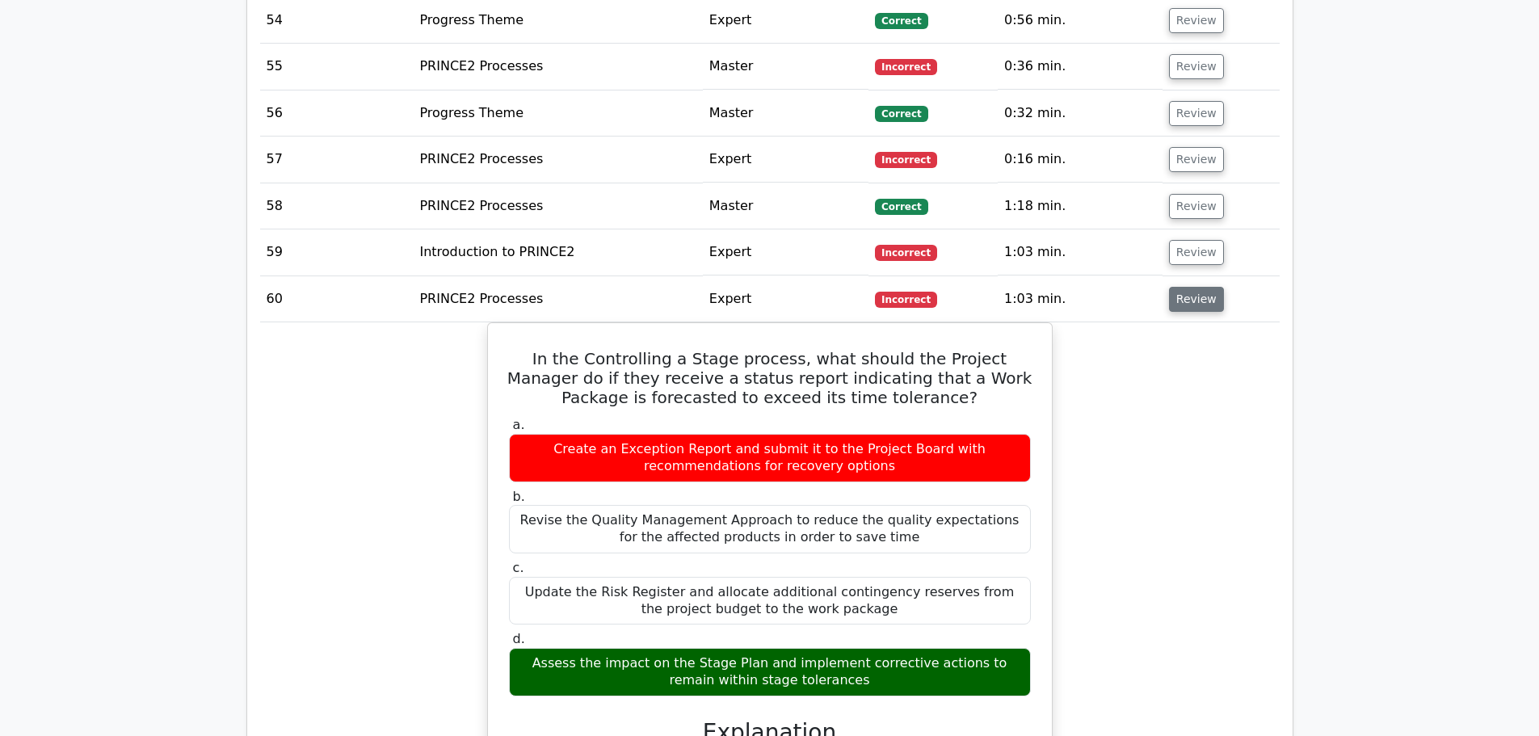
scroll to position [3559, 0]
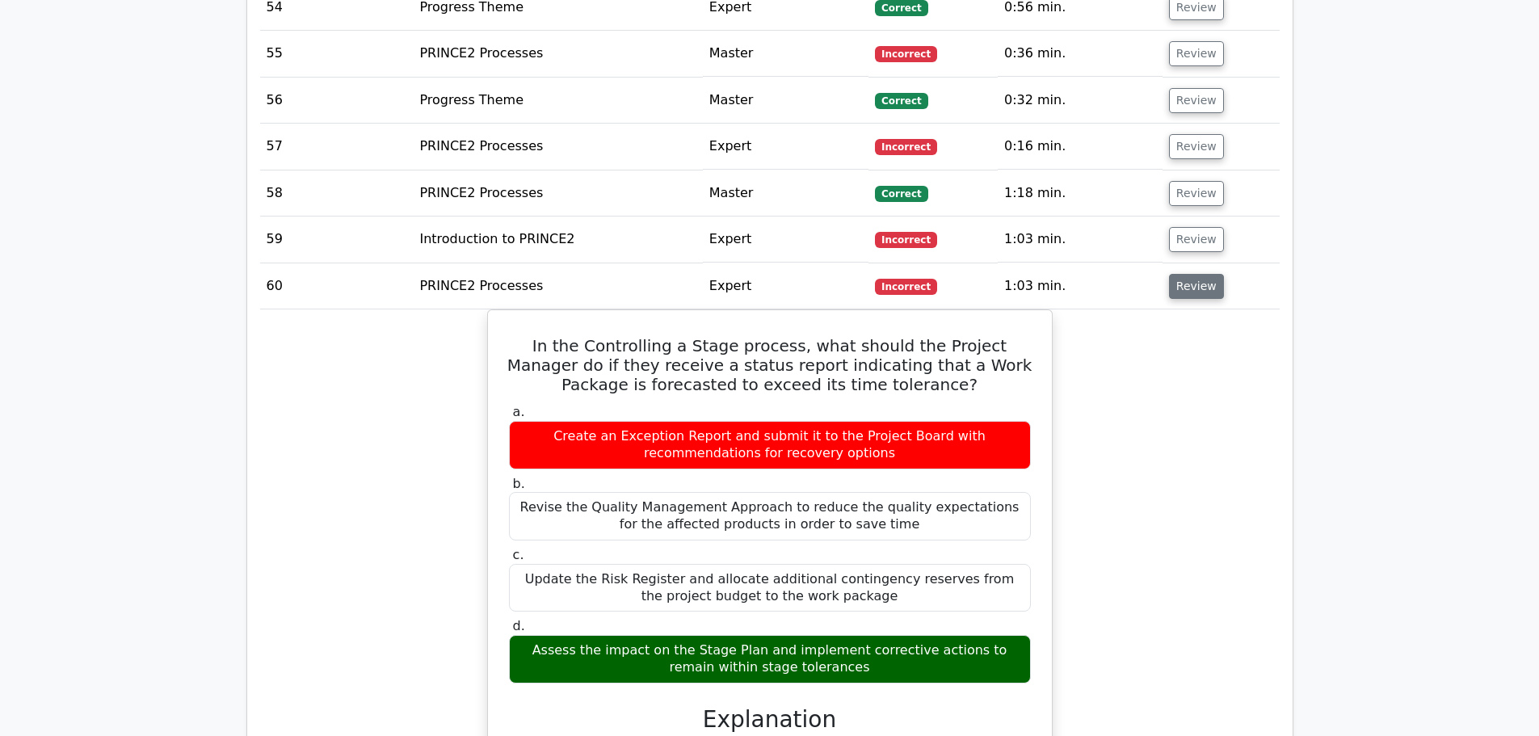
click at [1203, 290] on button "Review" at bounding box center [1196, 286] width 55 height 25
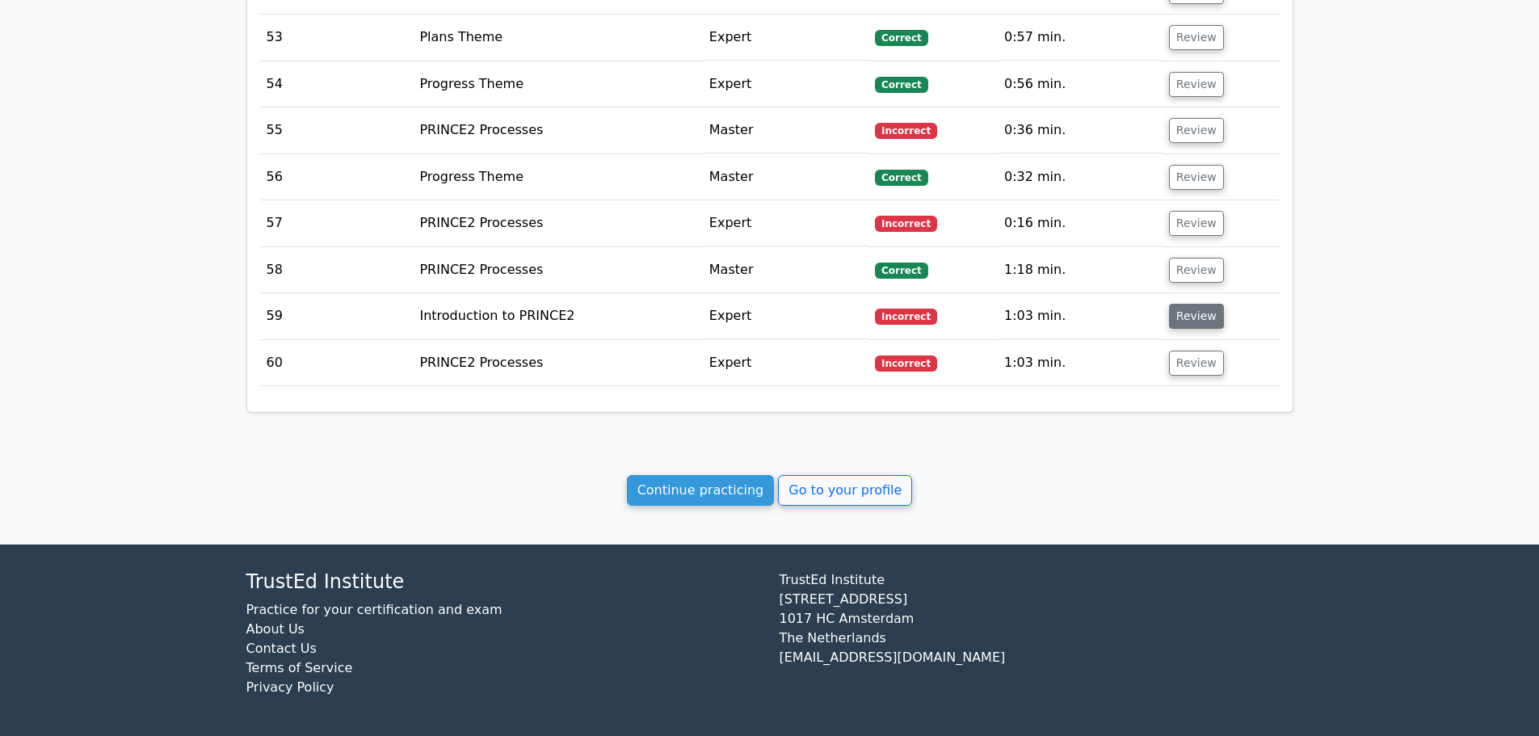
click at [1199, 312] on button "Review" at bounding box center [1196, 316] width 55 height 25
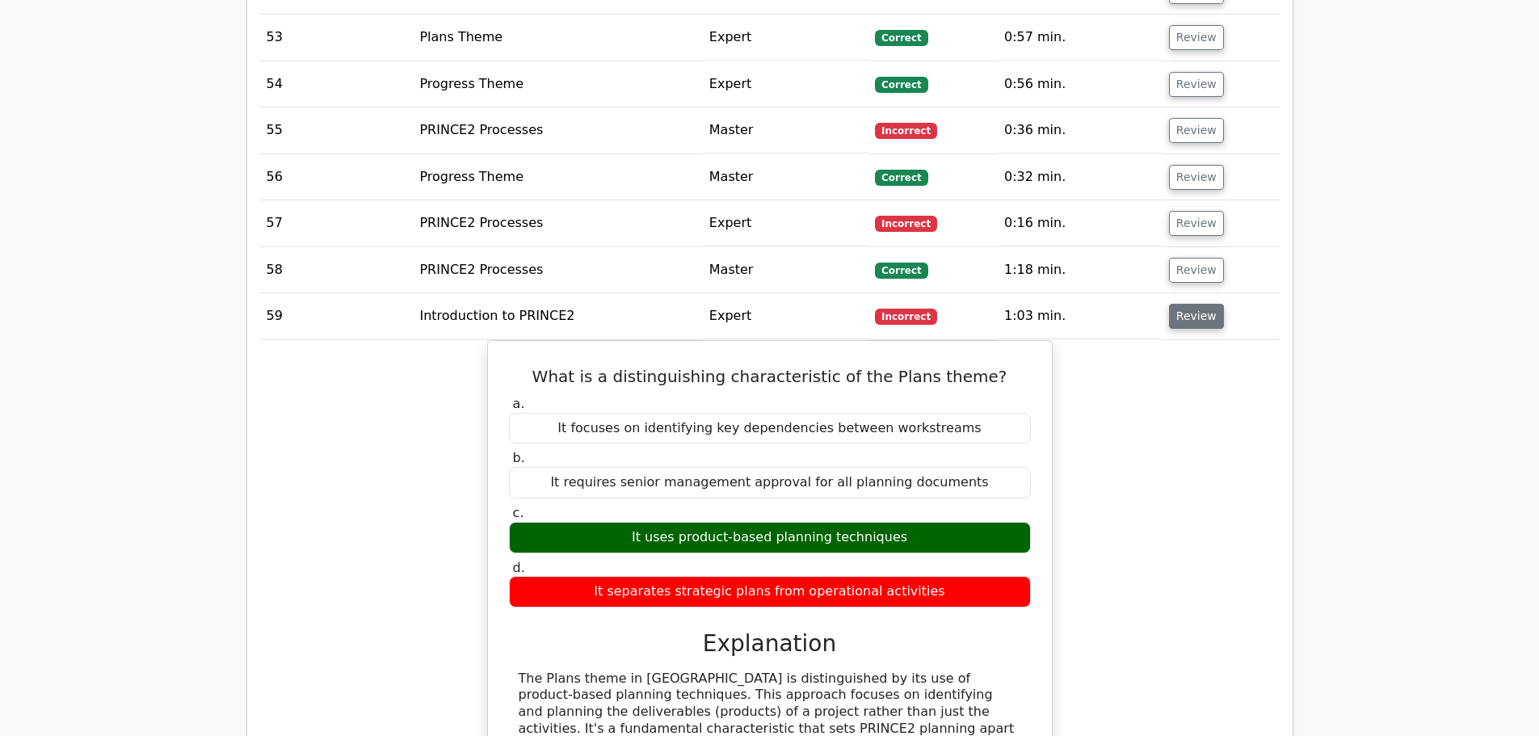
click at [1199, 312] on button "Review" at bounding box center [1196, 316] width 55 height 25
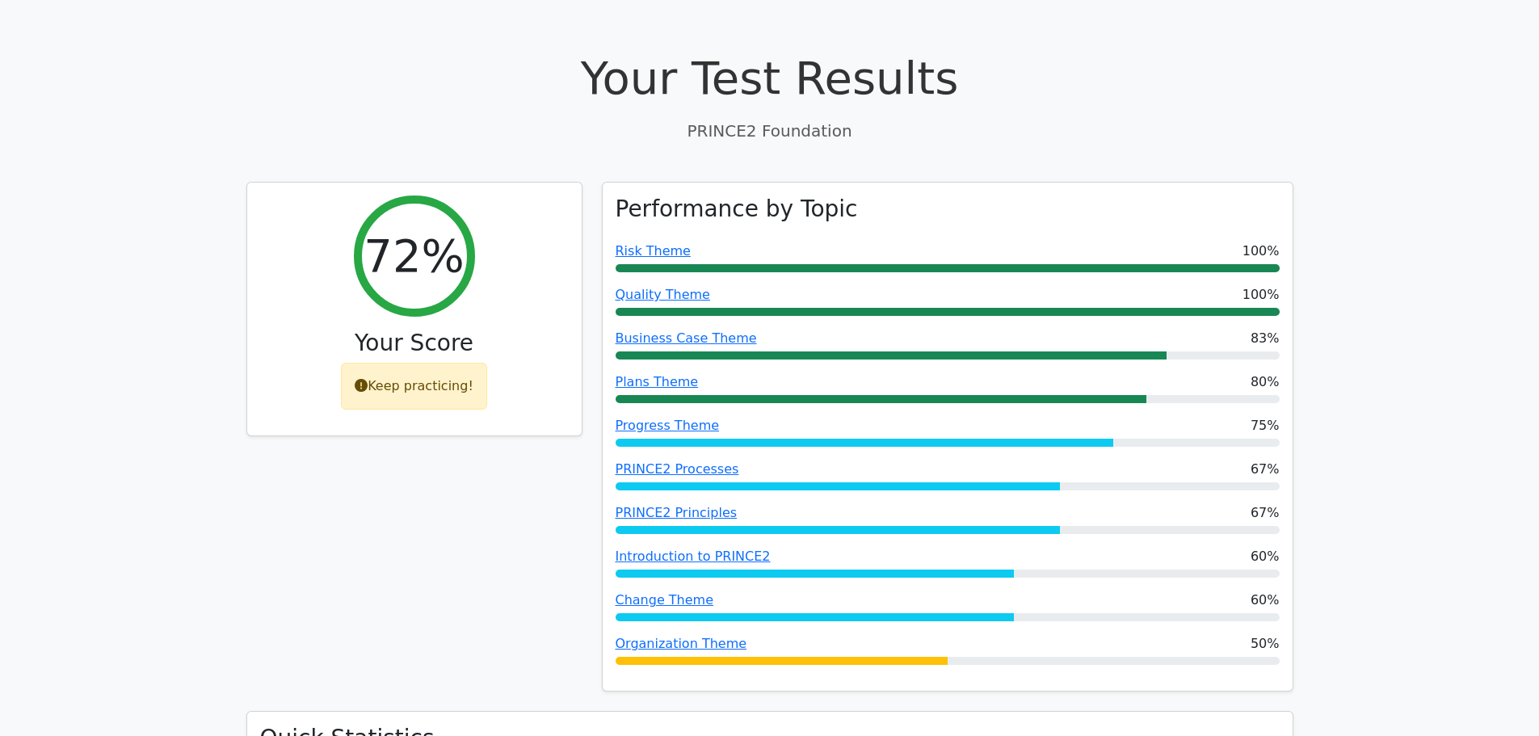
scroll to position [4, 0]
